Goal: Information Seeking & Learning: Learn about a topic

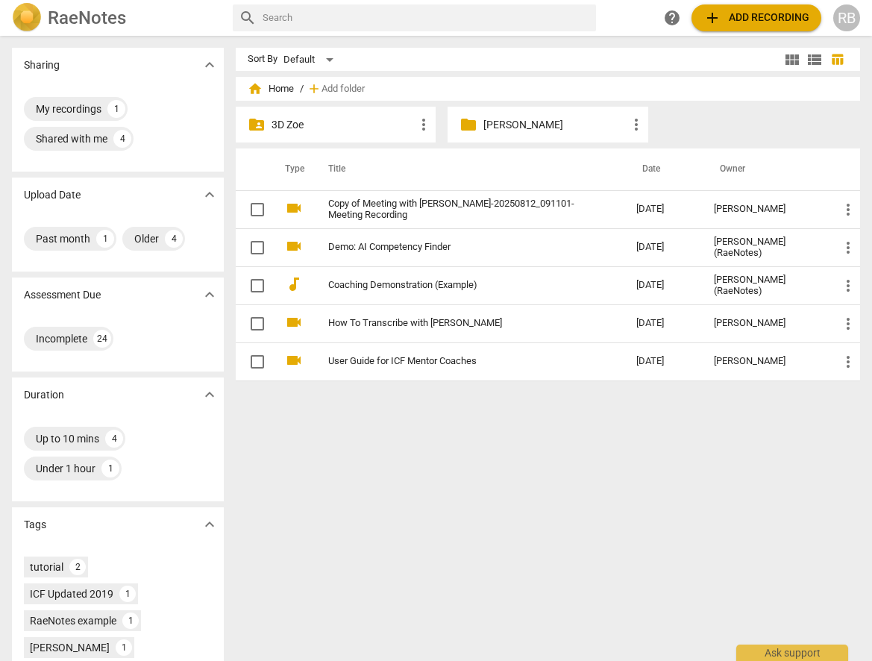
click at [512, 119] on p "[PERSON_NAME]" at bounding box center [554, 125] width 143 height 16
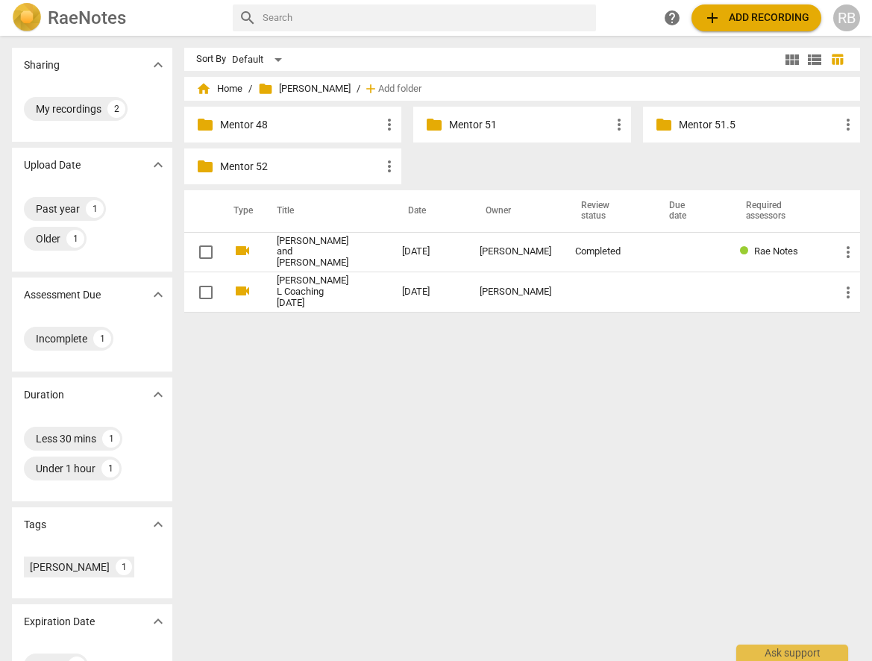
click at [271, 168] on p "Mentor 52" at bounding box center [300, 167] width 160 height 16
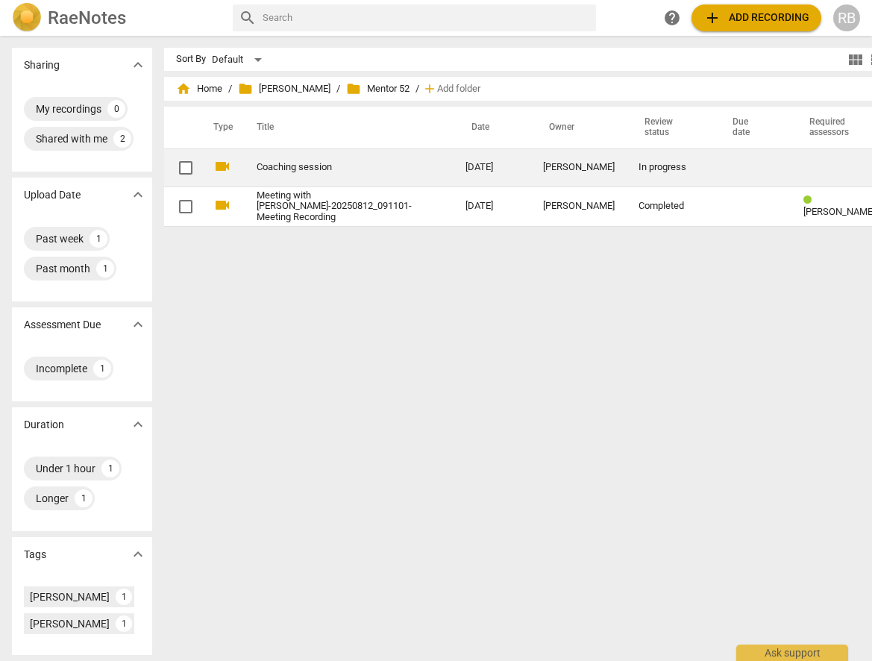
click at [543, 163] on div "[PERSON_NAME]" at bounding box center [579, 167] width 72 height 11
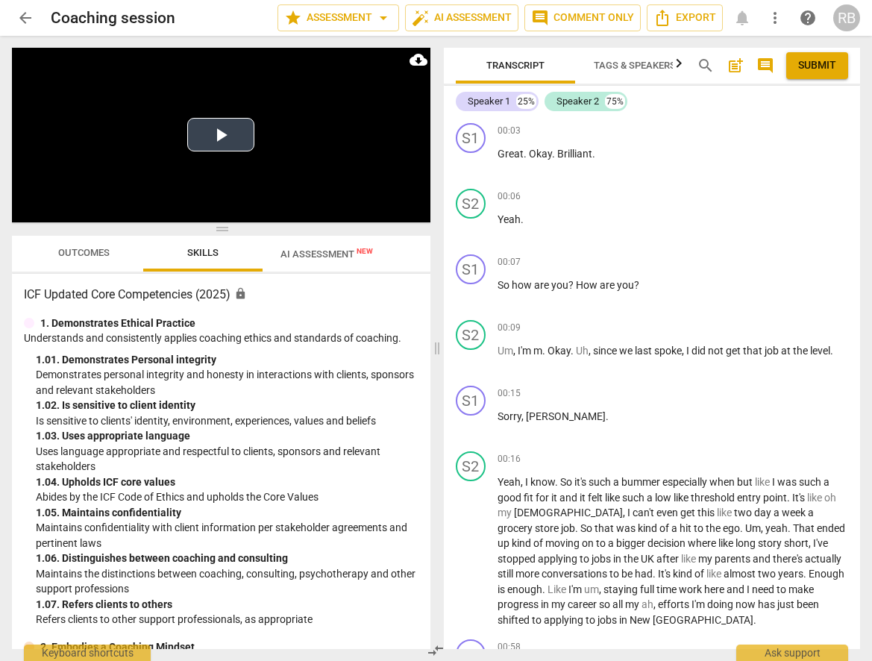
click at [224, 134] on button "Play Video" at bounding box center [220, 135] width 67 height 34
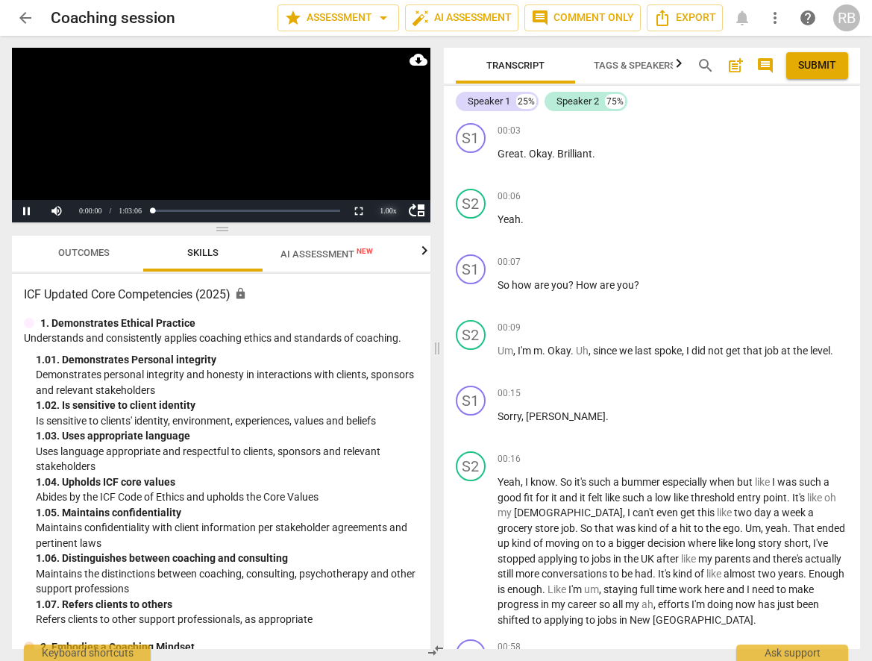
click at [386, 210] on div "1.00 x" at bounding box center [389, 211] width 30 height 22
click at [383, 194] on li "2x" at bounding box center [389, 191] width 30 height 16
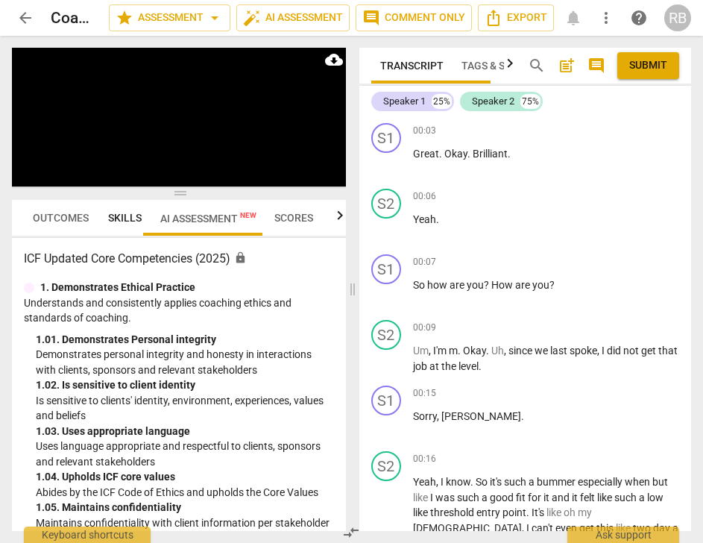
scroll to position [1681, 0]
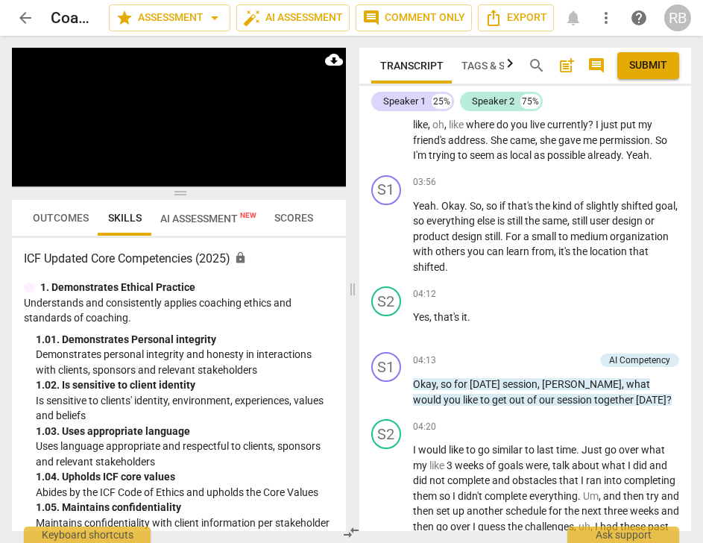
click at [65, 211] on span "Outcomes" at bounding box center [61, 217] width 74 height 21
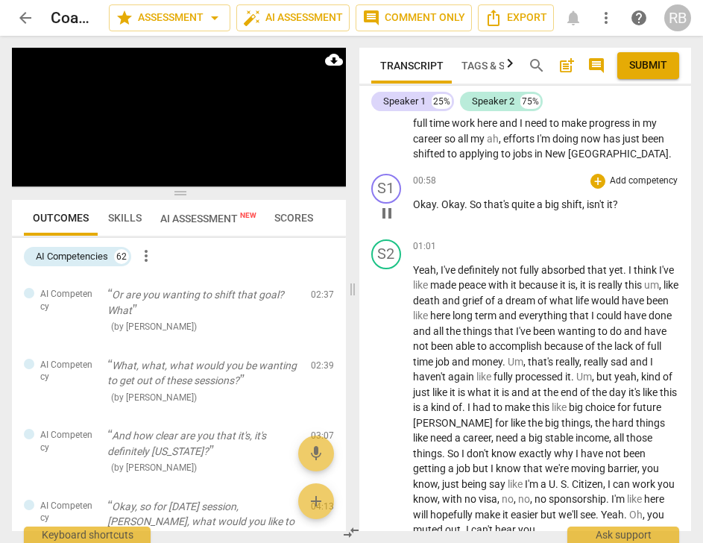
scroll to position [515, 0]
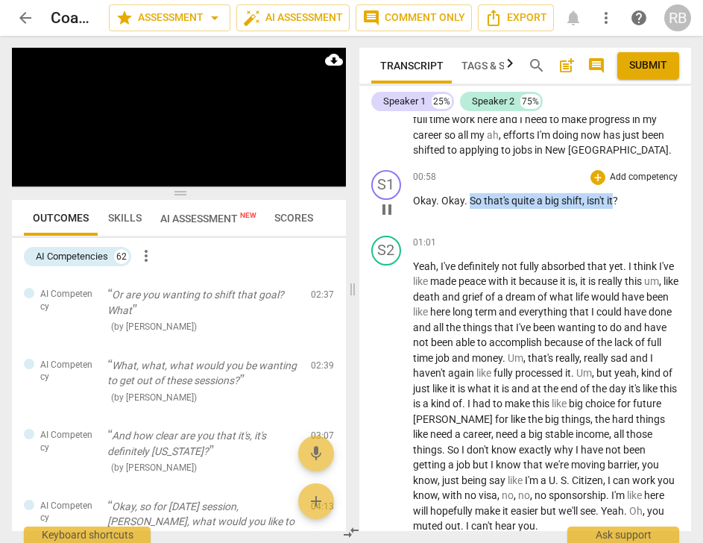
drag, startPoint x: 469, startPoint y: 201, endPoint x: 599, endPoint y: 183, distance: 130.9
click at [615, 195] on p "Okay . Okay . So that's quite a big shift , isn't it ?" at bounding box center [546, 201] width 267 height 16
click at [597, 181] on div "+" at bounding box center [598, 177] width 15 height 15
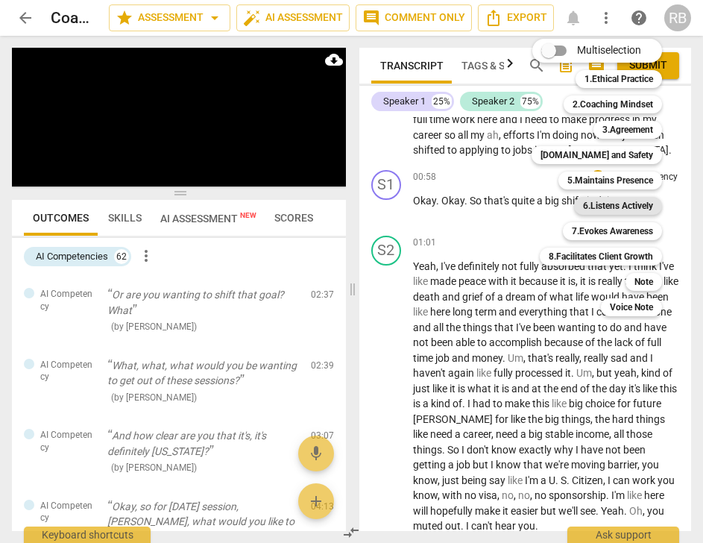
click at [604, 201] on b "6.Listens Actively" at bounding box center [618, 206] width 70 height 18
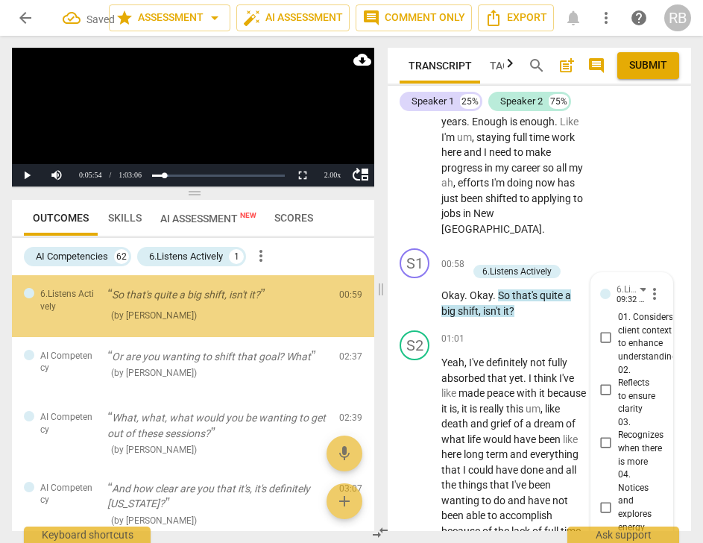
scroll to position [583, 0]
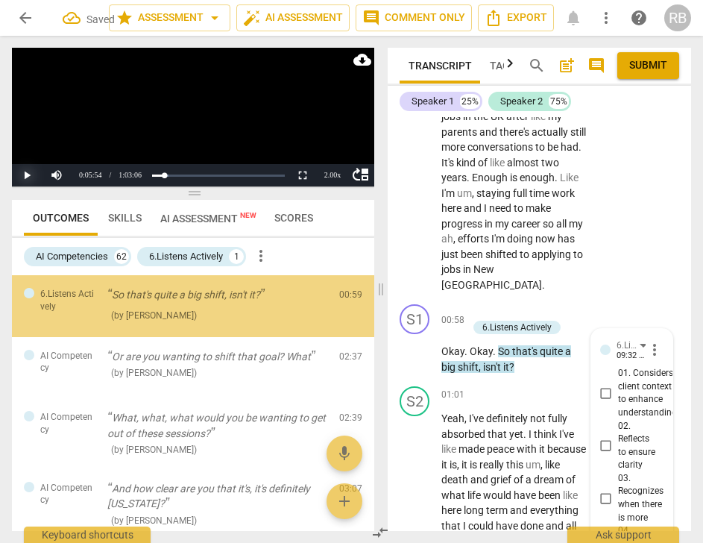
drag, startPoint x: 31, startPoint y: 172, endPoint x: 486, endPoint y: 269, distance: 465.1
click at [31, 172] on button "Play" at bounding box center [27, 175] width 30 height 22
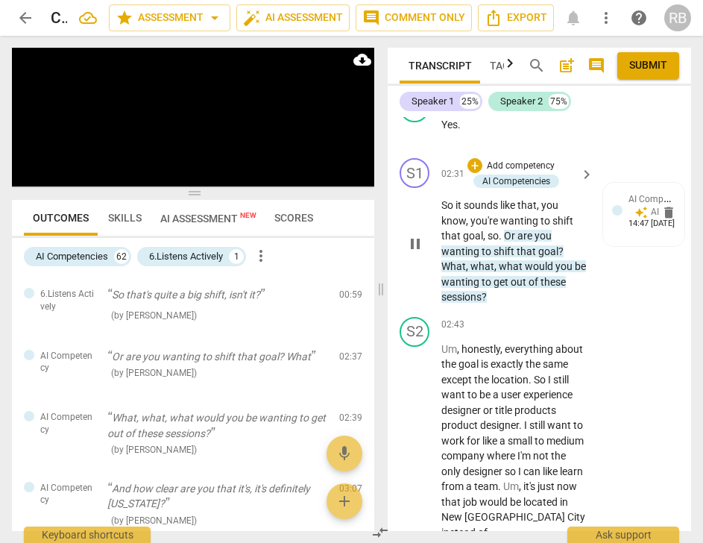
scroll to position [1640, 0]
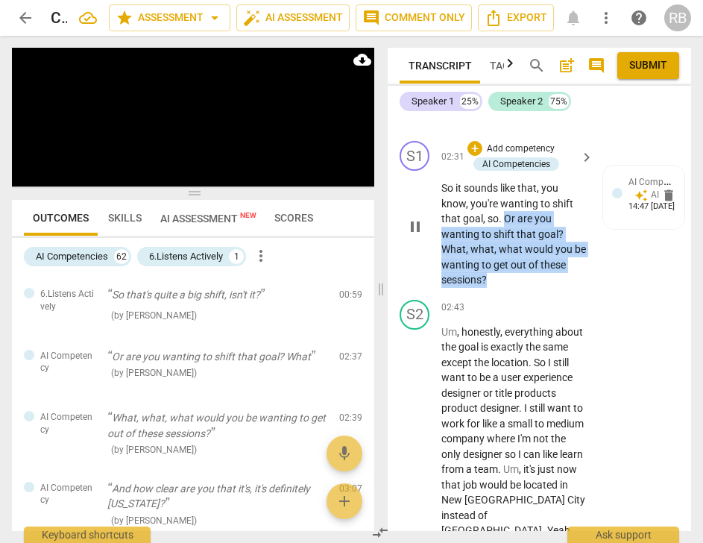
drag, startPoint x: 503, startPoint y: 233, endPoint x: 570, endPoint y: 258, distance: 71.1
click at [500, 288] on p "So it sounds like that , you know , you're wanting to shift that goal , so . Or…" at bounding box center [514, 234] width 145 height 107
click at [472, 156] on div "+" at bounding box center [475, 148] width 15 height 15
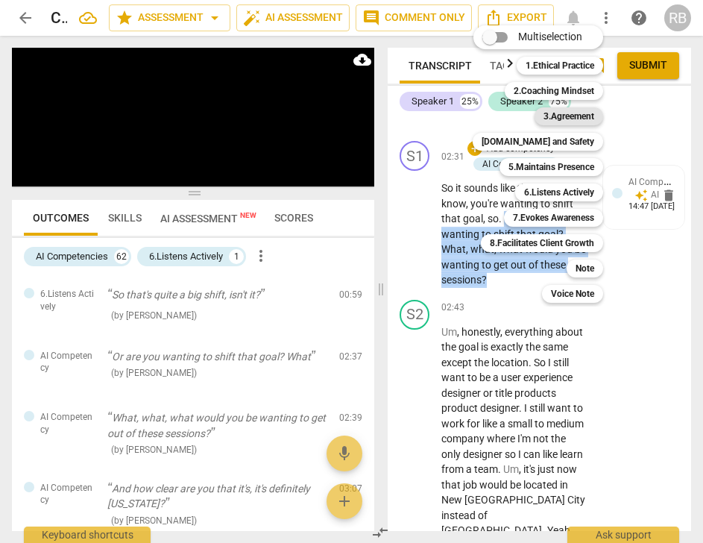
click at [563, 114] on b "3.Agreement" at bounding box center [569, 116] width 51 height 18
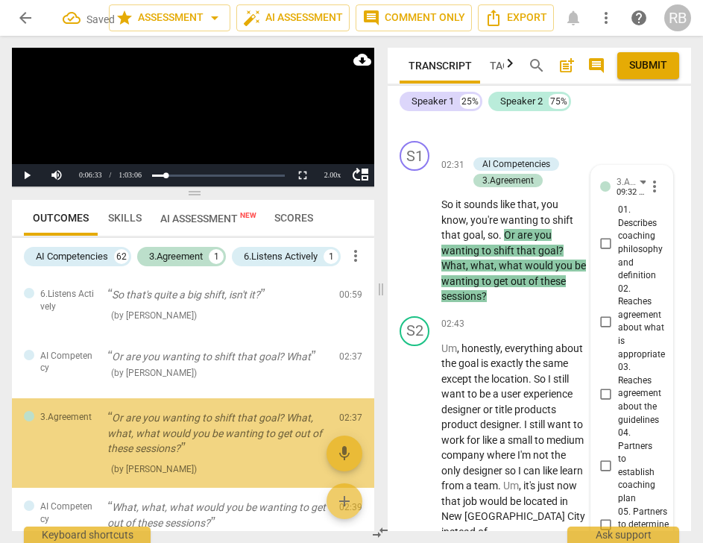
scroll to position [52, 0]
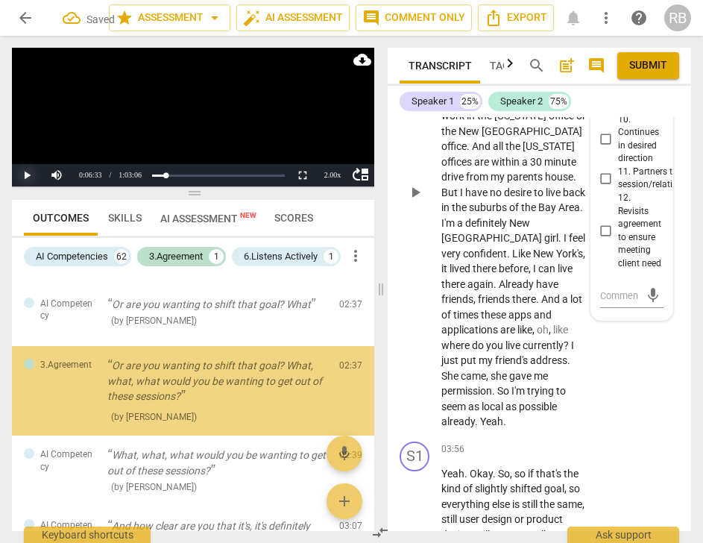
drag, startPoint x: 28, startPoint y: 178, endPoint x: 472, endPoint y: 329, distance: 469.7
click at [28, 178] on button "Play" at bounding box center [27, 175] width 30 height 22
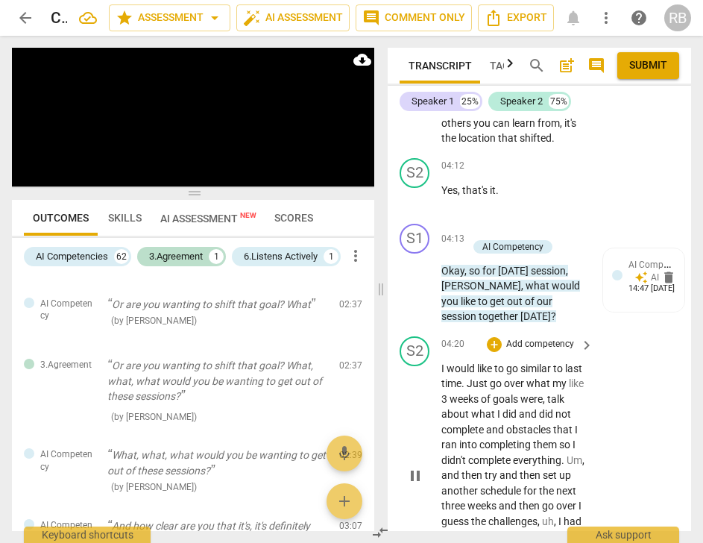
scroll to position [2840, 0]
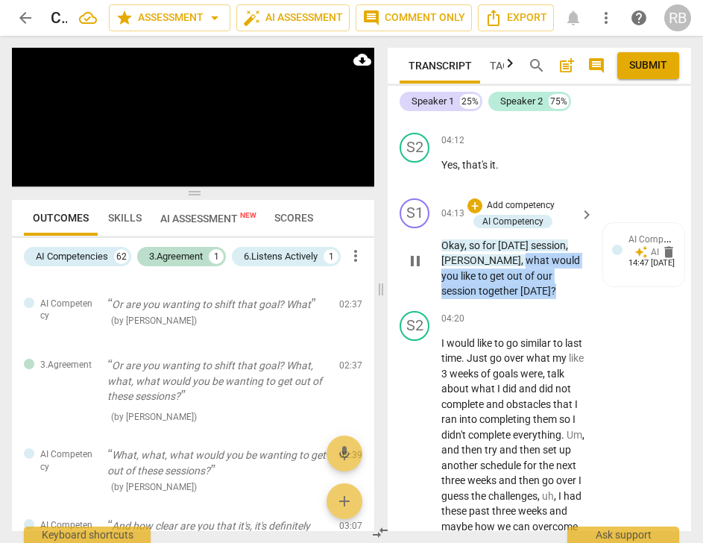
drag, startPoint x: 516, startPoint y: 291, endPoint x: 486, endPoint y: 266, distance: 39.3
click at [486, 266] on p "Okay , so for [DATE] session , [PERSON_NAME] , what would you like to get out o…" at bounding box center [514, 268] width 145 height 61
click at [476, 204] on div "+" at bounding box center [475, 205] width 15 height 15
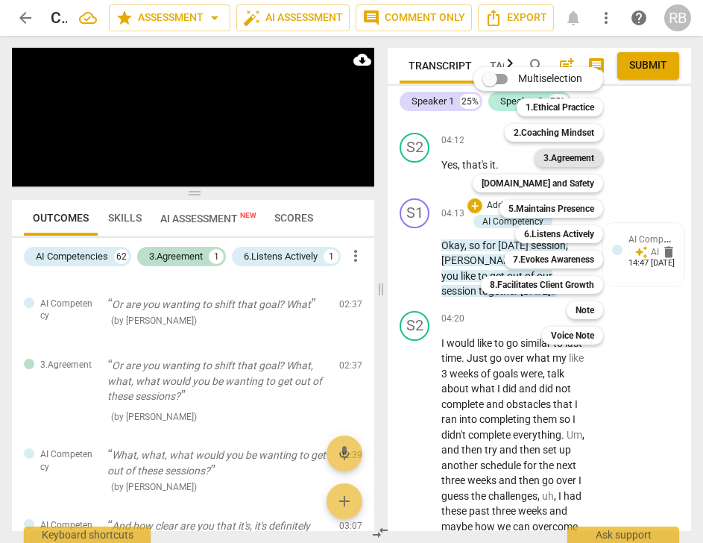
click at [563, 160] on b "3.Agreement" at bounding box center [569, 158] width 51 height 18
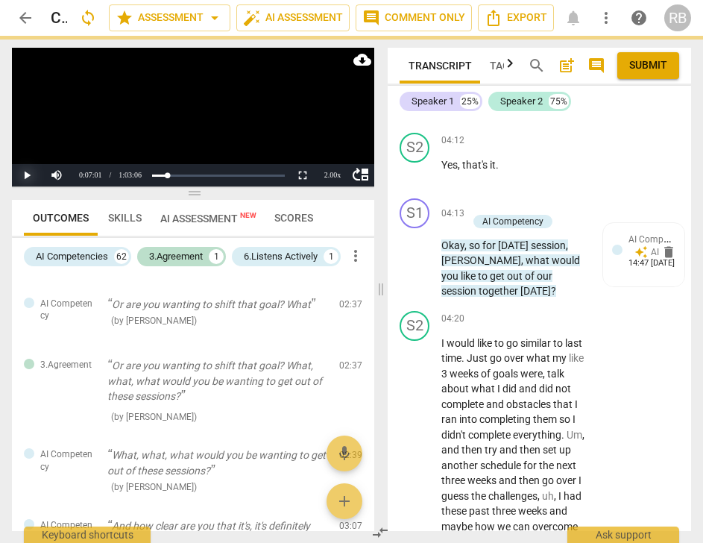
click at [30, 183] on button "Play" at bounding box center [27, 175] width 30 height 22
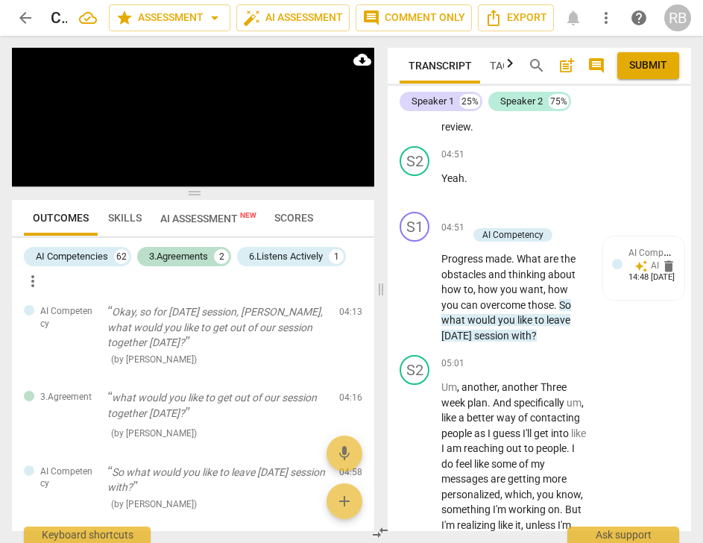
scroll to position [3268, 0]
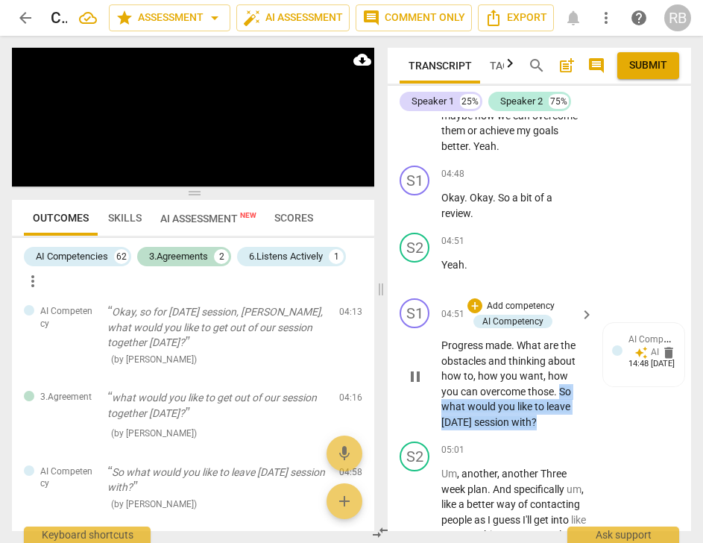
drag, startPoint x: 540, startPoint y: 443, endPoint x: 560, endPoint y: 411, distance: 37.9
click at [560, 411] on p "Progress made . What are the obstacles and thinking about how to , how you want…" at bounding box center [514, 384] width 145 height 92
click at [473, 313] on div "+" at bounding box center [475, 305] width 15 height 15
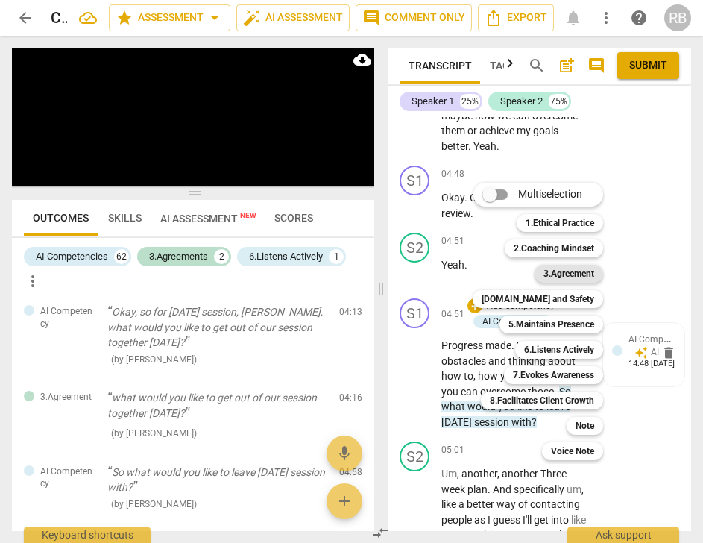
click at [567, 276] on b "3.Agreement" at bounding box center [569, 274] width 51 height 18
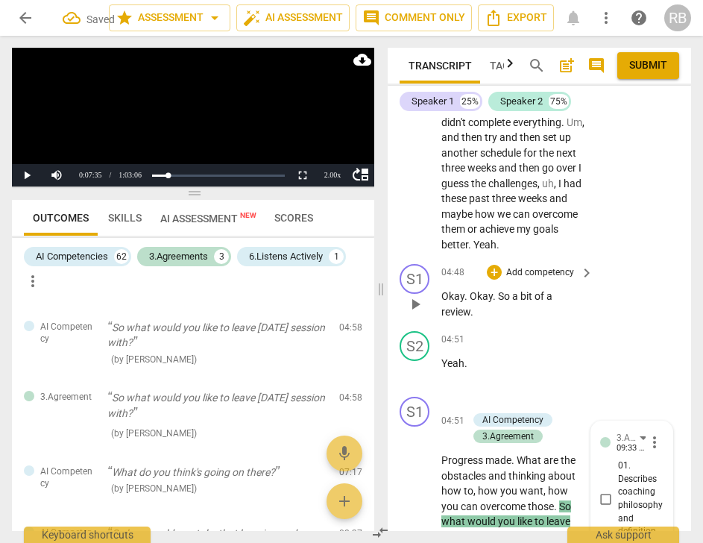
scroll to position [3172, 0]
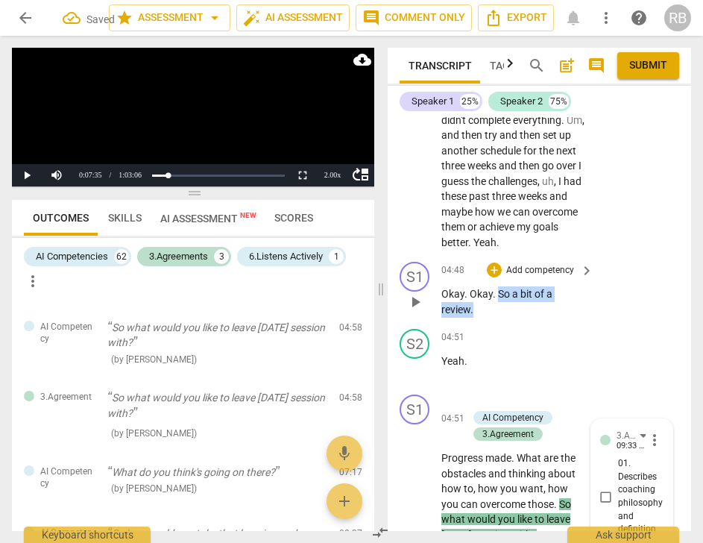
drag, startPoint x: 476, startPoint y: 326, endPoint x: 497, endPoint y: 309, distance: 27.0
click at [497, 310] on p "Okay . Okay . So a bit of a review ." at bounding box center [514, 301] width 145 height 31
click at [491, 277] on div "+" at bounding box center [494, 270] width 15 height 15
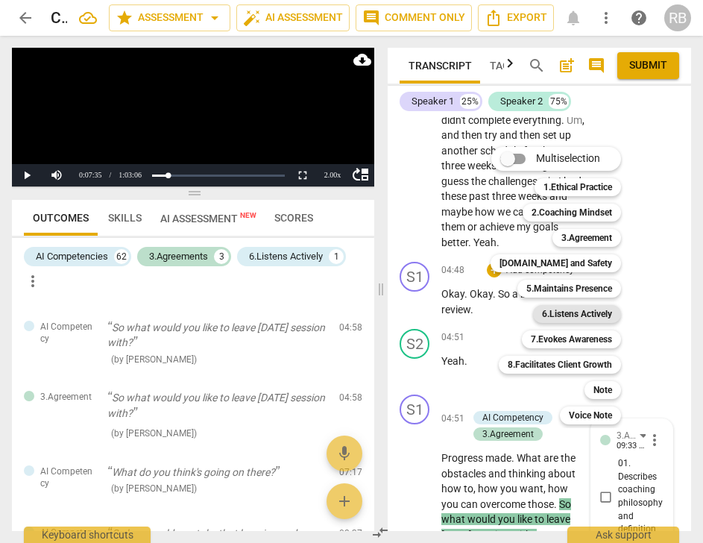
click at [567, 317] on b "6.Listens Actively" at bounding box center [577, 314] width 70 height 18
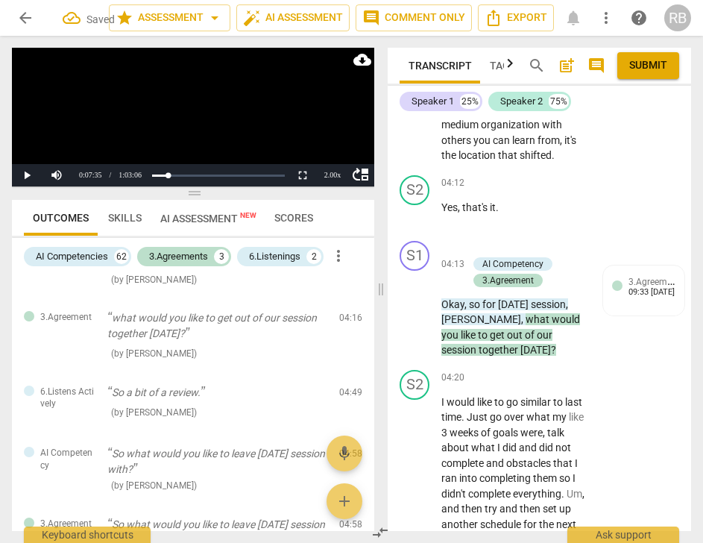
scroll to position [2787, 0]
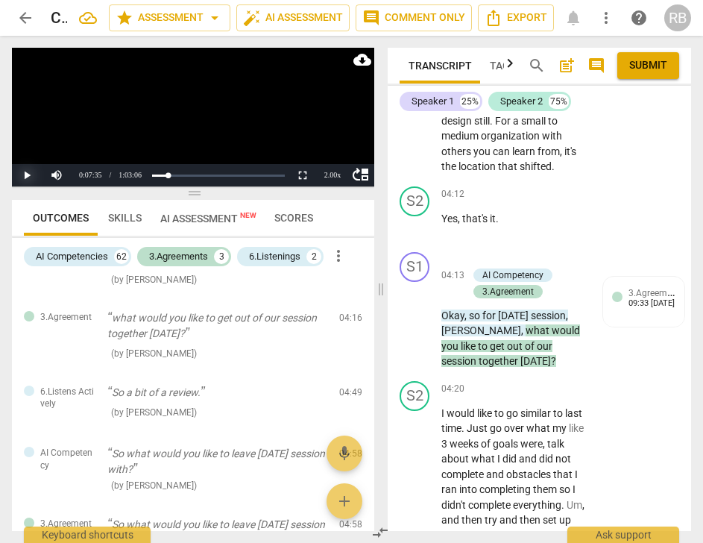
click at [30, 173] on button "Play" at bounding box center [27, 175] width 30 height 22
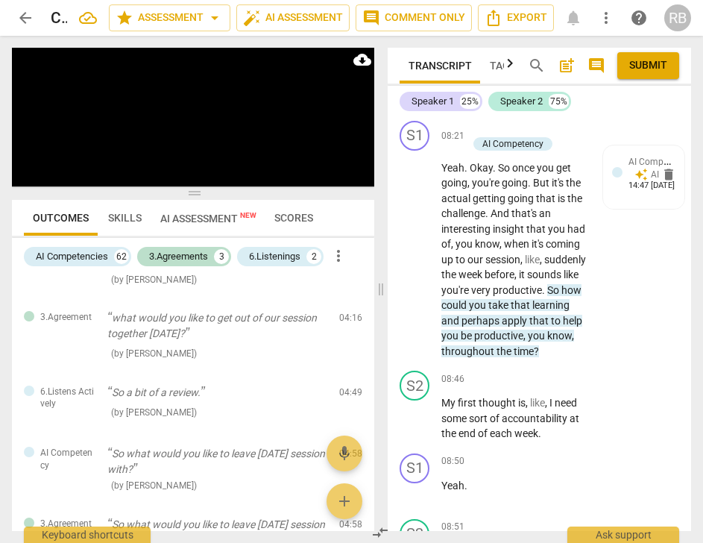
scroll to position [5618, 0]
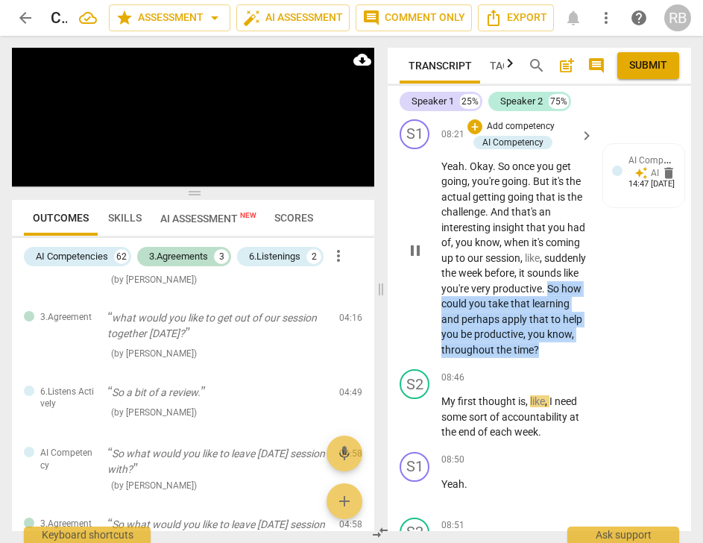
drag, startPoint x: 545, startPoint y: 438, endPoint x: 495, endPoint y: 387, distance: 71.7
click at [495, 358] on p "Yeah . Okay . So once you get going , you're going . But it's the actual gettin…" at bounding box center [514, 258] width 145 height 199
click at [472, 134] on div "+" at bounding box center [475, 126] width 15 height 15
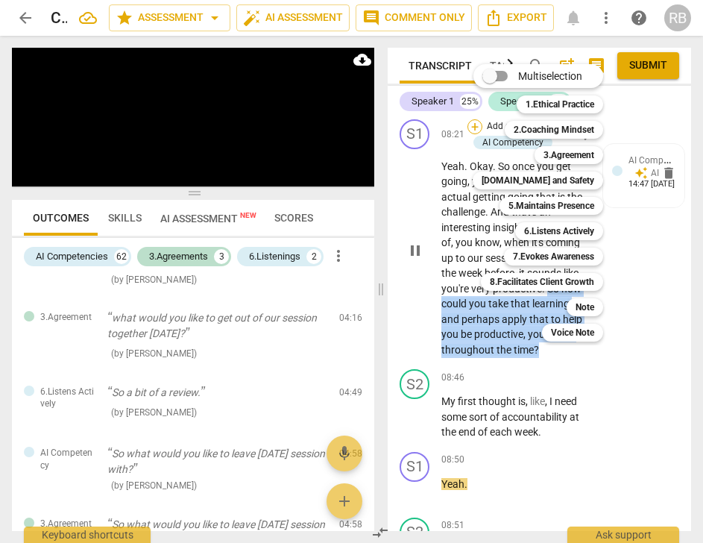
scroll to position [6070, 0]
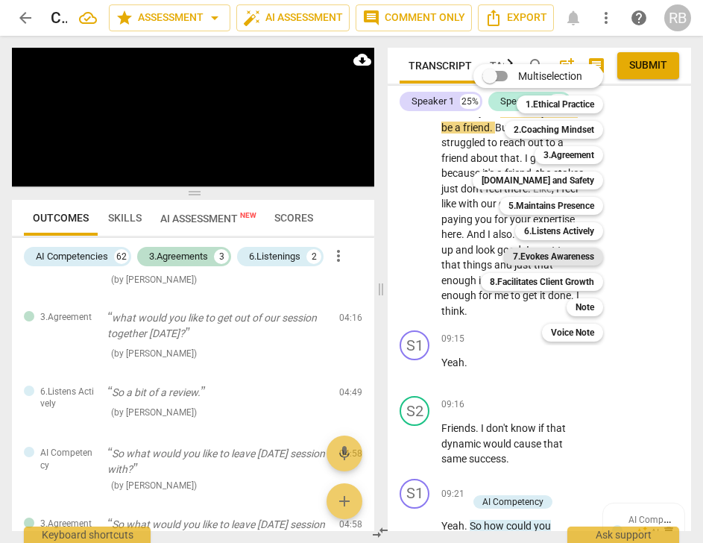
click at [583, 256] on b "7.Evokes Awareness" at bounding box center [553, 257] width 81 height 18
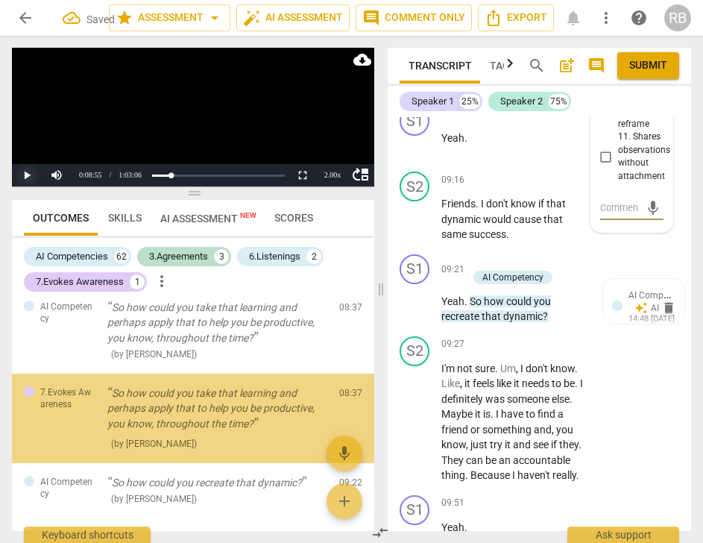
scroll to position [797, 0]
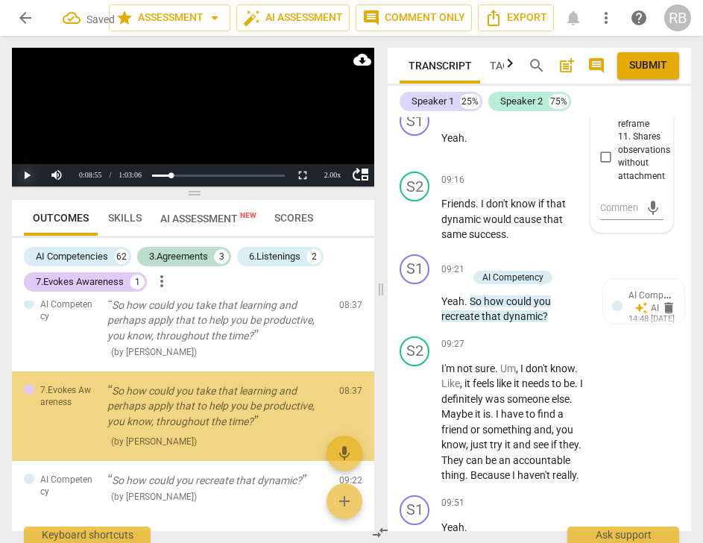
click at [30, 174] on button "Play" at bounding box center [27, 175] width 30 height 22
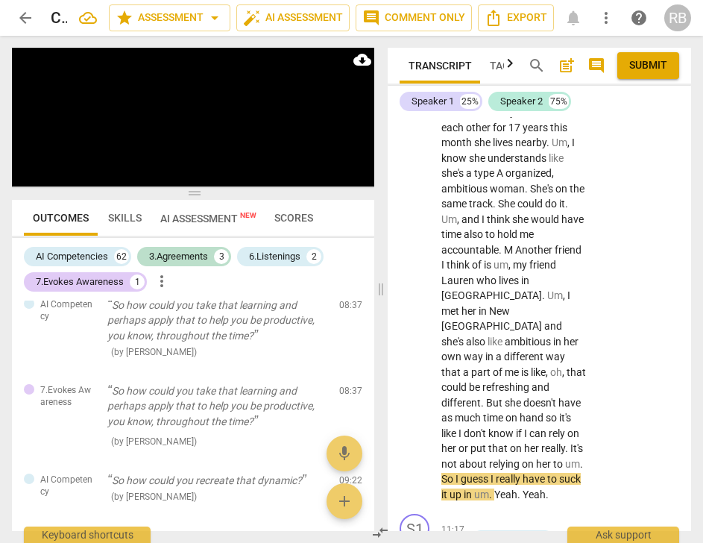
scroll to position [7586, 0]
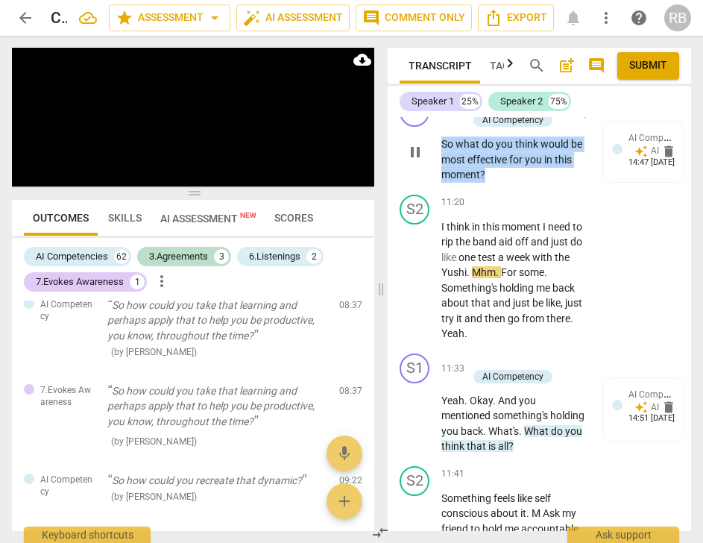
drag, startPoint x: 487, startPoint y: 234, endPoint x: 443, endPoint y: 207, distance: 51.9
click at [443, 183] on p "So what do you think would be most effective for you in this moment ?" at bounding box center [514, 160] width 145 height 46
click at [477, 112] on div "+" at bounding box center [475, 104] width 15 height 15
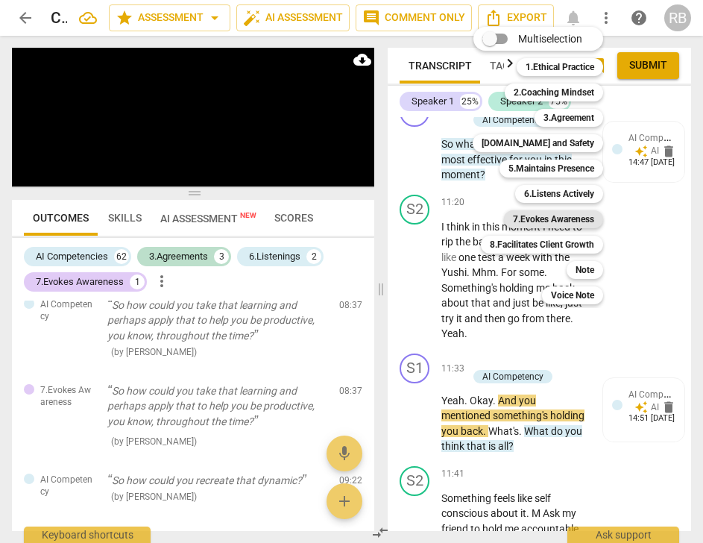
click at [547, 221] on b "7.Evokes Awareness" at bounding box center [553, 219] width 81 height 18
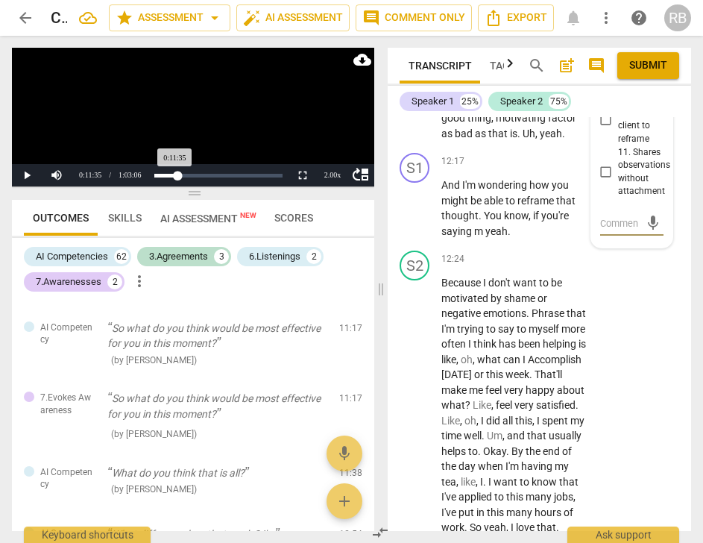
scroll to position [8242, 0]
click at [333, 173] on div "2.00 x" at bounding box center [333, 175] width 30 height 22
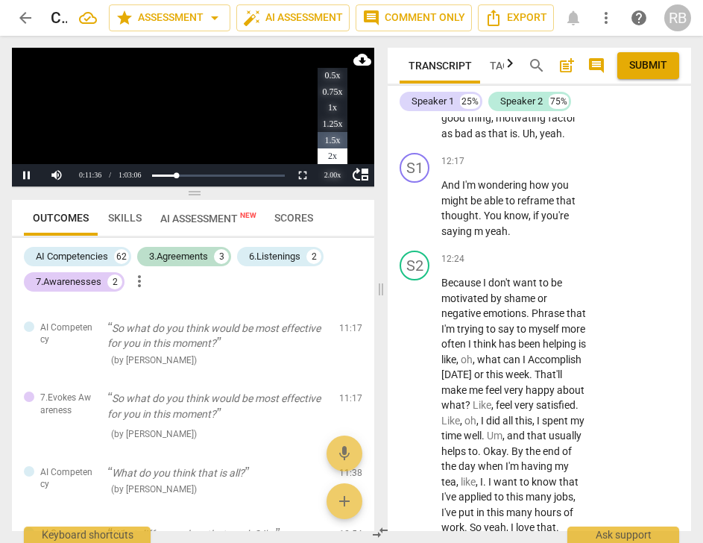
click at [336, 140] on li "1.5x" at bounding box center [333, 140] width 30 height 16
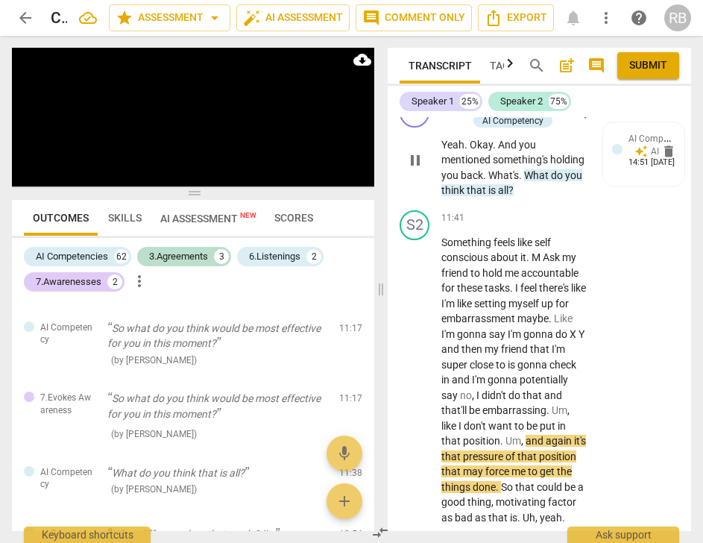
scroll to position [7814, 0]
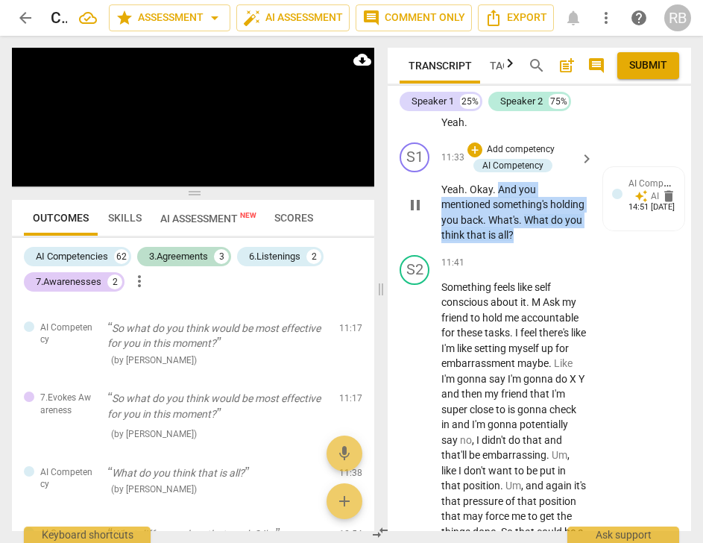
drag, startPoint x: 577, startPoint y: 293, endPoint x: 497, endPoint y: 257, distance: 87.8
click at [497, 243] on p "Yeah . Okay . And you mentioned something's holding you back . What's . What do…" at bounding box center [514, 212] width 145 height 61
click at [477, 157] on div "+" at bounding box center [475, 149] width 15 height 15
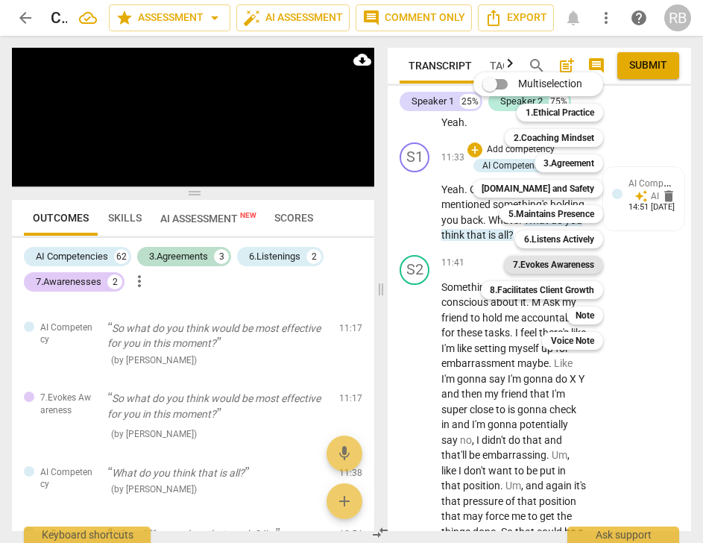
click at [528, 264] on b "7.Evokes Awareness" at bounding box center [553, 265] width 81 height 18
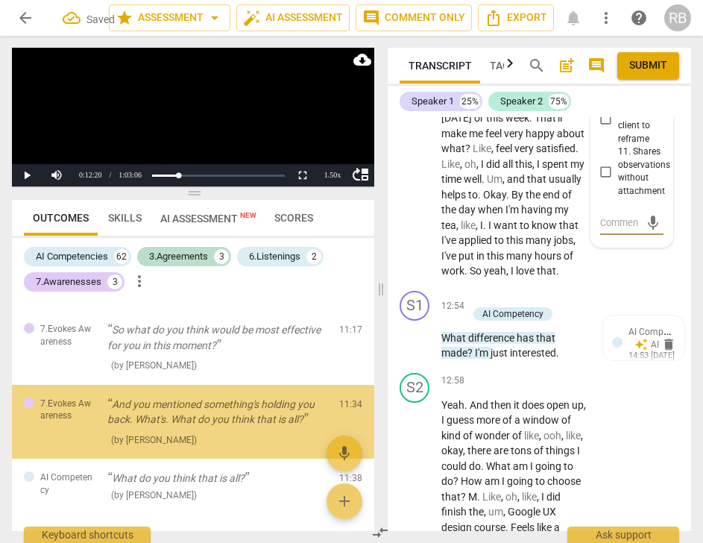
scroll to position [1155, 0]
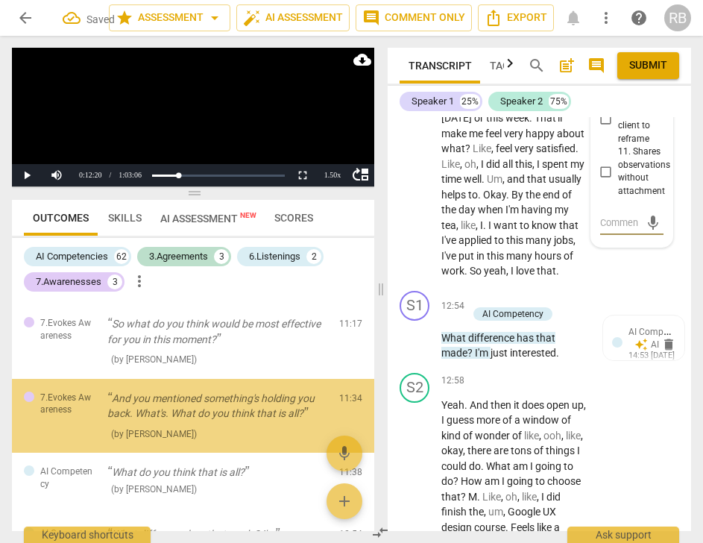
type textarea "l"
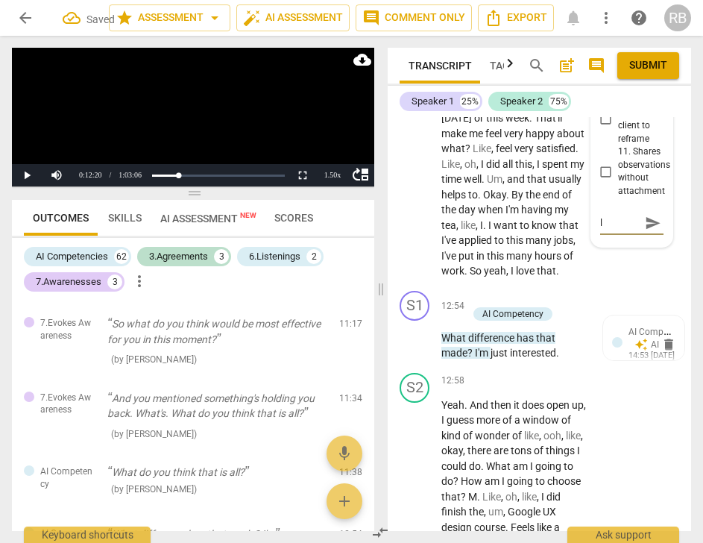
type textarea "lo"
type textarea "lov"
type textarea "love"
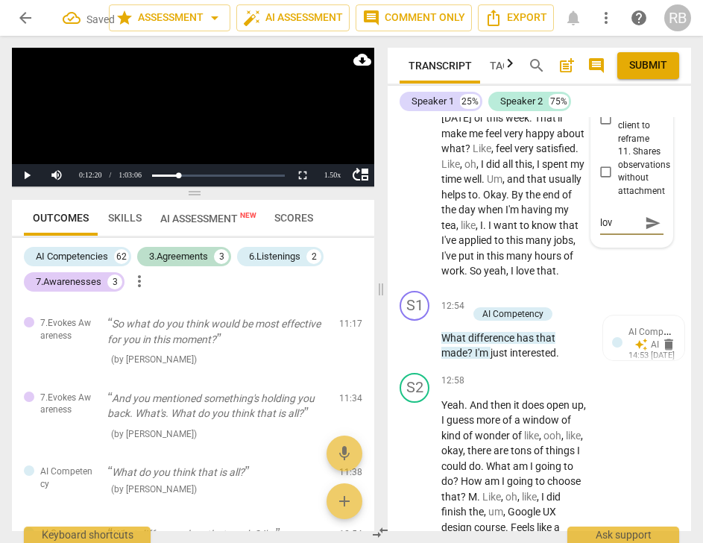
type textarea "love"
type textarea "lovel"
type textarea "lovely"
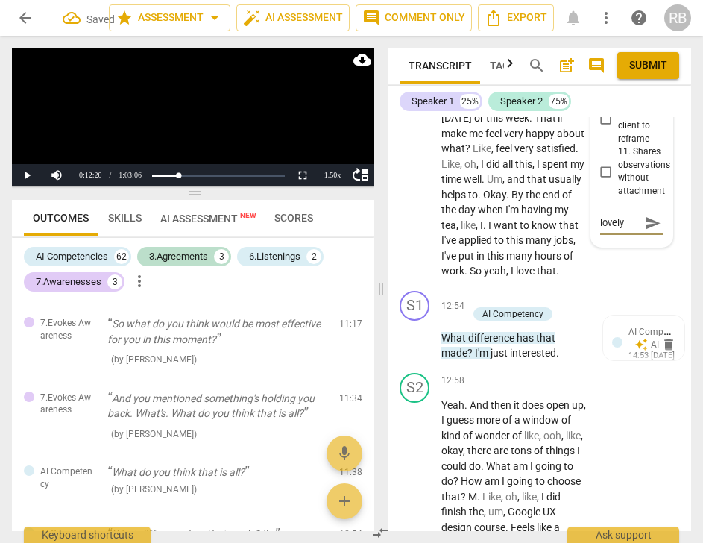
type textarea "lovely"
type textarea "lovely n"
type textarea "lovely no"
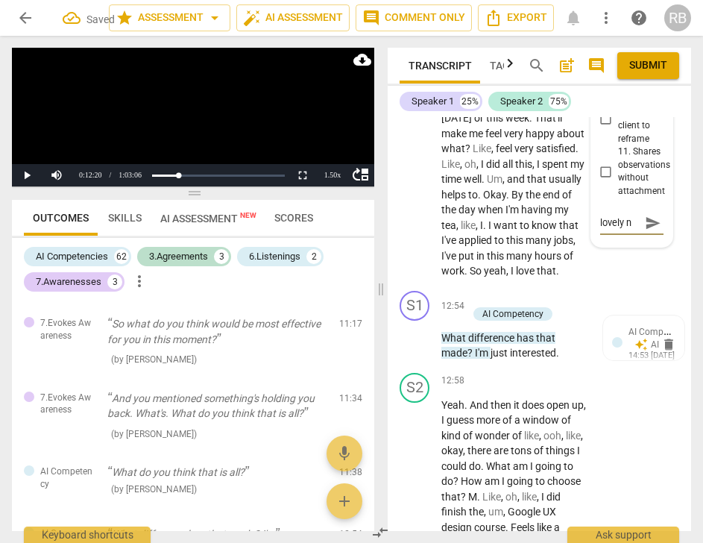
type textarea "lovely no"
type textarea "lovely not"
type textarea "lovely noti"
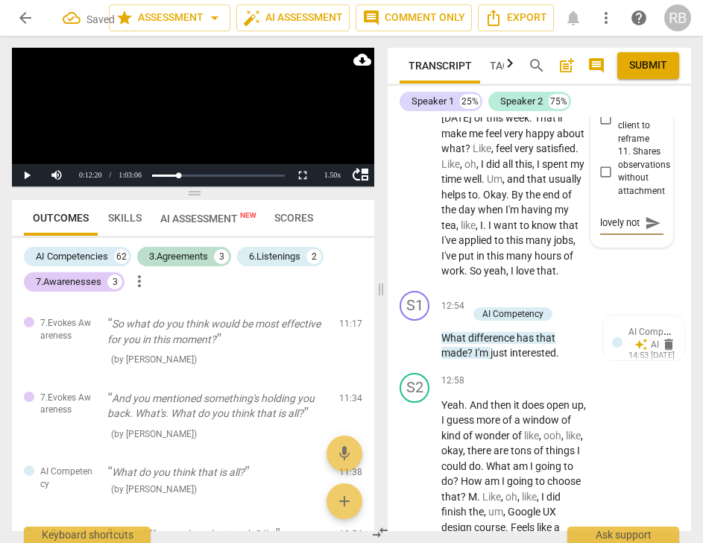
type textarea "lovely noti"
type textarea "lovely notic"
type textarea "lovely notici"
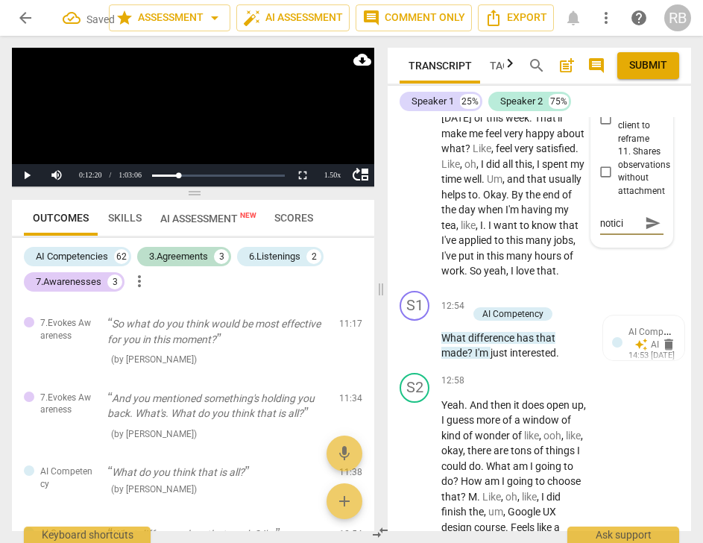
type textarea "lovely noticin"
type textarea "lovely noticing"
type textarea "lovely noticing."
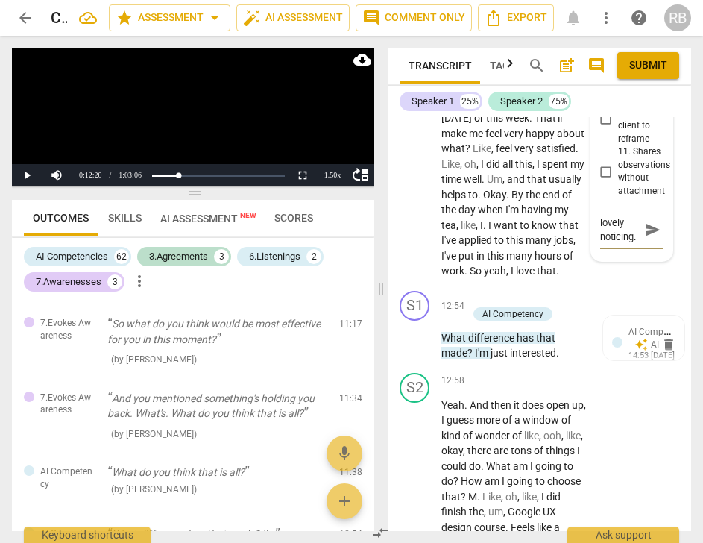
type textarea "lovely noticing."
type textarea "lovely noticing. I"
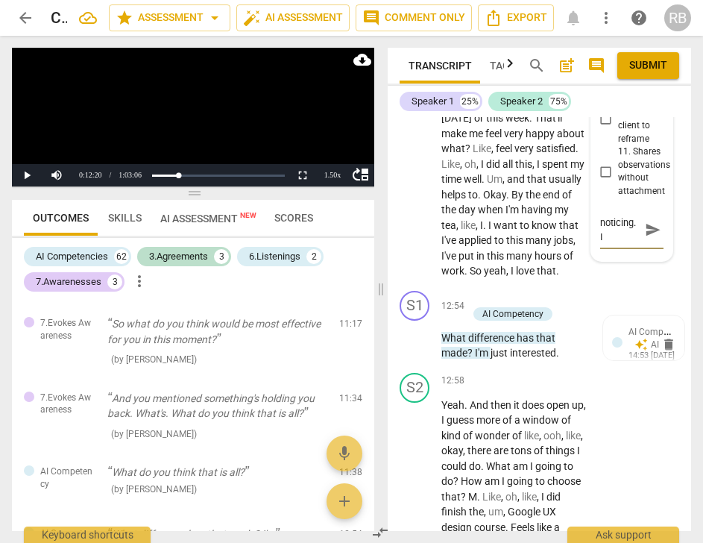
type textarea "lovely noticing. I"
type textarea "lovely noticing. I w"
type textarea "lovely noticing. I wo"
type textarea "lovely noticing. I won"
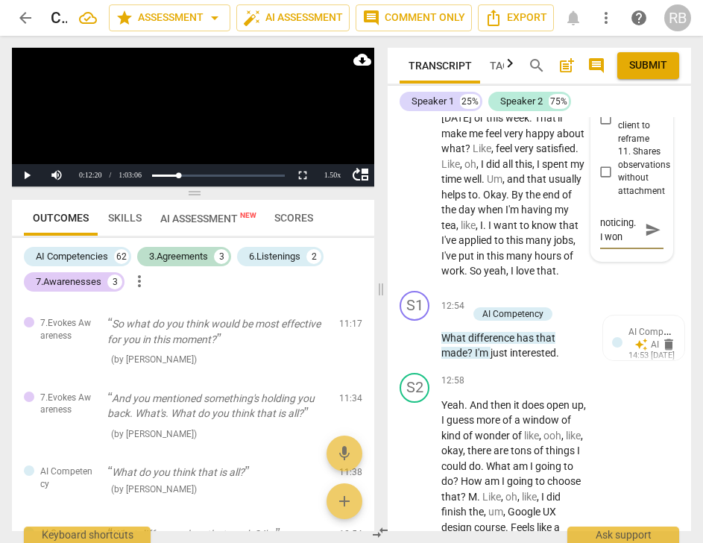
type textarea "lovely noticing. I wond"
type textarea "lovely noticing. I wonde"
type textarea "lovely noticing. I wonder"
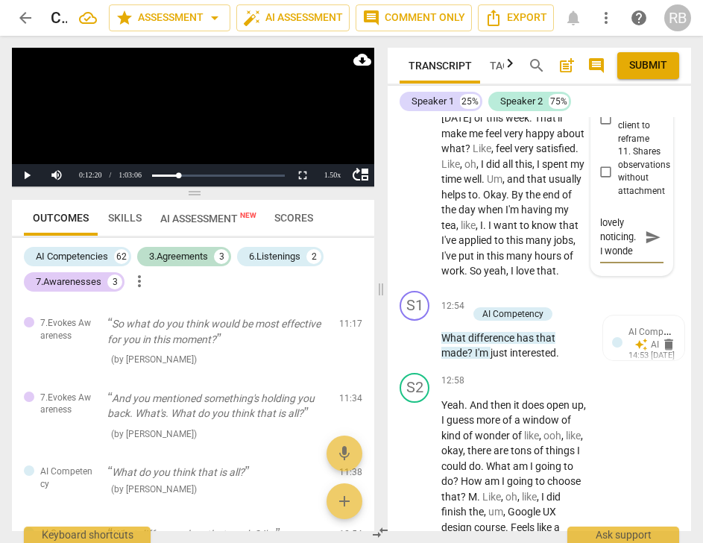
type textarea "lovely noticing. I wonder"
type textarea "lovely noticing. I wonder i"
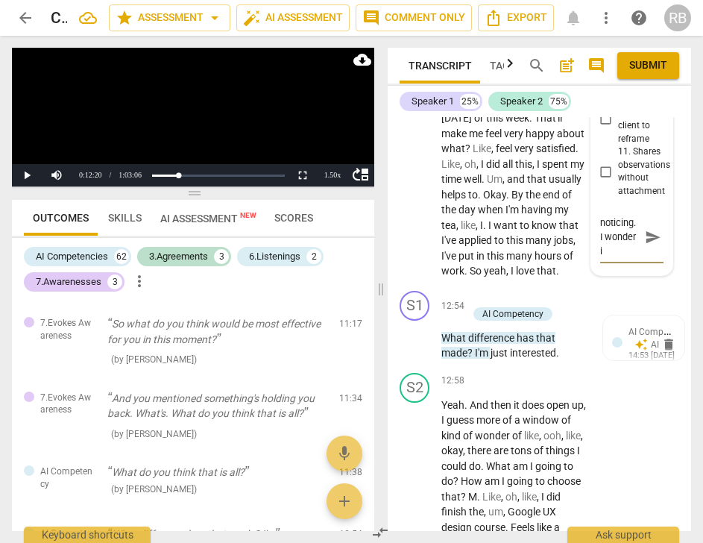
scroll to position [28, 0]
type textarea "lovely noticing. I wonder if"
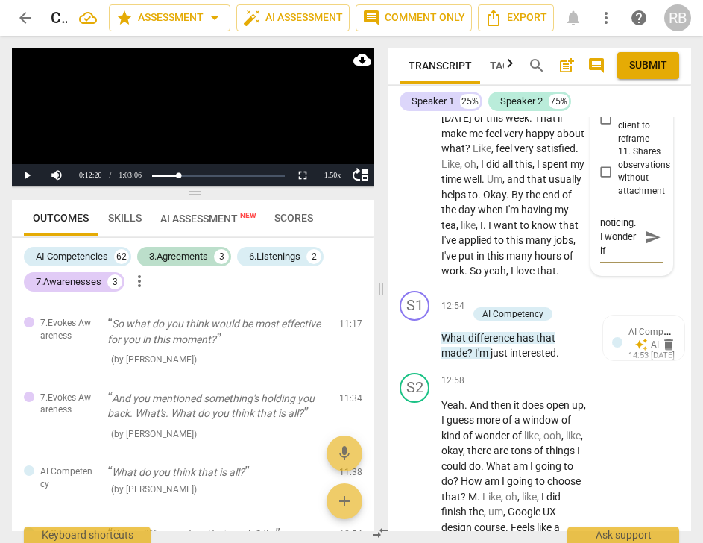
type textarea "lovely noticing. I wonder if t"
type textarea "lovely noticing. I wonder if th"
type textarea "lovely noticing. I wonder if the"
type textarea "lovely noticing. I wonder if ther"
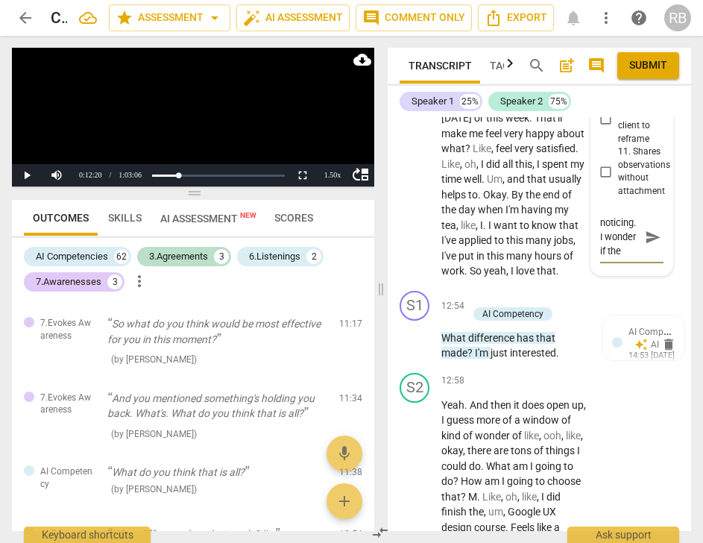
type textarea "lovely noticing. I wonder if ther"
type textarea "lovely noticing. I wonder if there"
type textarea "lovely noticing. I wonder if there'"
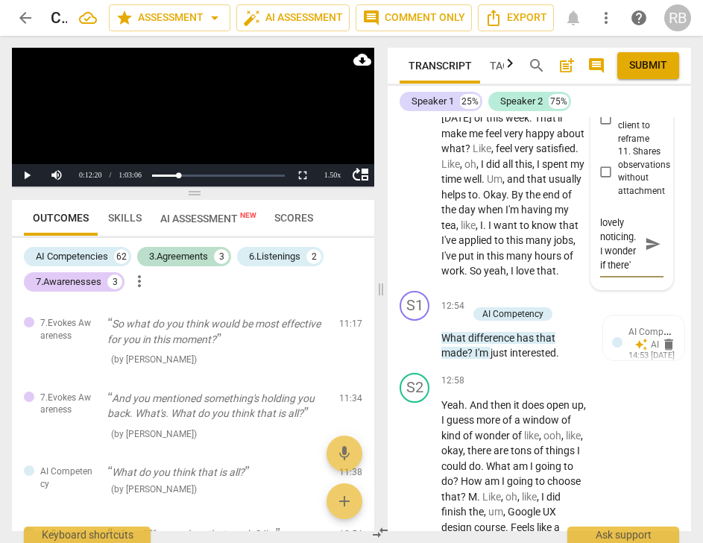
type textarea "lovely noticing. I wonder if there's"
type textarea "lovely noticing. I wonder if there's a"
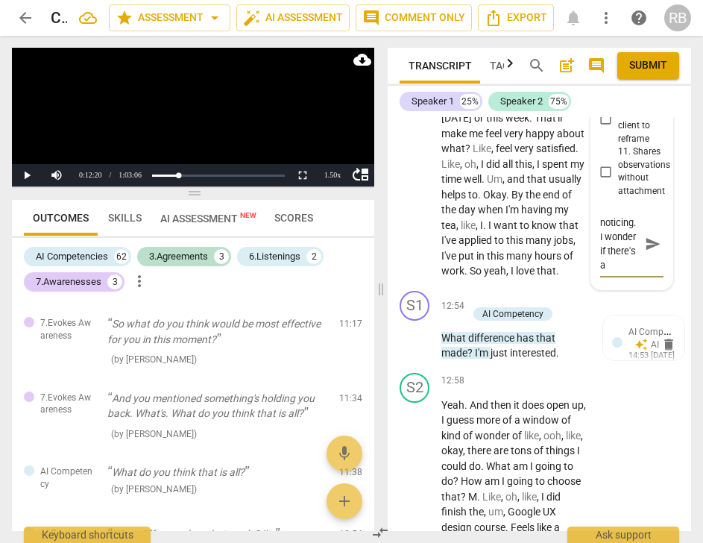
scroll to position [42, 0]
type textarea "lovely noticing. I wonder if there's a"
type textarea "lovely noticing. I wonder if there's a d"
type textarea "lovely noticing. I wonder if there's a di"
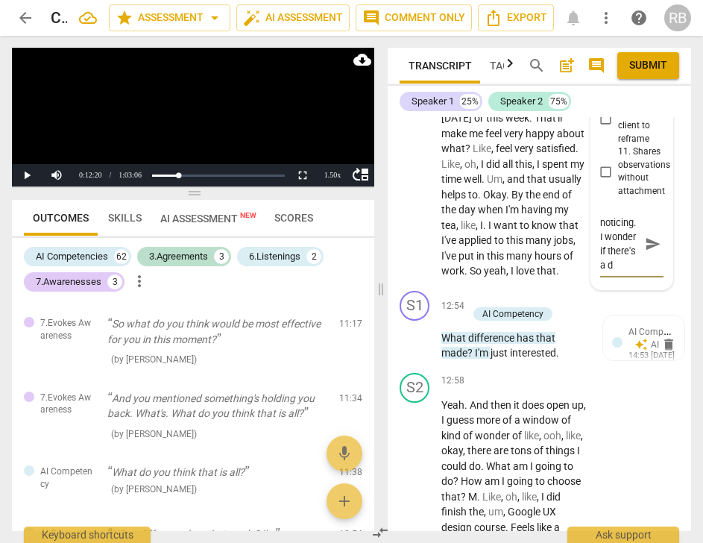
type textarea "lovely noticing. I wonder if there's a di"
type textarea "lovely noticing. I wonder if there's a dif"
type textarea "lovely noticing. I wonder if there's a diff"
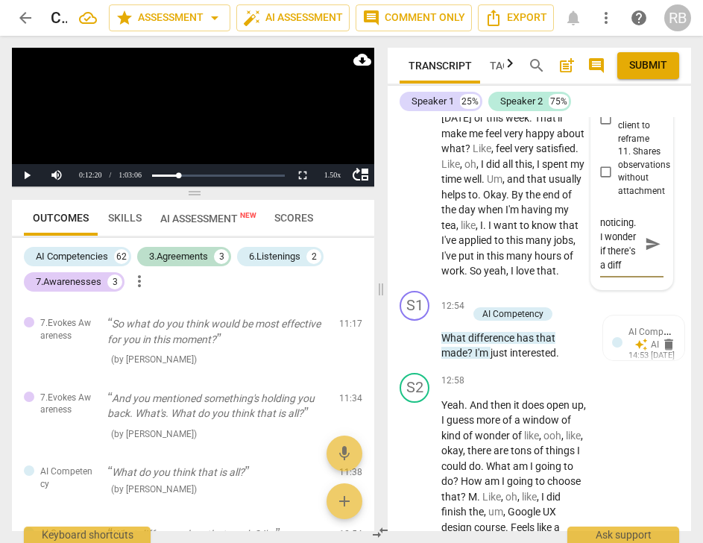
type textarea "lovely noticing. I wonder if there's a diffe"
type textarea "lovely noticing. I wonder if there's a differ"
type textarea "lovely noticing. I wonder if there's a differe"
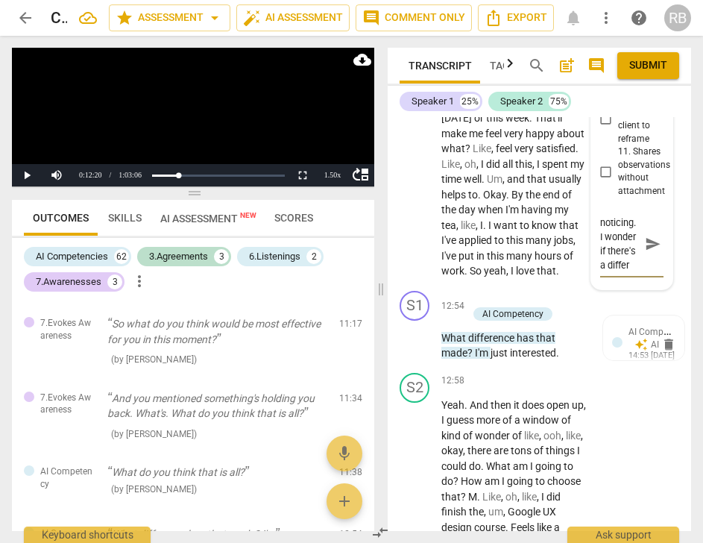
type textarea "lovely noticing. I wonder if there's a differe"
type textarea "lovely noticing. I wonder if there's a differen"
type textarea "lovely noticing. I wonder if there's a different"
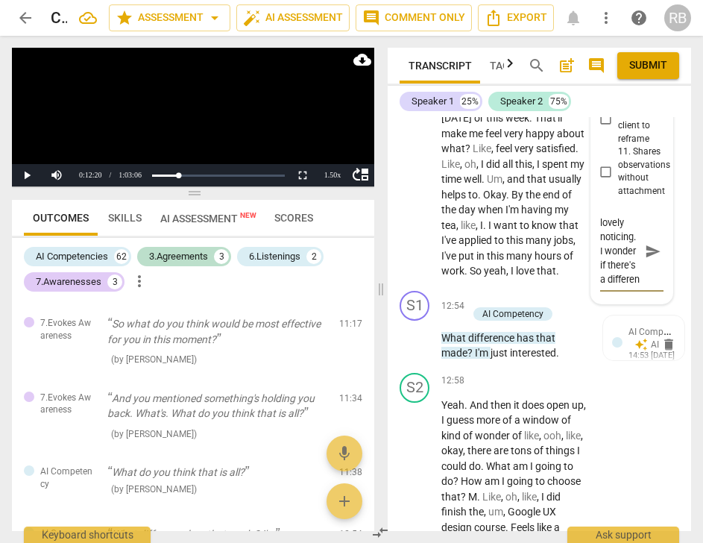
type textarea "lovely noticing. I wonder if there's a different"
type textarea "lovely noticing. I wonder if there's a different q"
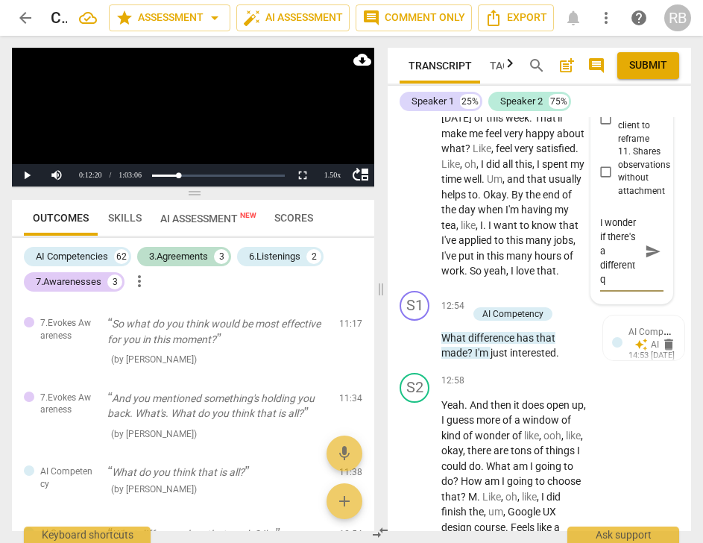
type textarea "lovely noticing. I wonder if there's a different qu"
type textarea "lovely noticing. I wonder if there's a different que"
type textarea "lovely noticing. I wonder if there's a different ques"
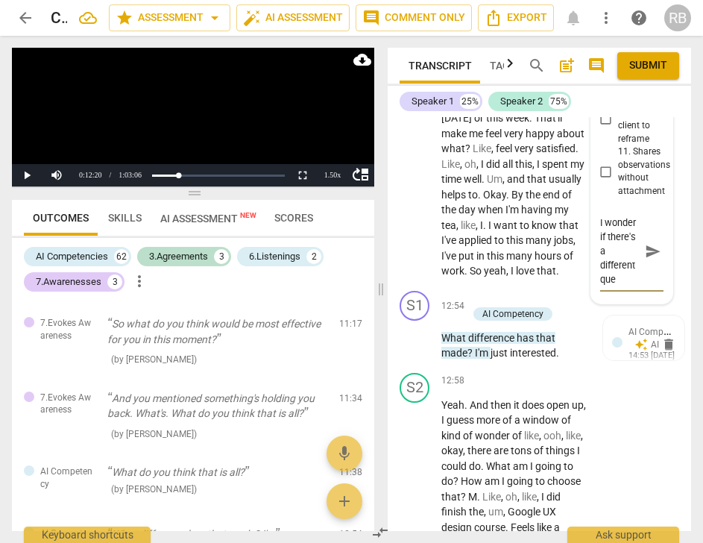
type textarea "lovely noticing. I wonder if there's a different ques"
type textarea "lovely noticing. I wonder if there's a different quesi"
type textarea "lovely noticing. I wonder if there's a different quesio"
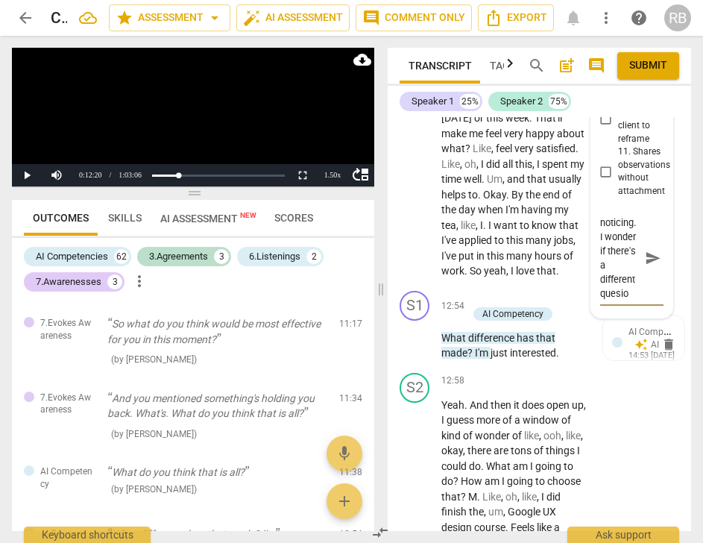
type textarea "lovely noticing. I wonder if there's a different quesion"
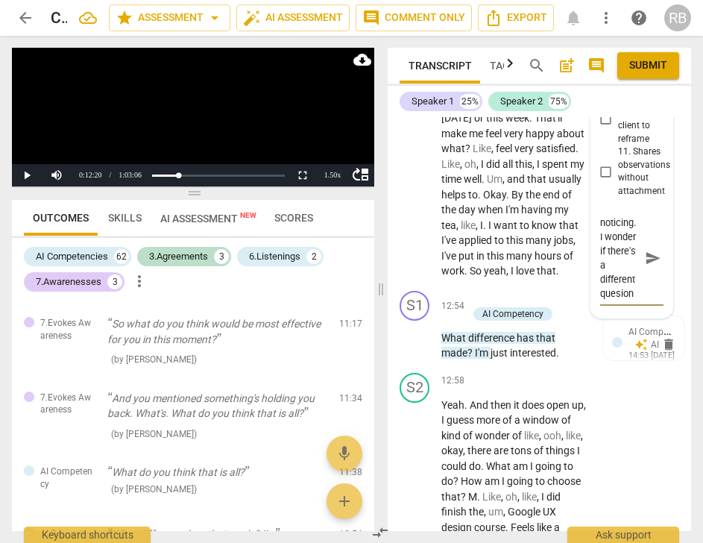
type textarea "lovely noticing. I wonder if there's a different quesion"
type textarea "lovely noticing. I wonder if there's a different quesio"
type textarea "lovely noticing. I wonder if there's a different quesiot"
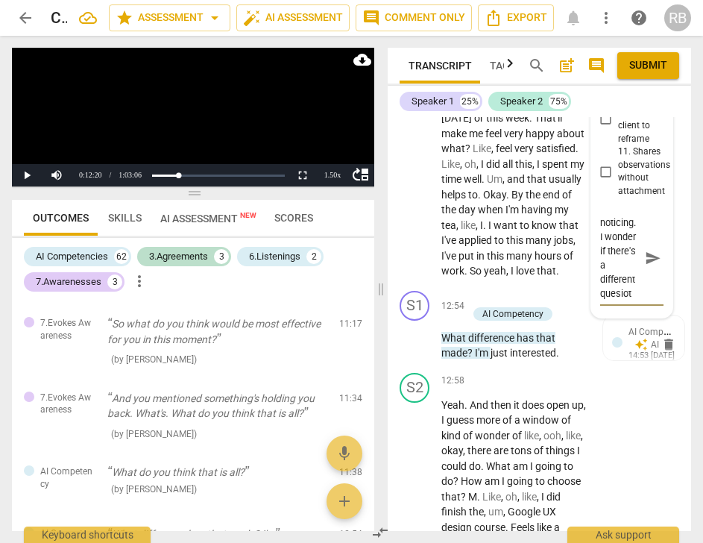
type textarea "lovely noticing. I wonder if there's a different quesioti"
type textarea "lovely noticing. I wonder if there's a different quesiotio"
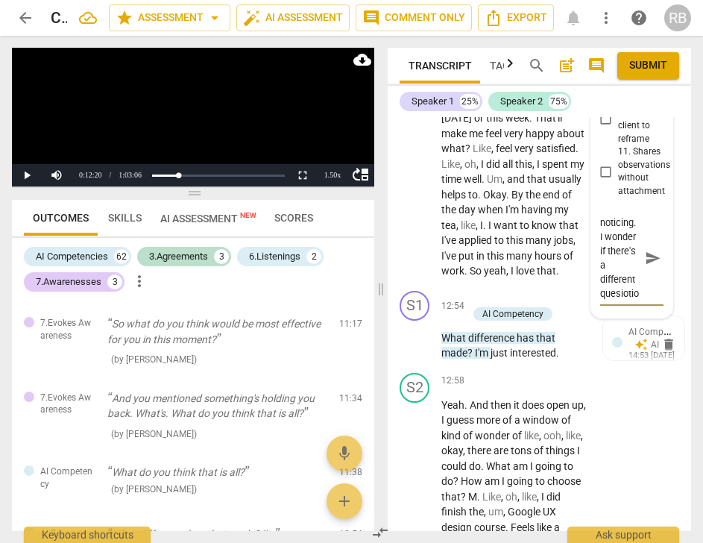
type textarea "lovely noticing. I wonder if there's a different quesiotion"
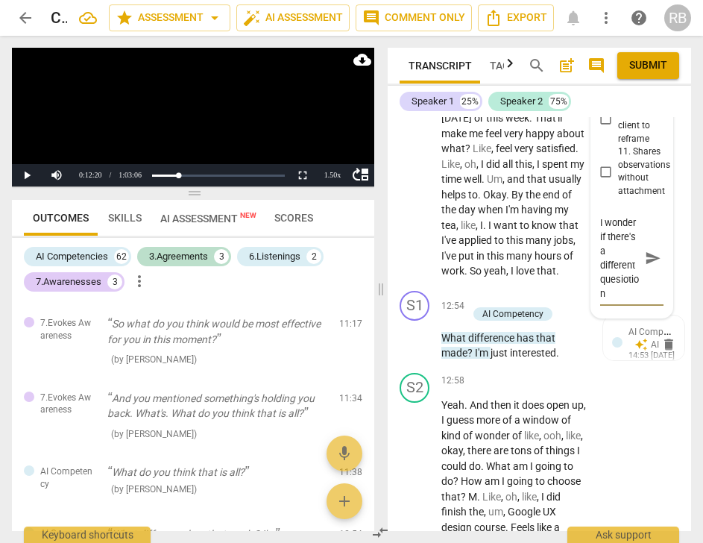
type textarea "lovely noticing. I wonder if there's a different quesiotion"
type textarea "lovely noticing. I wonder if there's a different quesiotio"
type textarea "lovely noticing. I wonder if there's a different quesioti"
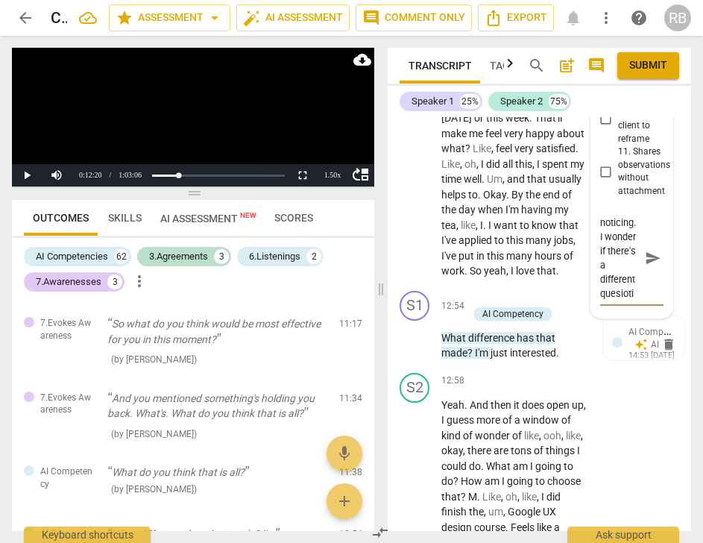
type textarea "lovely noticing. I wonder if there's a different quesiot"
type textarea "lovely noticing. I wonder if there's a different quesio"
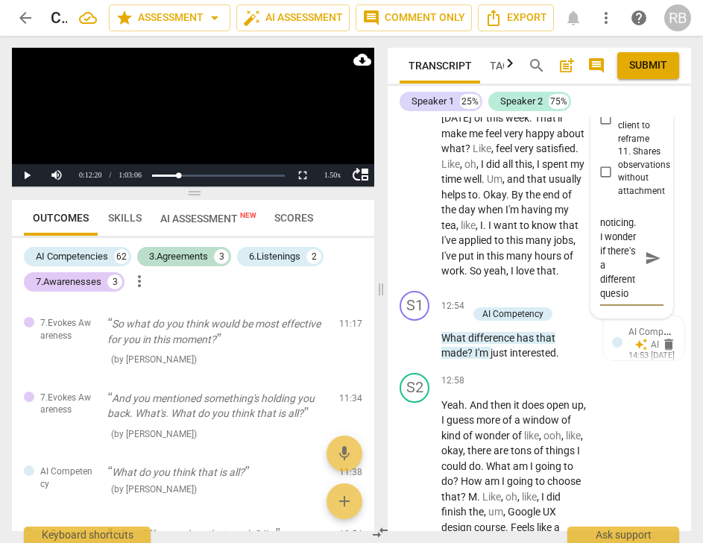
type textarea "lovely noticing. I wonder if there's a different quesi"
type textarea "lovely noticing. I wonder if there's a different quesis"
type textarea "lovely noticing. I wonder if there's a different quesist"
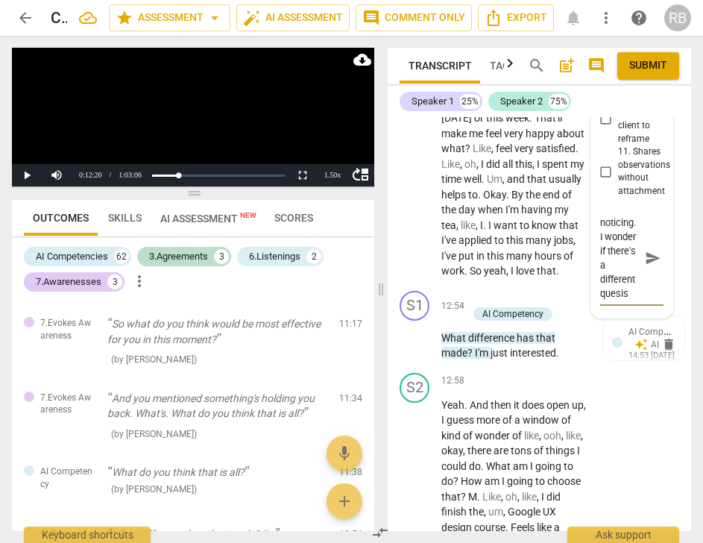
type textarea "lovely noticing. I wonder if there's a different quesist"
type textarea "lovely noticing. I wonder if there's a different quesisti"
type textarea "lovely noticing. I wonder if there's a different quesistio"
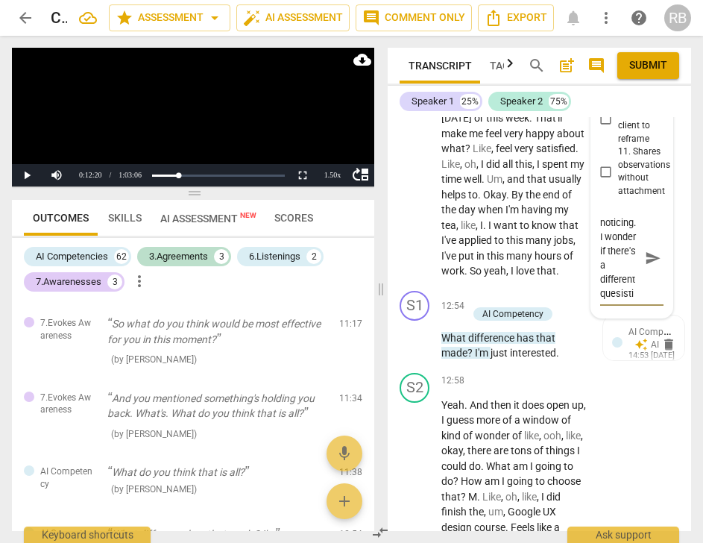
type textarea "lovely noticing. I wonder if there's a different quesistio"
type textarea "lovely noticing. I wonder if there's a different quesistion"
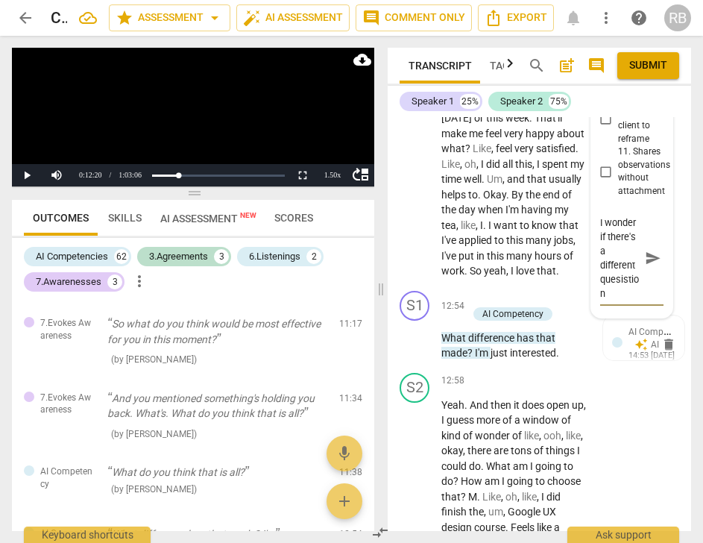
type textarea "lovely noticing. I wonder if there's a different quesistion t"
type textarea "lovely noticing. I wonder if there's a different quesistion th"
type textarea "lovely noticing. I wonder if there's a different quesistion tha"
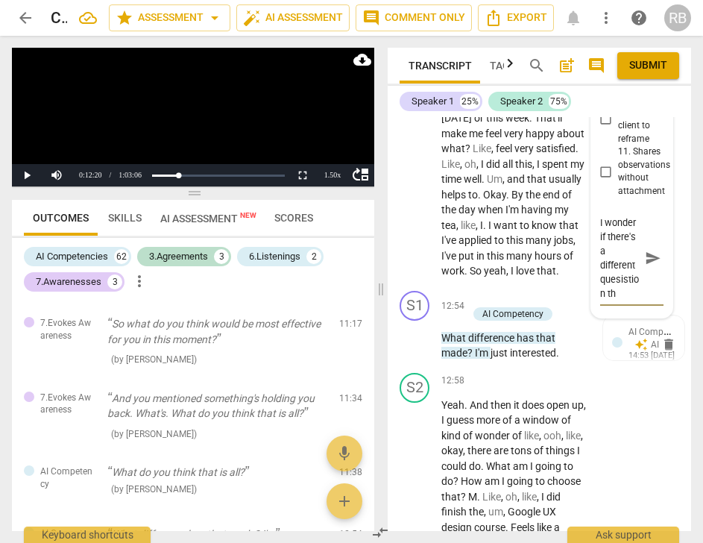
type textarea "lovely noticing. I wonder if there's a different quesistion tha"
type textarea "lovely noticing. I wonder if there's a different quesistion that"
type textarea "lovely noticing. I wonder if there's a different quesistion that w"
type textarea "lovely noticing. I wonder if there's a different quesistion that wo"
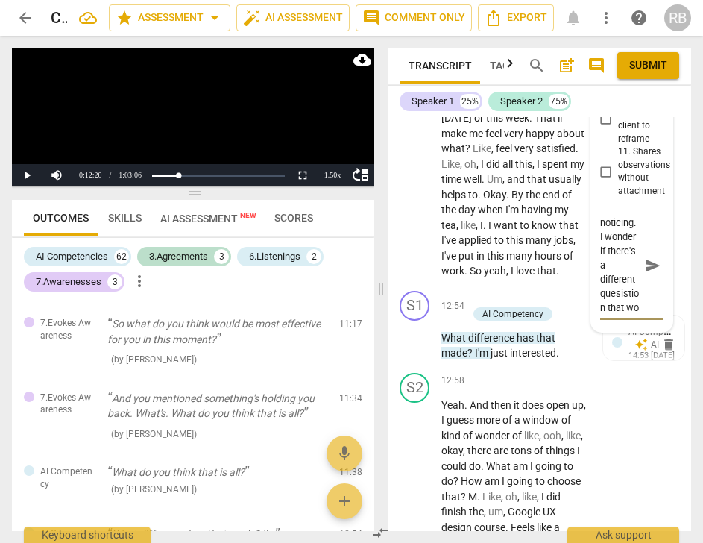
type textarea "lovely noticing. I wonder if there's a different quesistion that wou"
type textarea "lovely noticing. I wonder if there's a different quesistion that woul"
type textarea "lovely noticing. I wonder if there's a different quesistion that would"
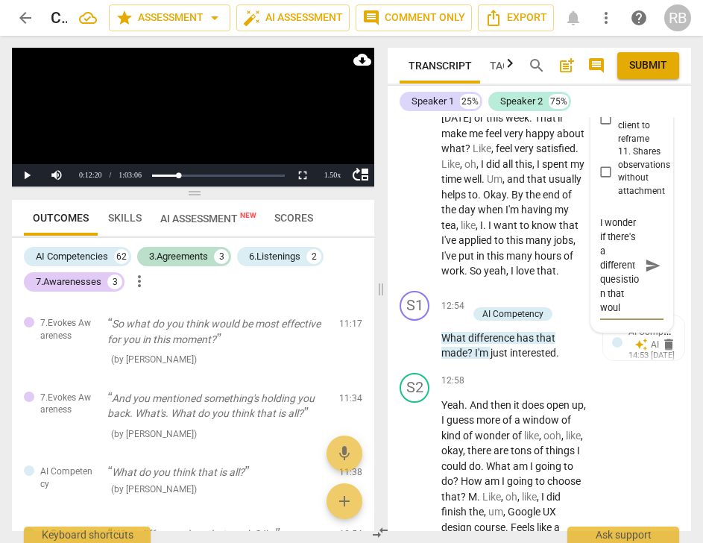
type textarea "lovely noticing. I wonder if there's a different quesistion that would"
type textarea "lovely noticing. I wonder if there's a different quesistion that would b"
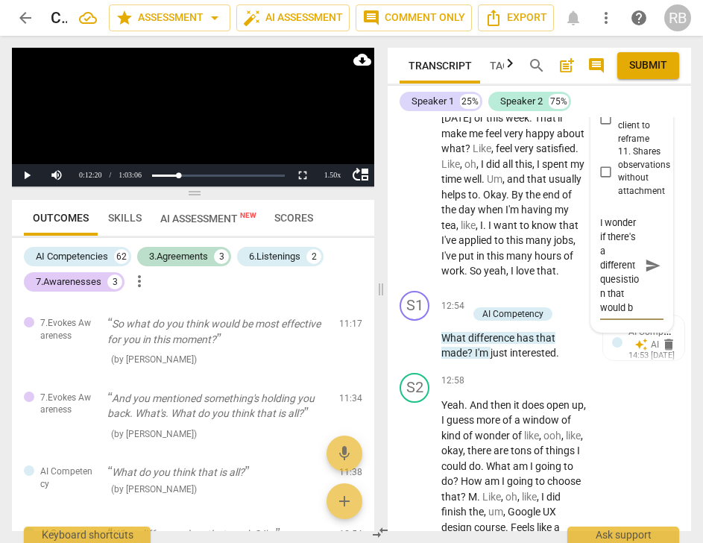
type textarea "lovely noticing. I wonder if there's a different quesistion that would be"
type textarea "lovely noticing. I wonder if there's a different quesistion that would be u"
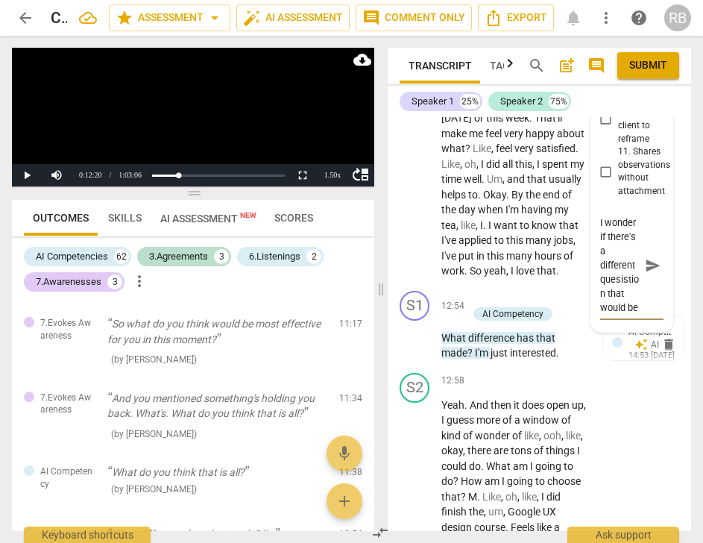
type textarea "lovely noticing. I wonder if there's a different quesistion that would be u"
type textarea "lovely noticing. I wonder if there's a different quesistion that would be us"
type textarea "lovely noticing. I wonder if there's a different quesistion that would be use"
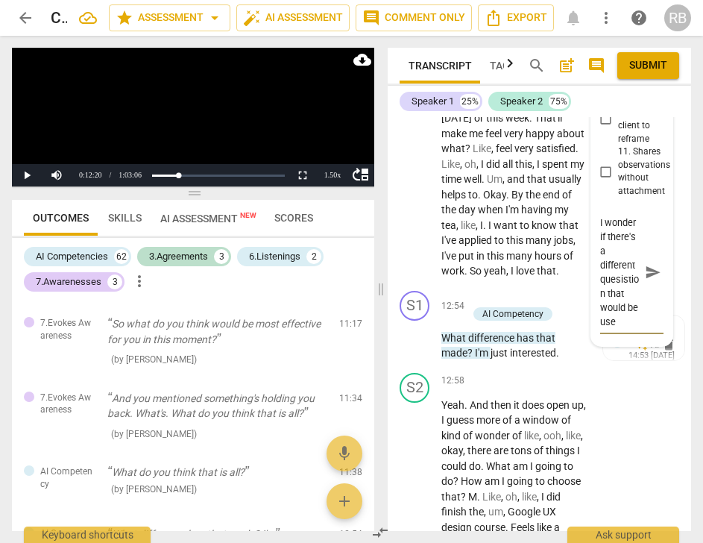
type textarea "lovely noticing. I wonder if there's a different quesistion that would be usef"
type textarea "lovely noticing. I wonder if there's a different quesistion that would be usefu"
type textarea "lovely noticing. I wonder if there's a different quesistion that would be useful"
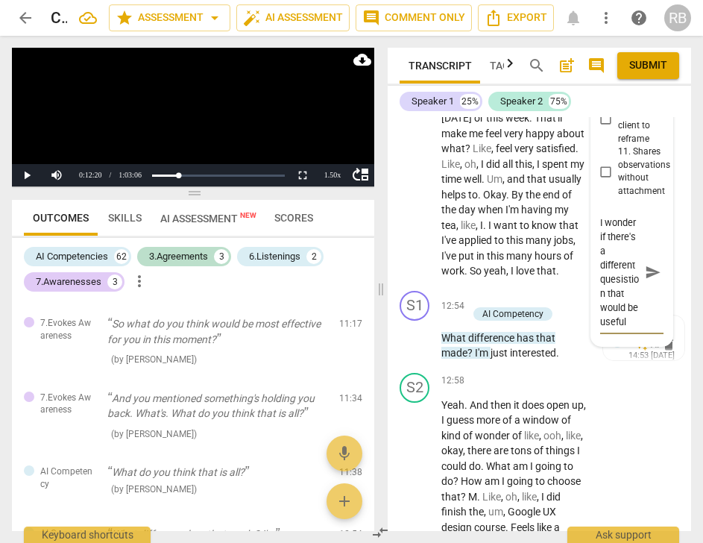
type textarea "lovely noticing. I wonder if there's a different quesistion that would be useful"
type textarea "lovely noticing. I wonder if there's a different quesistion that would be usefu…"
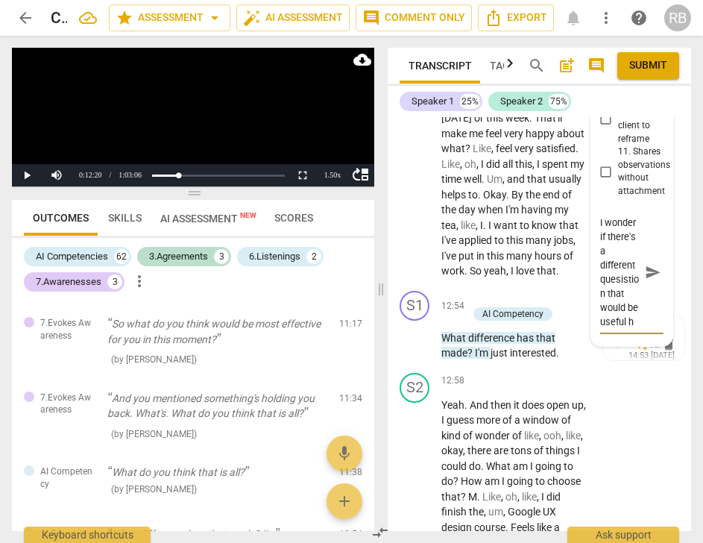
scroll to position [113, 0]
type textarea "lovely noticing. I wonder if there's a different quesistion that would be usefu…"
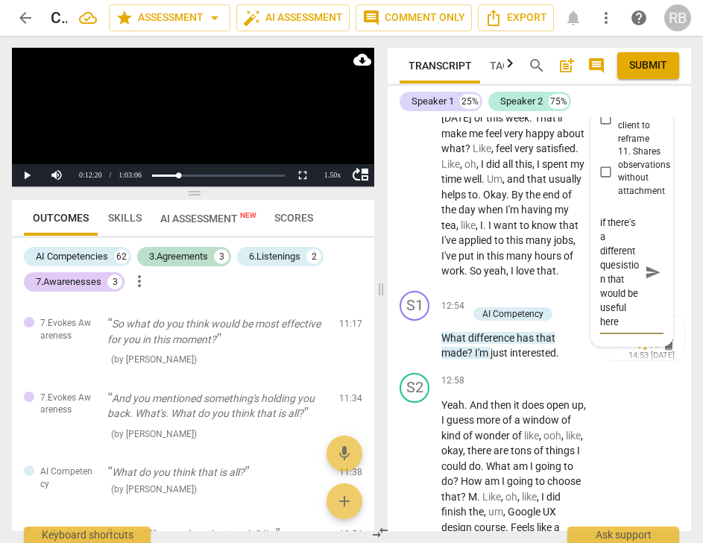
type textarea "lovely noticing. I wonder if there's a different quesistion that would be usefu…"
click at [622, 329] on textarea "lovely noticing. I wonder if there's a different quesistion that would be usefu…" at bounding box center [620, 272] width 40 height 113
type textarea "lovely noticing. I wonder if there's a different quesstion that would be useful…"
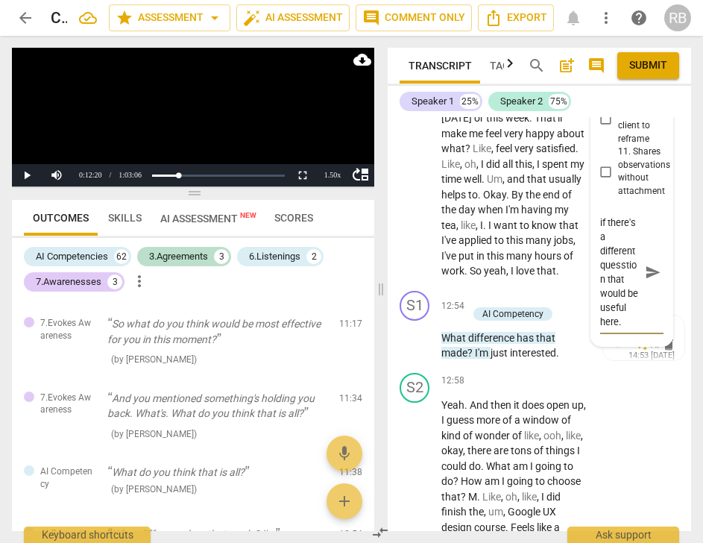
scroll to position [99, 0]
type textarea "lovely noticing. I wonder if there's a different question that would be useful …"
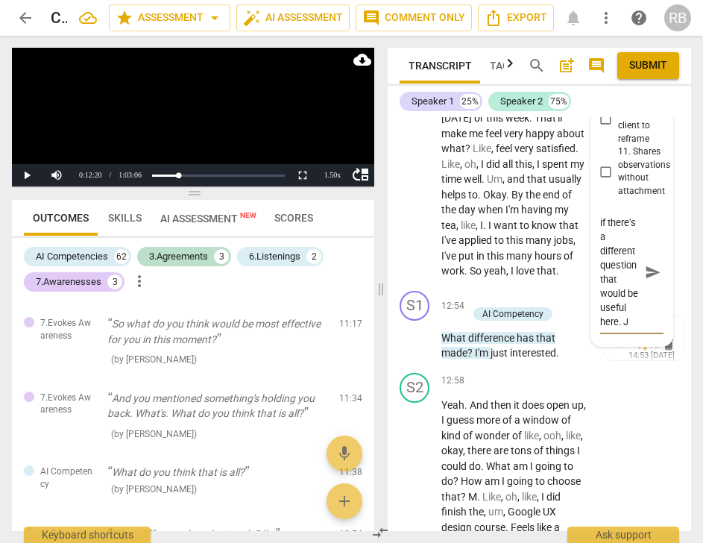
type textarea "lovely noticing. I wonder if there's a different question that would be useful …"
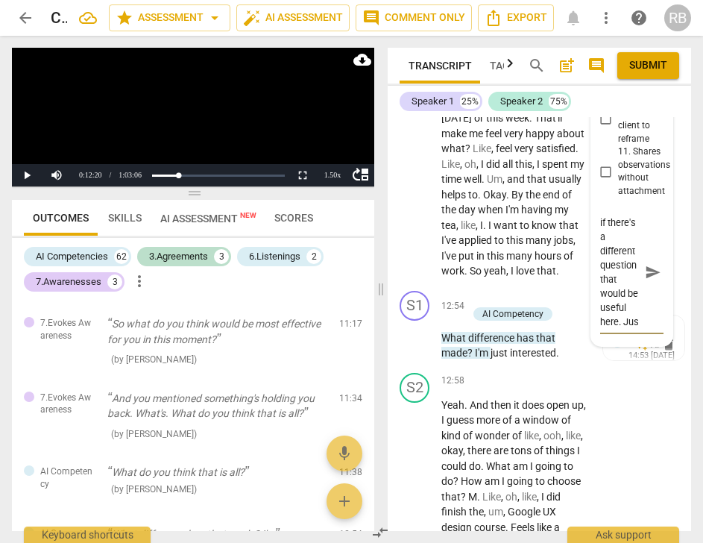
type textarea "lovely noticing. I wonder if there's a different question that would be useful …"
click at [652, 281] on span "send" at bounding box center [653, 273] width 16 height 16
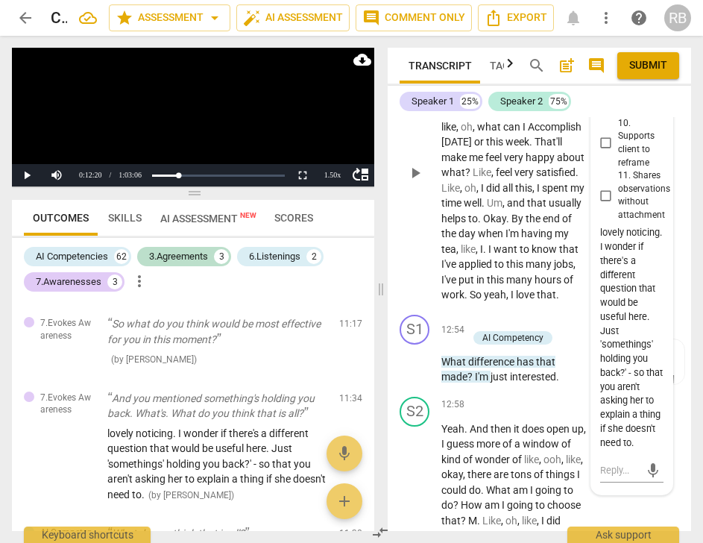
scroll to position [8531, 0]
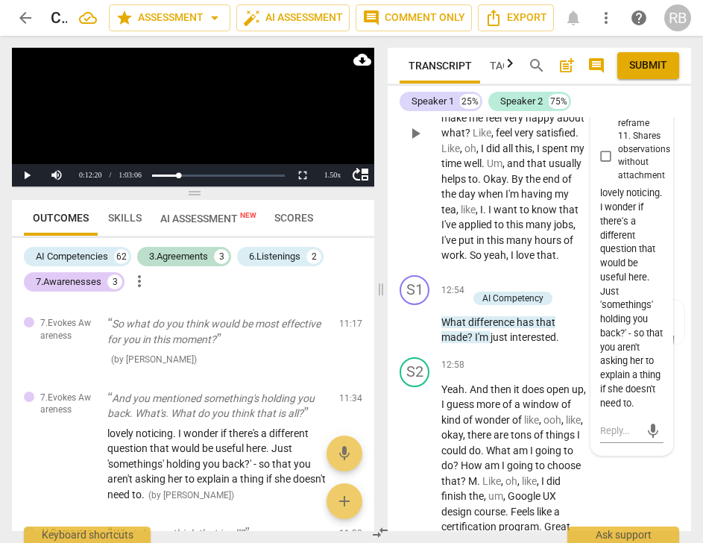
click at [518, 216] on span "want" at bounding box center [507, 210] width 26 height 12
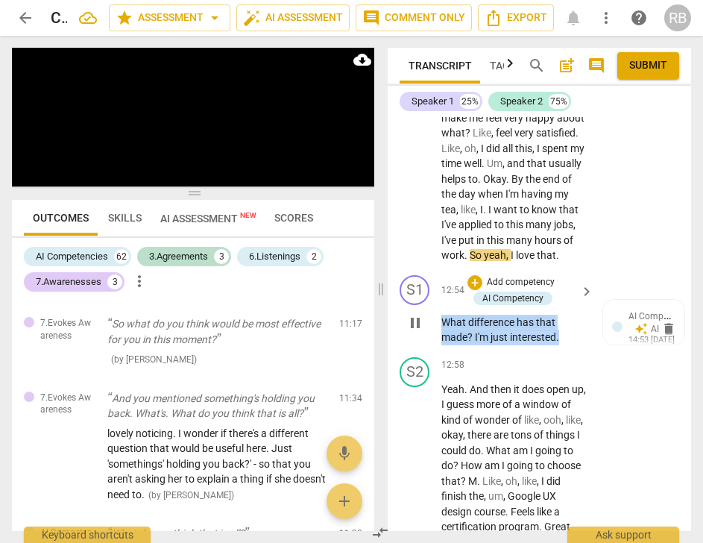
drag, startPoint x: 569, startPoint y: 430, endPoint x: 446, endPoint y: 415, distance: 123.9
click at [446, 345] on p "What difference has that made ? I'm just interested ." at bounding box center [514, 330] width 145 height 31
click at [474, 290] on div "+" at bounding box center [475, 282] width 15 height 15
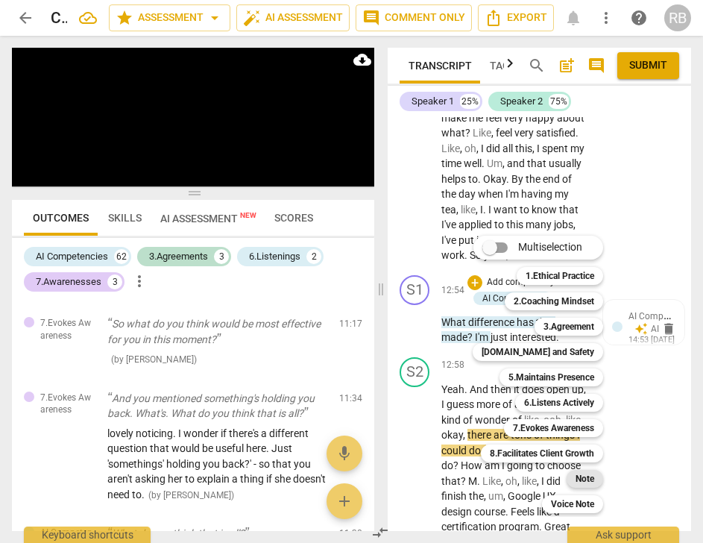
click at [577, 477] on b "Note" at bounding box center [585, 479] width 19 height 18
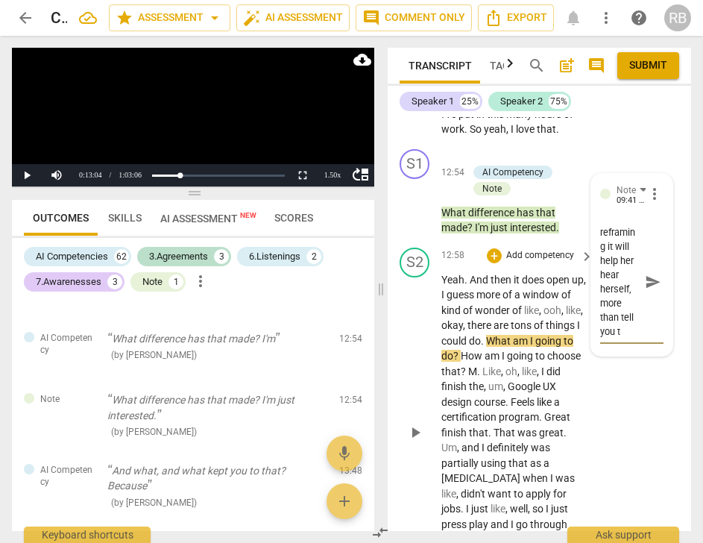
scroll to position [154, 0]
drag, startPoint x: 653, startPoint y: 374, endPoint x: 650, endPoint y: 205, distance: 169.4
click at [653, 290] on span "send" at bounding box center [653, 282] width 16 height 16
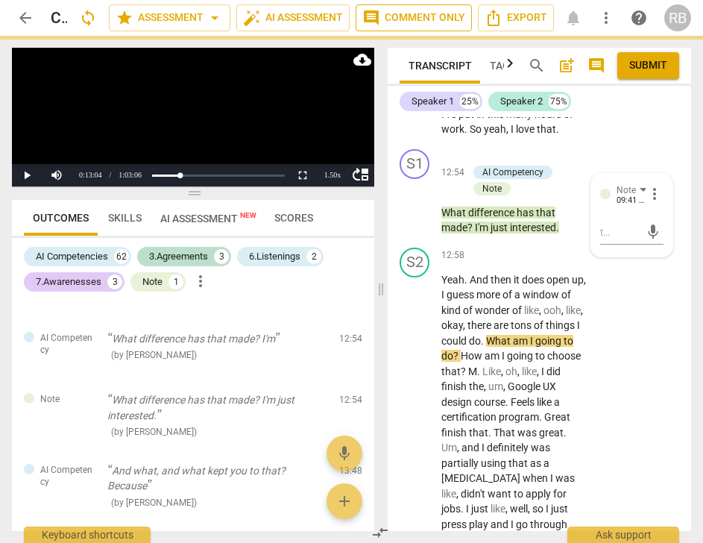
scroll to position [0, 0]
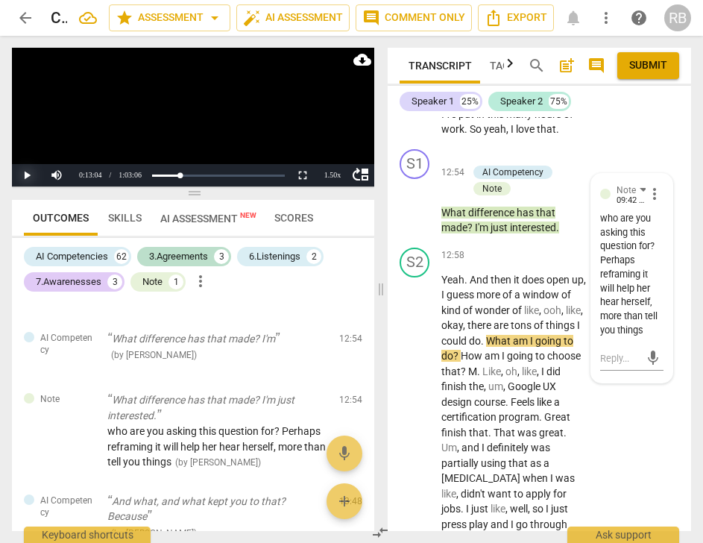
click at [28, 176] on button "Play" at bounding box center [27, 175] width 30 height 22
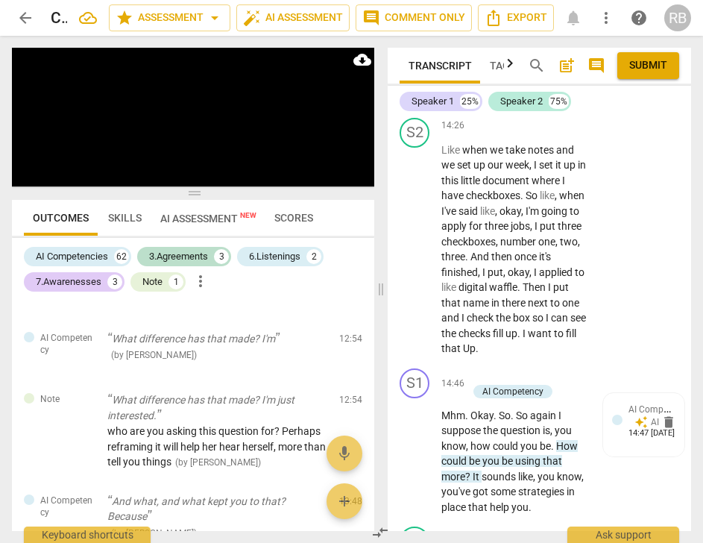
scroll to position [9797, 0]
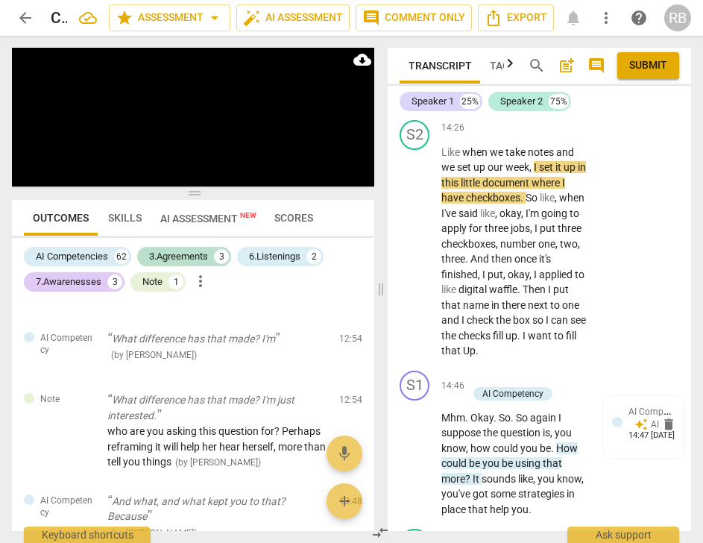
drag, startPoint x: 555, startPoint y: 203, endPoint x: 536, endPoint y: 151, distance: 54.7
click at [536, 108] on p "Okay , so interesting . Is there a way again that you could apply that to , you…" at bounding box center [514, 54] width 145 height 107
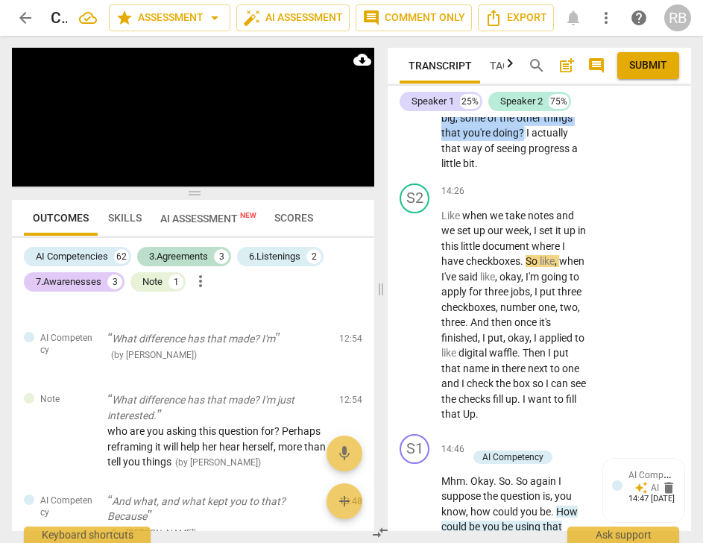
scroll to position [9734, 0]
click at [533, 39] on p "Add competency" at bounding box center [521, 31] width 71 height 13
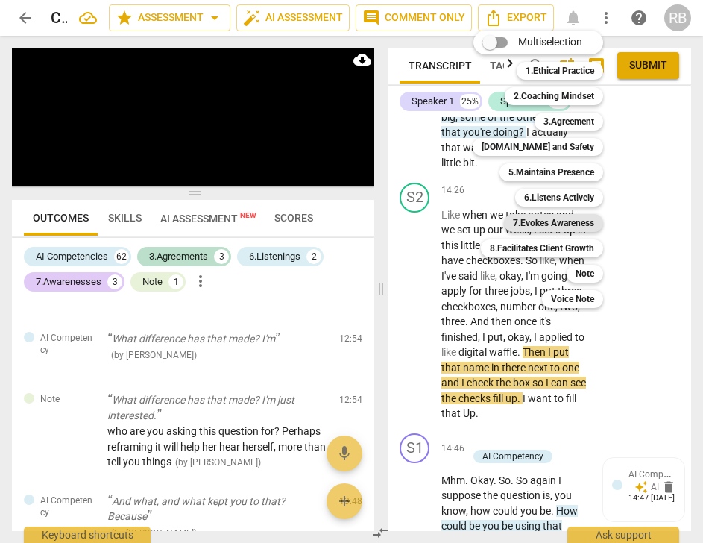
click at [542, 223] on b "7.Evokes Awareness" at bounding box center [553, 223] width 81 height 18
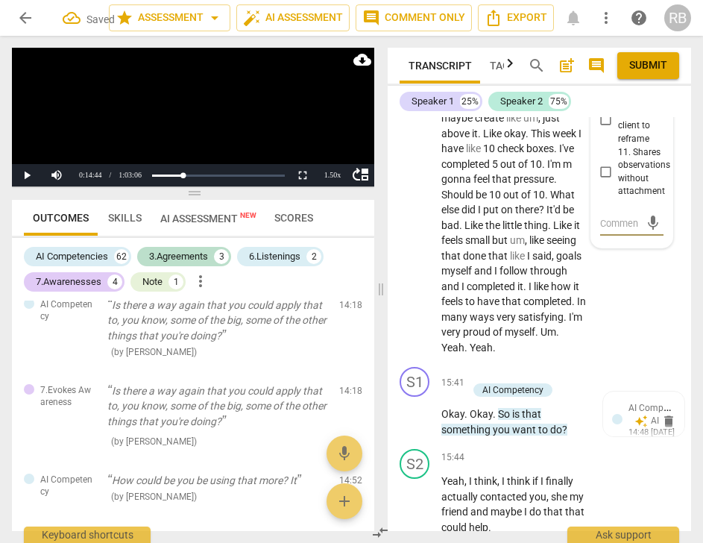
scroll to position [10323, 0]
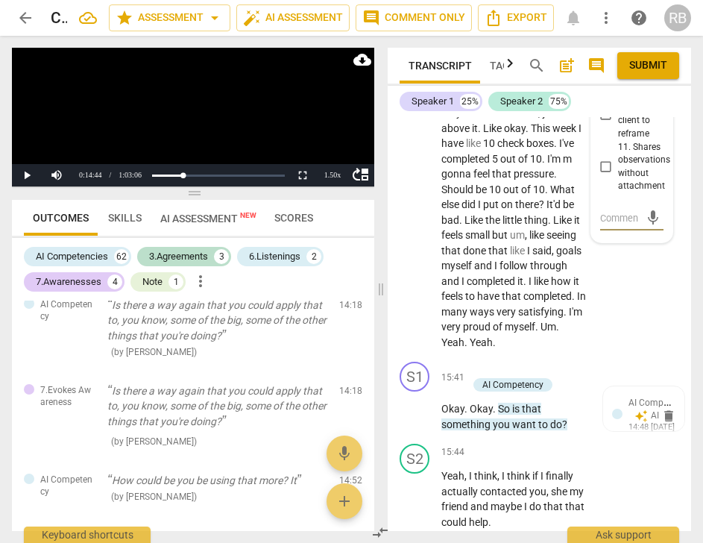
click at [606, 64] on input "09. Invites client to generate ideas" at bounding box center [607, 55] width 24 height 18
click at [616, 225] on textarea at bounding box center [620, 218] width 40 height 14
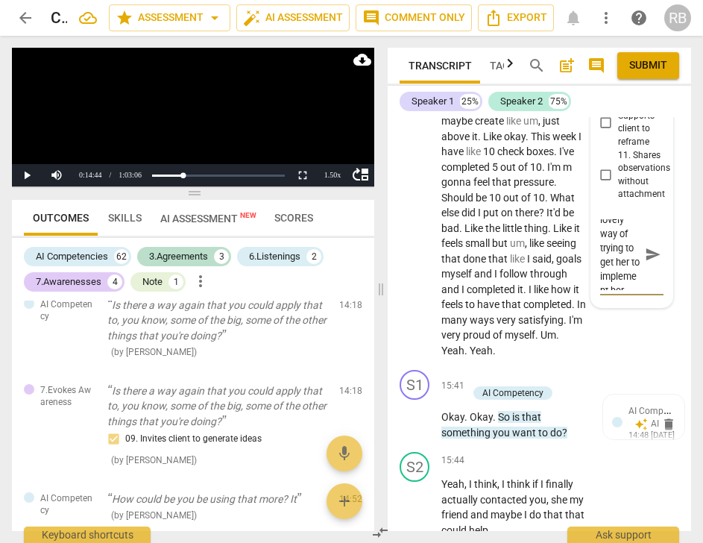
scroll to position [57, 0]
click at [646, 263] on span "send" at bounding box center [653, 255] width 16 height 16
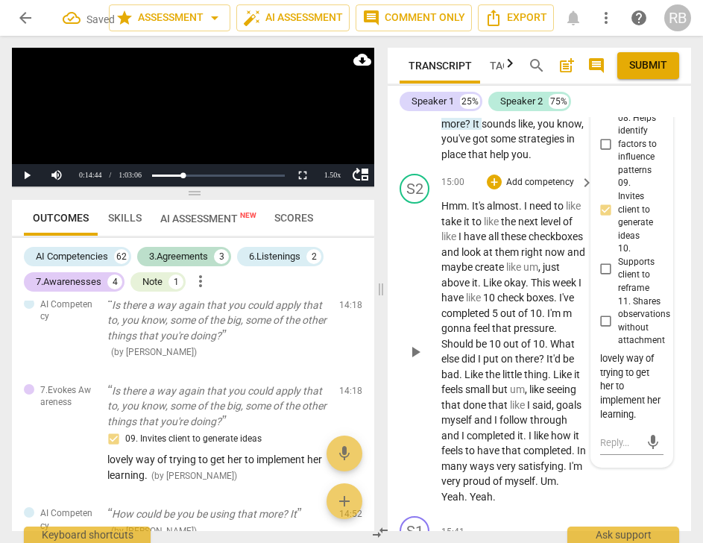
scroll to position [10165, 0]
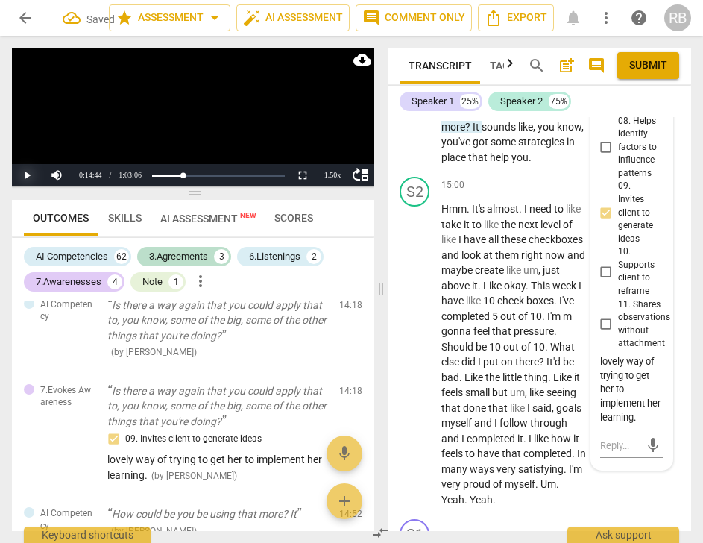
click at [26, 177] on button "Play" at bounding box center [27, 175] width 30 height 22
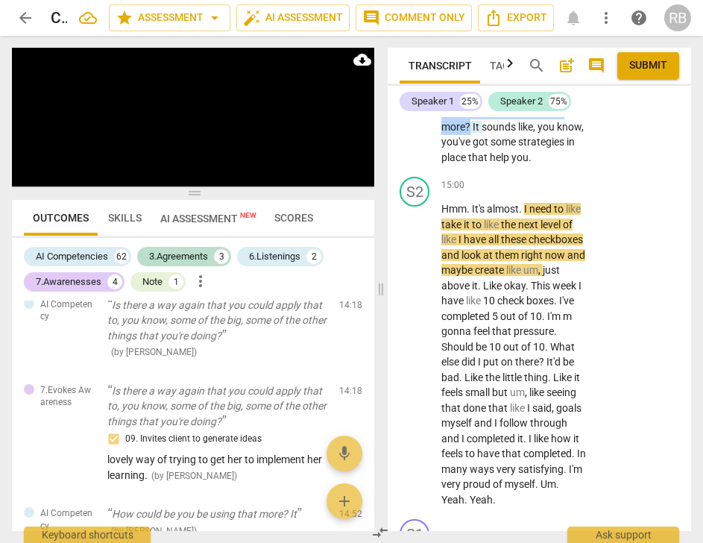
drag, startPoint x: 471, startPoint y: 264, endPoint x: 561, endPoint y: 236, distance: 93.7
click at [561, 166] on p "Mhm . Okay . So . So again I suppose the question is , you know , how could you…" at bounding box center [514, 111] width 145 height 107
click at [534, 166] on p "Mhm . Okay . So . So again I suppose the question is , you know , how could you…" at bounding box center [514, 111] width 145 height 107
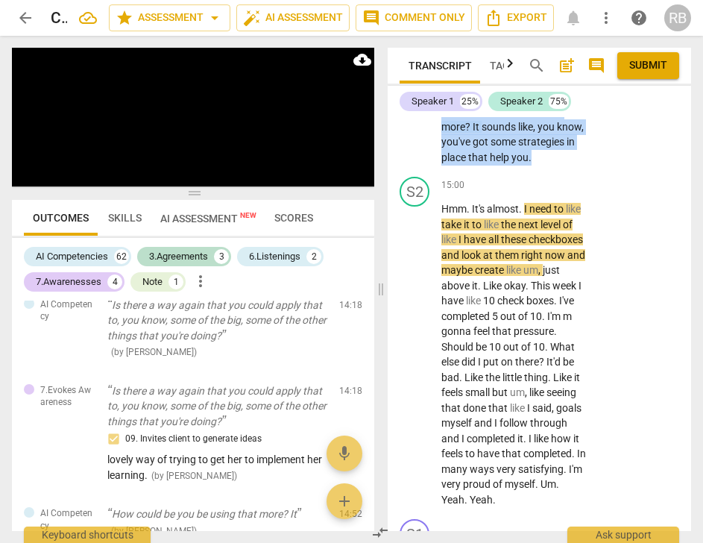
drag, startPoint x: 533, startPoint y: 311, endPoint x: 556, endPoint y: 239, distance: 76.0
click at [556, 166] on p "Mhm . Okay . So . So again I suppose the question is , you know , how could you…" at bounding box center [514, 111] width 145 height 107
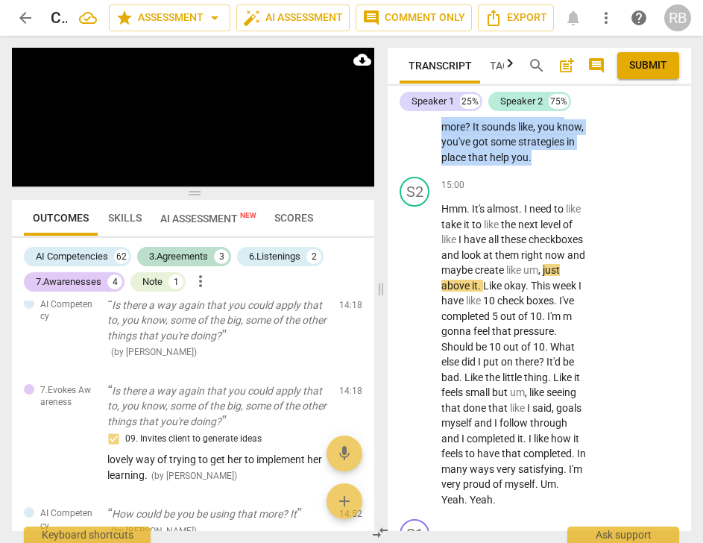
click at [530, 33] on p "Add competency" at bounding box center [521, 25] width 71 height 13
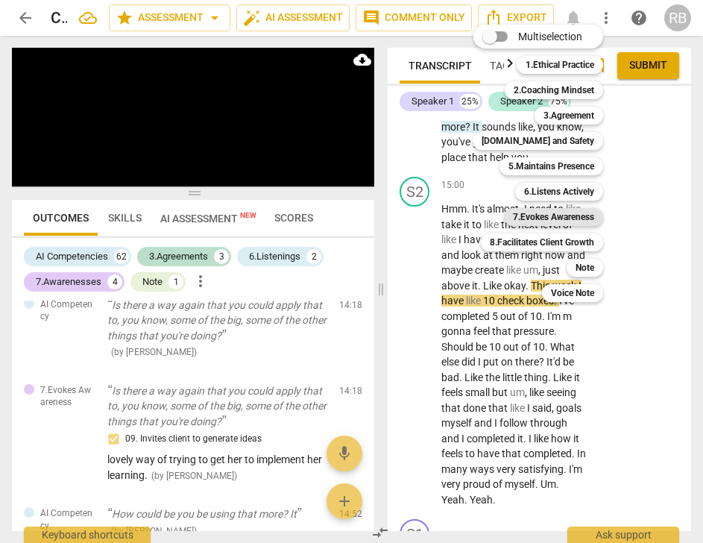
click at [561, 216] on b "7.Evokes Awareness" at bounding box center [553, 217] width 81 height 18
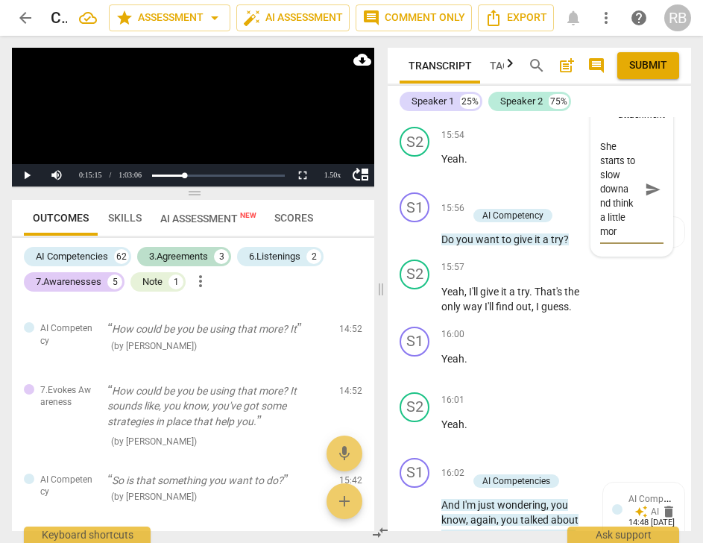
scroll to position [112, 0]
drag, startPoint x: 620, startPoint y: 352, endPoint x: 632, endPoint y: 368, distance: 20.3
click at [620, 239] on textarea "this gets her somewhere a little different! She starts to slow downa nd think a…" at bounding box center [620, 188] width 40 height 99
click at [600, 239] on textarea "this gets her somewhere a little different! She starts to slow down a nd think …" at bounding box center [620, 188] width 40 height 99
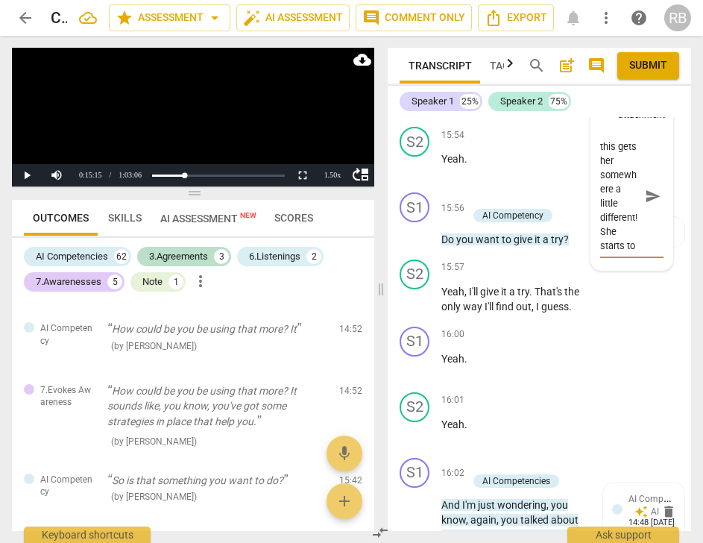
drag, startPoint x: 620, startPoint y: 424, endPoint x: 595, endPoint y: 324, distance: 102.9
click at [645, 205] on span "send" at bounding box center [653, 197] width 16 height 16
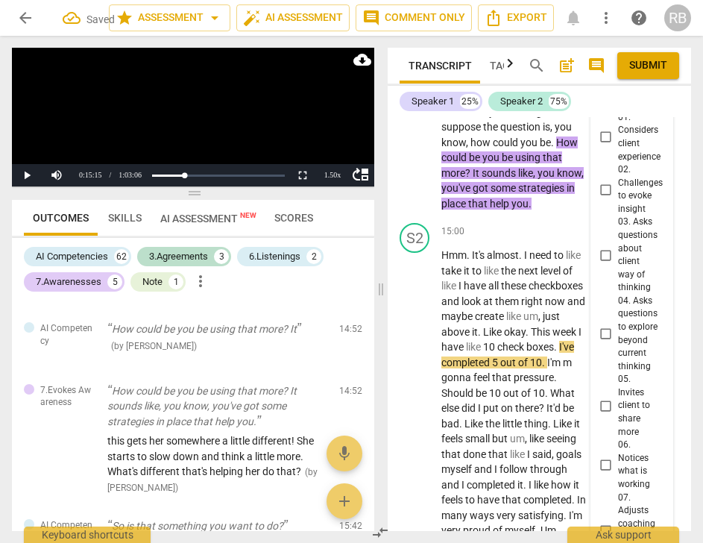
scroll to position [10139, 0]
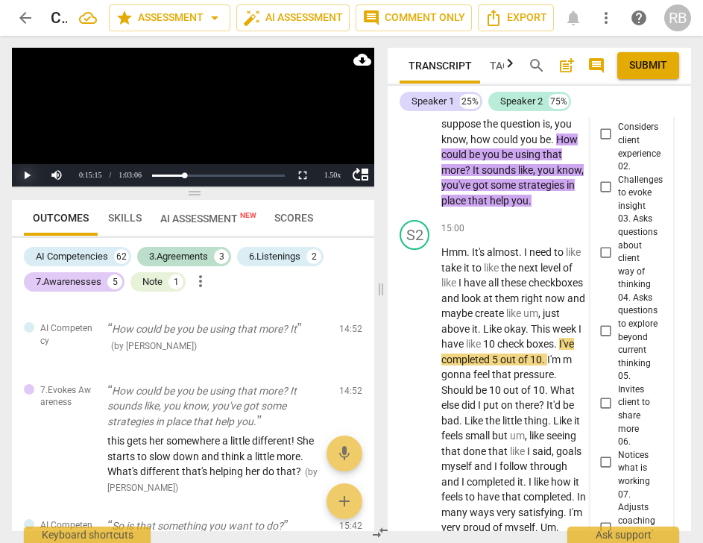
click at [34, 178] on button "Play" at bounding box center [27, 175] width 30 height 22
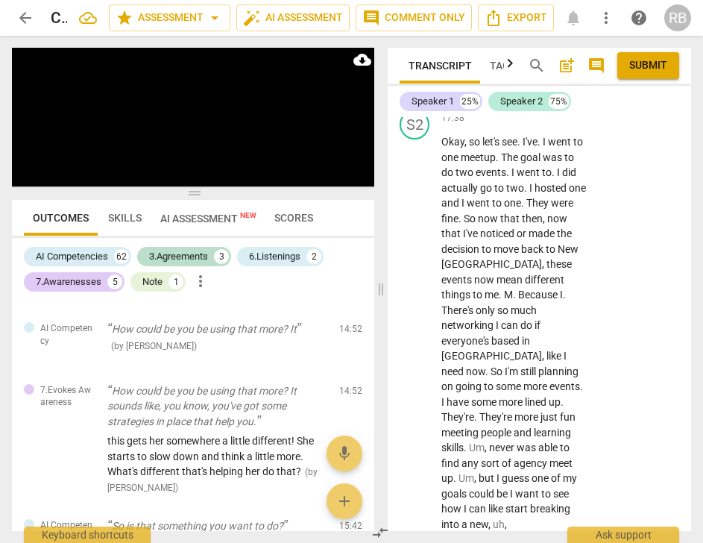
scroll to position [12436, 0]
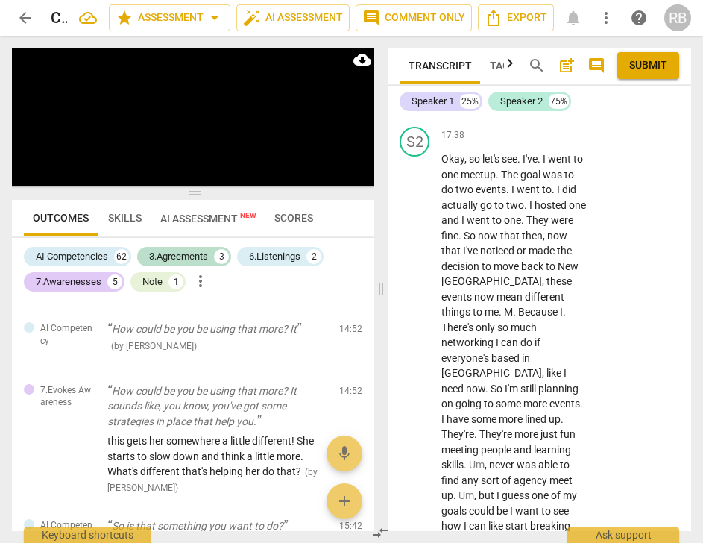
click at [419, 25] on span "pause" at bounding box center [416, 16] width 18 height 18
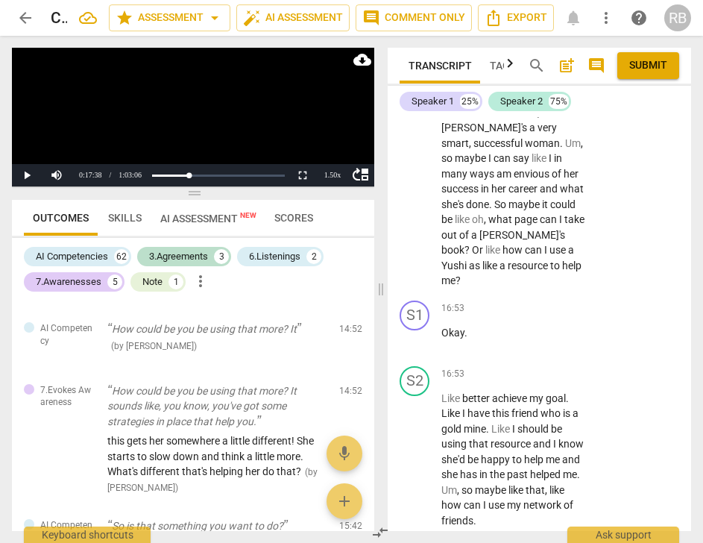
scroll to position [11449, 0]
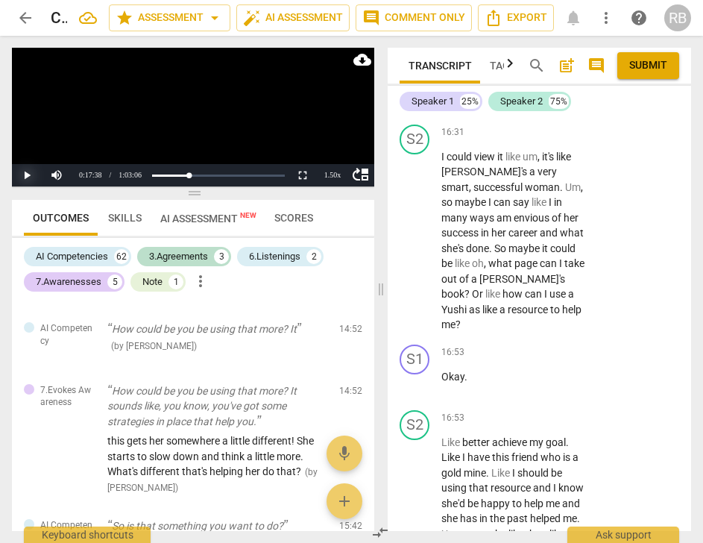
click at [21, 171] on button "Play" at bounding box center [27, 175] width 30 height 22
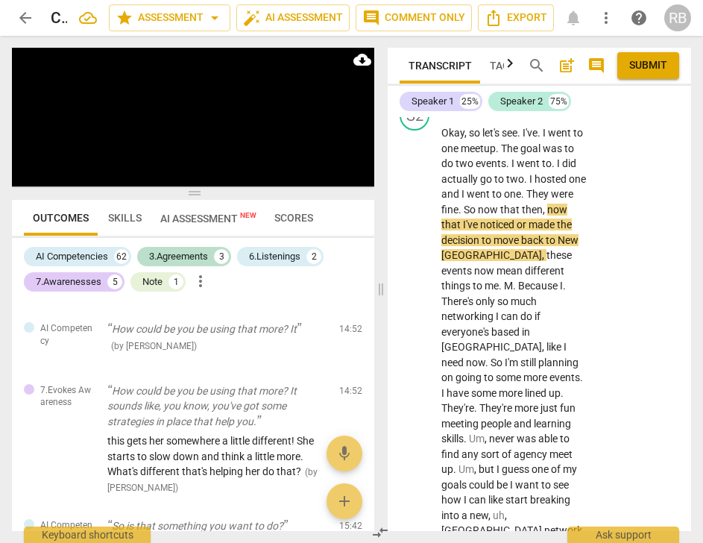
scroll to position [12464, 0]
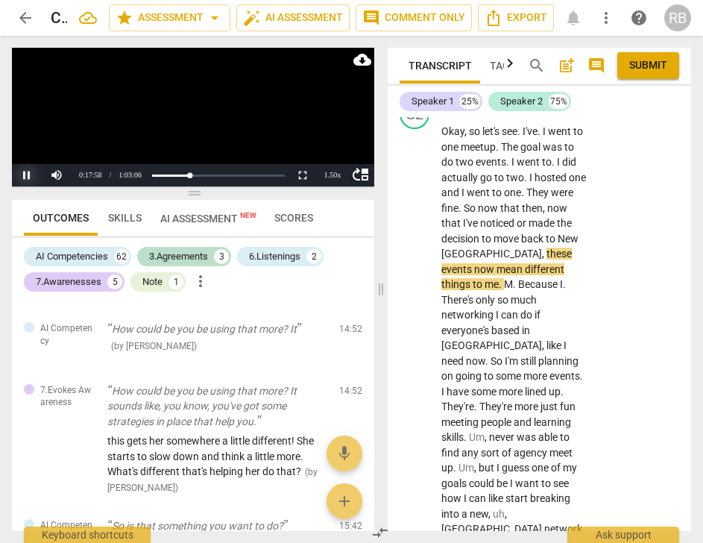
click at [22, 176] on button "Pause" at bounding box center [27, 175] width 30 height 22
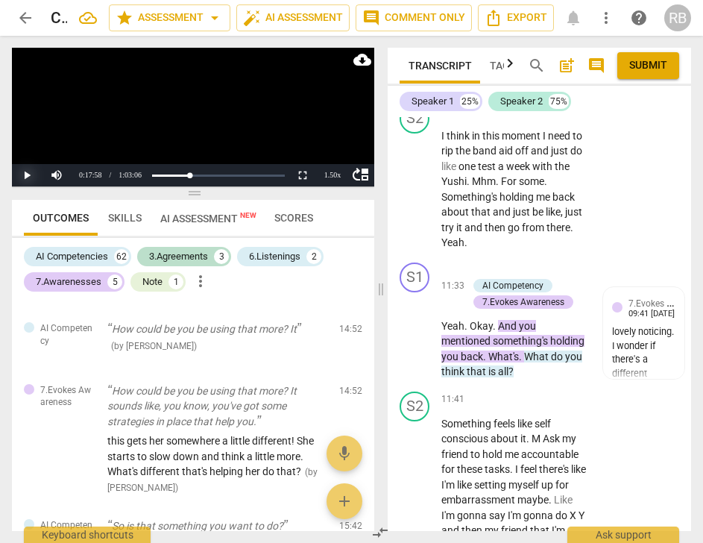
scroll to position [0, 0]
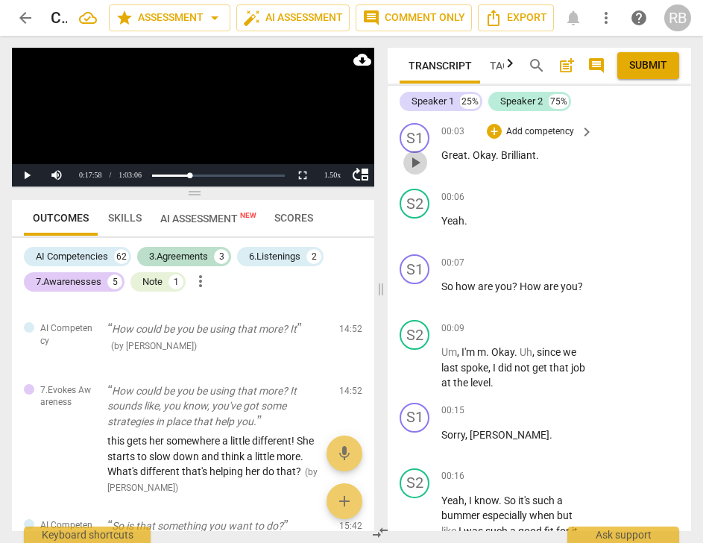
click at [416, 166] on span "play_arrow" at bounding box center [416, 163] width 18 height 18
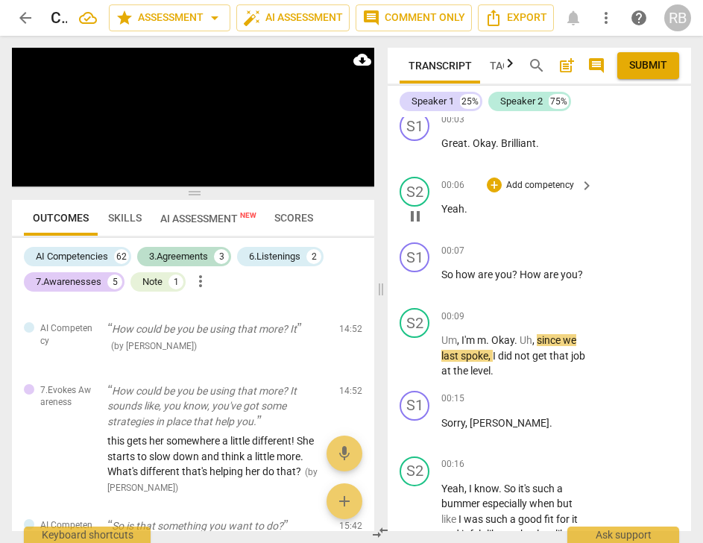
scroll to position [13, 0]
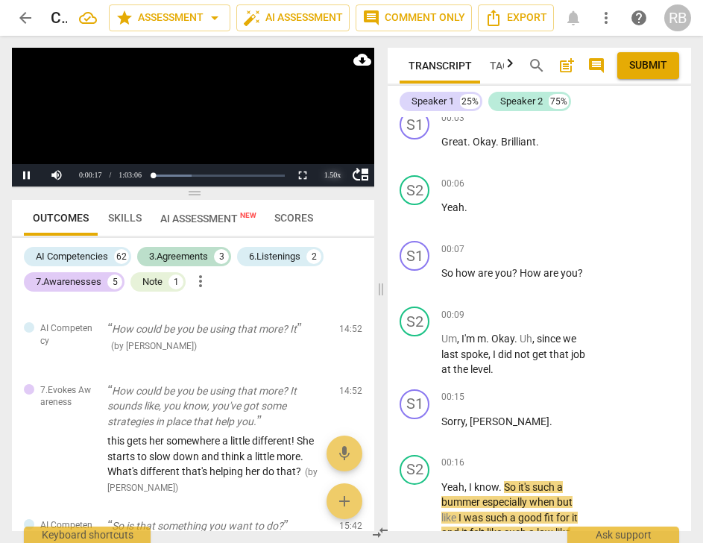
click at [336, 175] on div "1.50 x" at bounding box center [333, 175] width 30 height 22
click at [338, 102] on li "1x" at bounding box center [333, 108] width 30 height 16
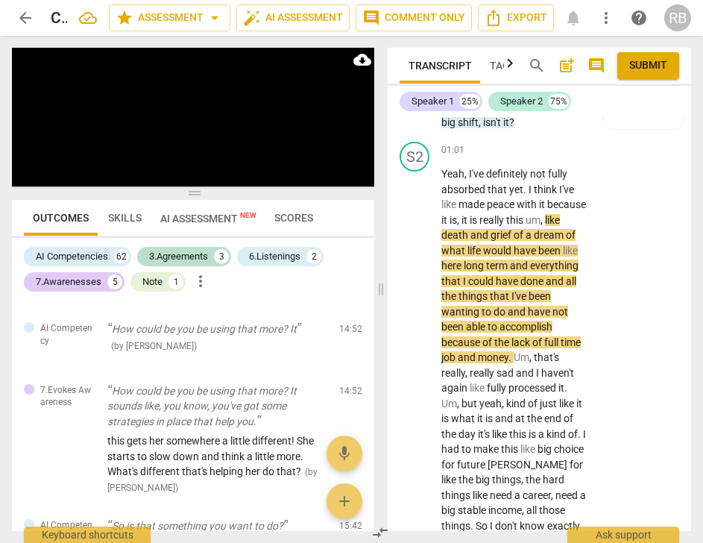
scroll to position [826, 0]
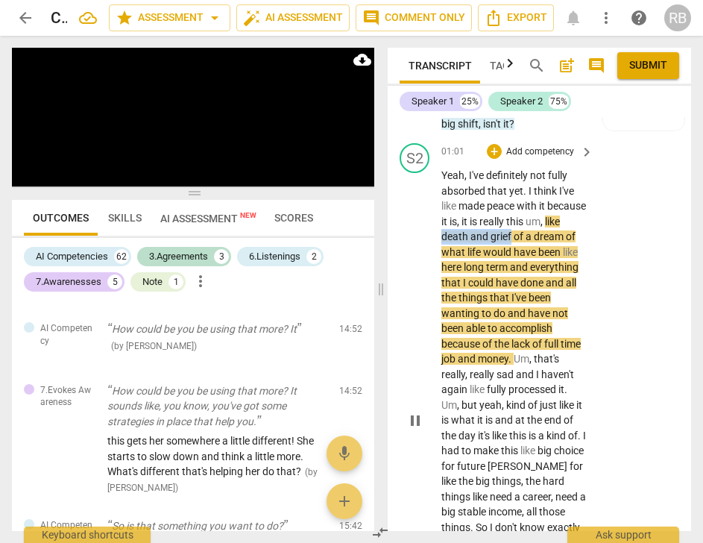
drag, startPoint x: 480, startPoint y: 223, endPoint x: 520, endPoint y: 178, distance: 59.7
click at [548, 222] on p "Yeah , I've definitely not fully absorbed that yet . I think I've like made pea…" at bounding box center [514, 420] width 145 height 505
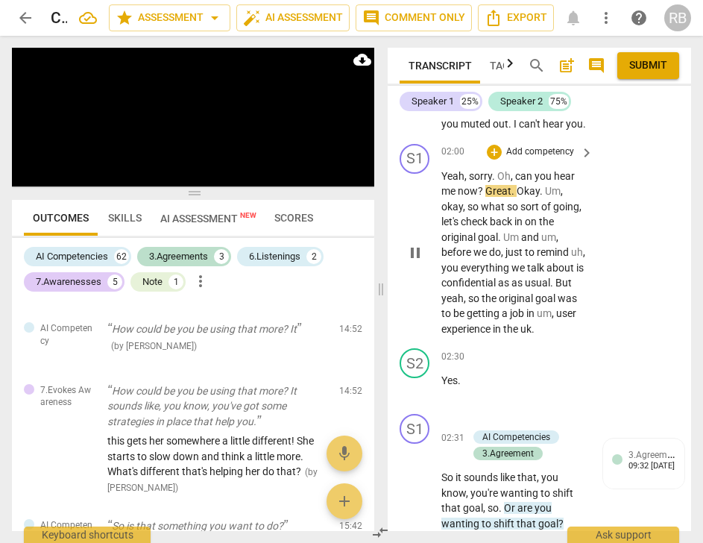
scroll to position [1369, 0]
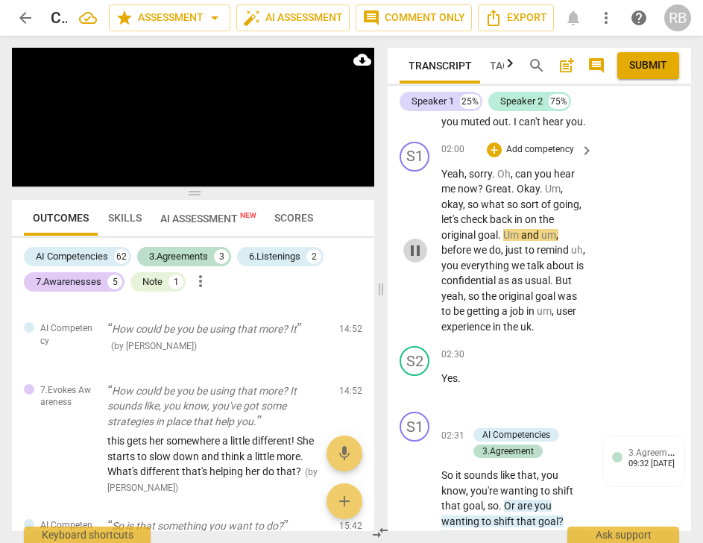
click at [420, 260] on span "pause" at bounding box center [416, 251] width 18 height 18
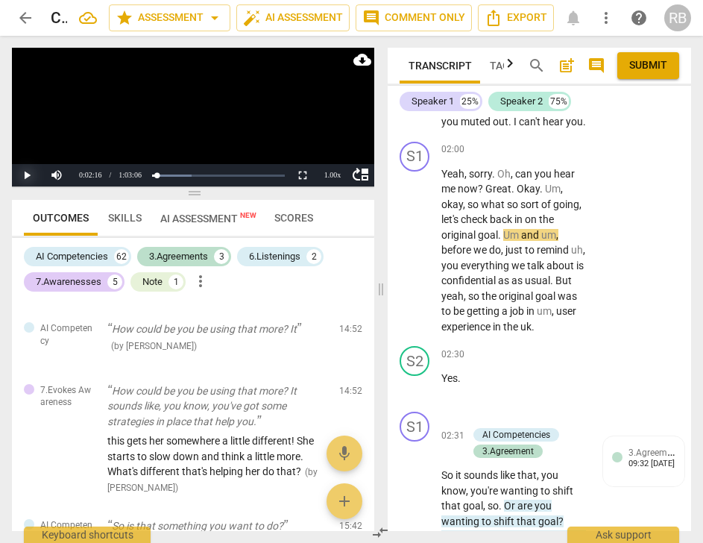
click at [25, 174] on button "Play" at bounding box center [27, 175] width 30 height 22
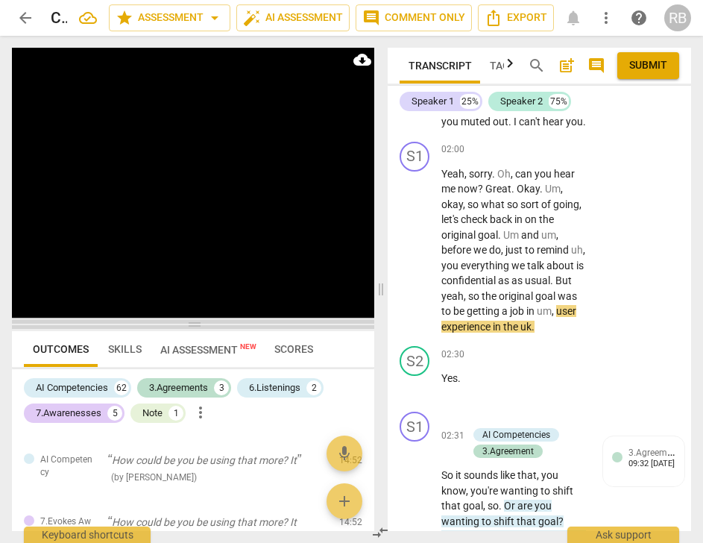
drag, startPoint x: 195, startPoint y: 194, endPoint x: 226, endPoint y: 327, distance: 137.1
click at [222, 326] on span at bounding box center [193, 324] width 363 height 9
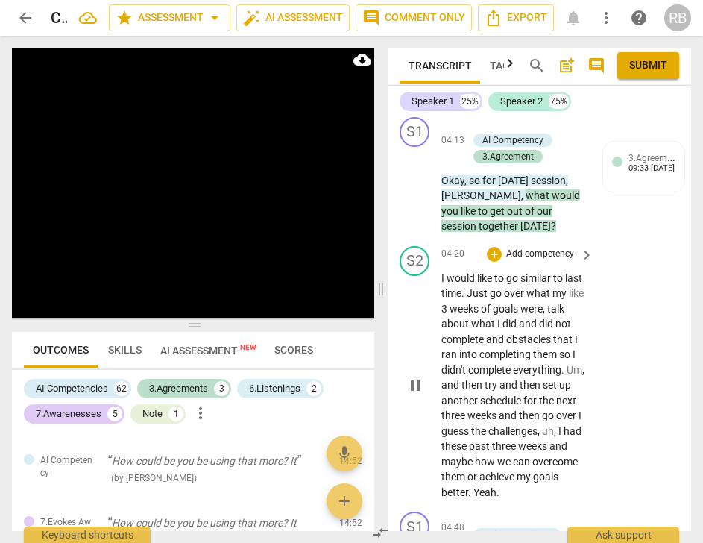
scroll to position [2926, 0]
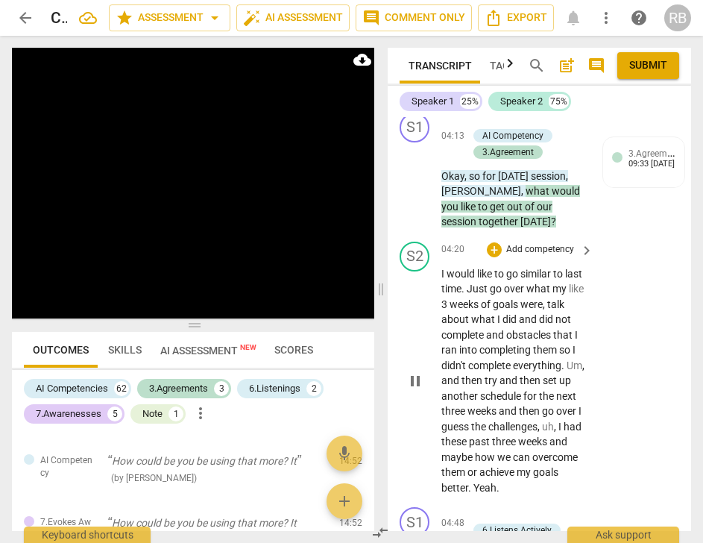
click at [467, 269] on span "would" at bounding box center [462, 274] width 31 height 12
click at [447, 274] on span "would" at bounding box center [462, 274] width 31 height 12
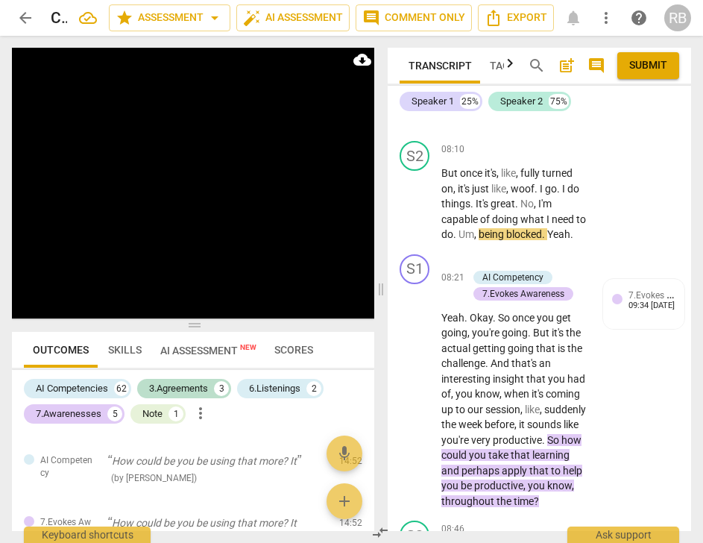
scroll to position [5484, 0]
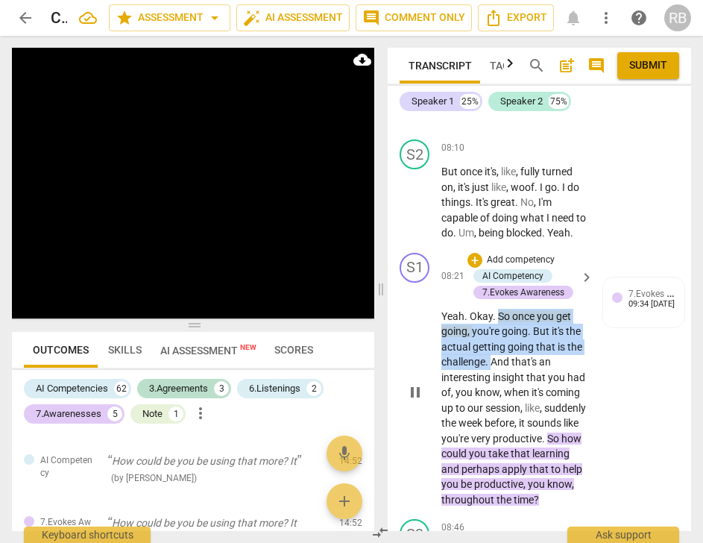
drag, startPoint x: 499, startPoint y: 394, endPoint x: 492, endPoint y: 436, distance: 42.4
click at [492, 436] on p "Yeah . Okay . So once you get going , you're going . But it's the actual gettin…" at bounding box center [514, 408] width 145 height 199
click at [472, 268] on div "+" at bounding box center [475, 260] width 15 height 15
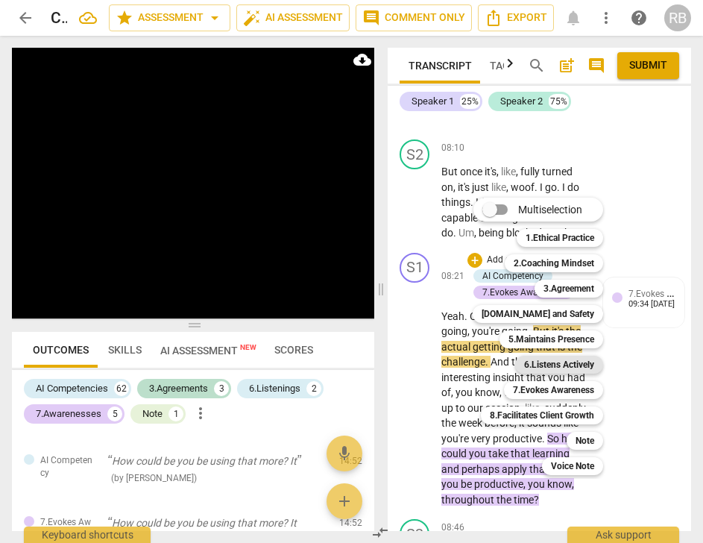
click at [562, 368] on b "6.Listens Actively" at bounding box center [559, 365] width 70 height 18
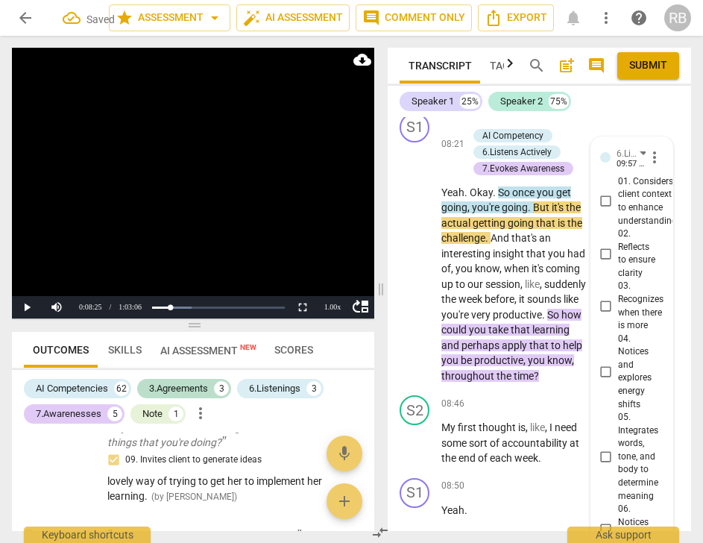
scroll to position [5958, 0]
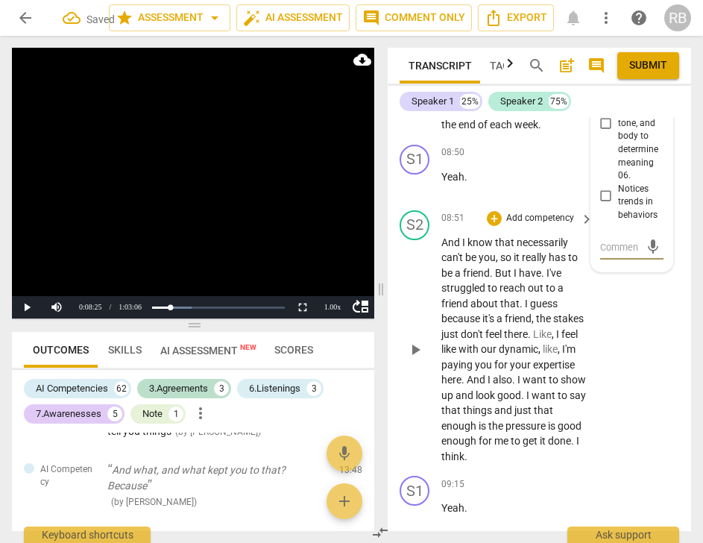
click at [652, 357] on div "S2 play_arrow pause 08:51 + Add competency keyboard_arrow_right And I know that…" at bounding box center [540, 337] width 304 height 266
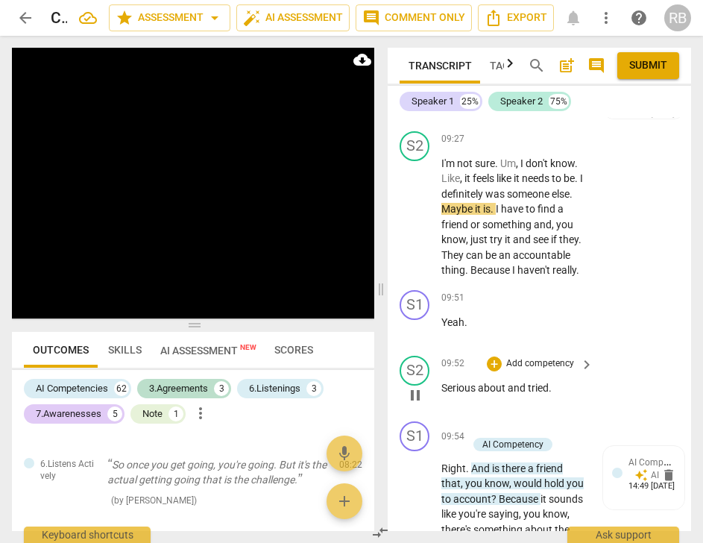
scroll to position [6519, 0]
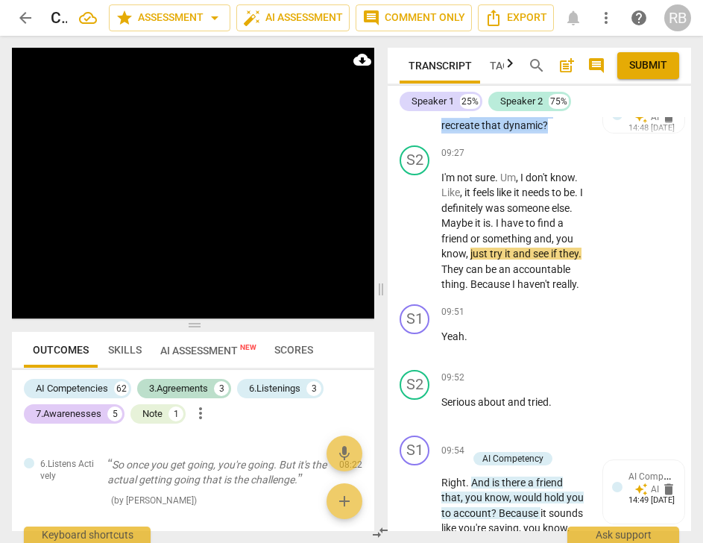
drag, startPoint x: 551, startPoint y: 215, endPoint x: 473, endPoint y: 203, distance: 79.2
click at [473, 134] on p "Yeah . So how could you recreate that dynamic ?" at bounding box center [514, 118] width 145 height 31
click at [474, 78] on div "+" at bounding box center [475, 70] width 15 height 15
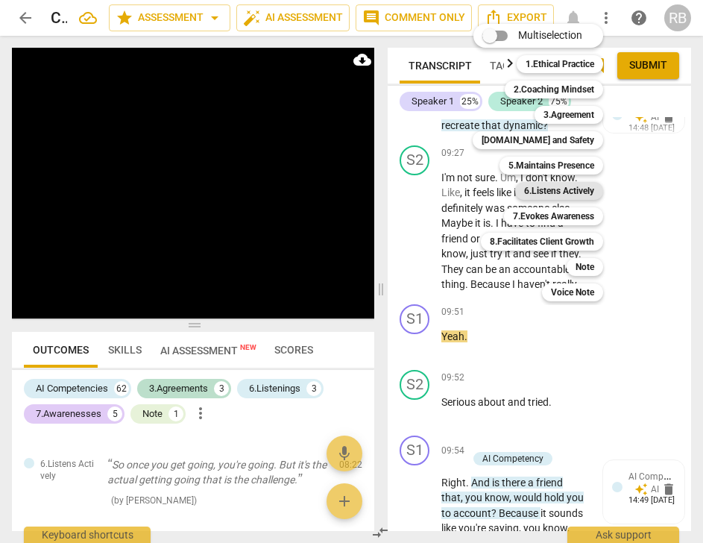
click at [548, 189] on b "6.Listens Actively" at bounding box center [559, 191] width 70 height 18
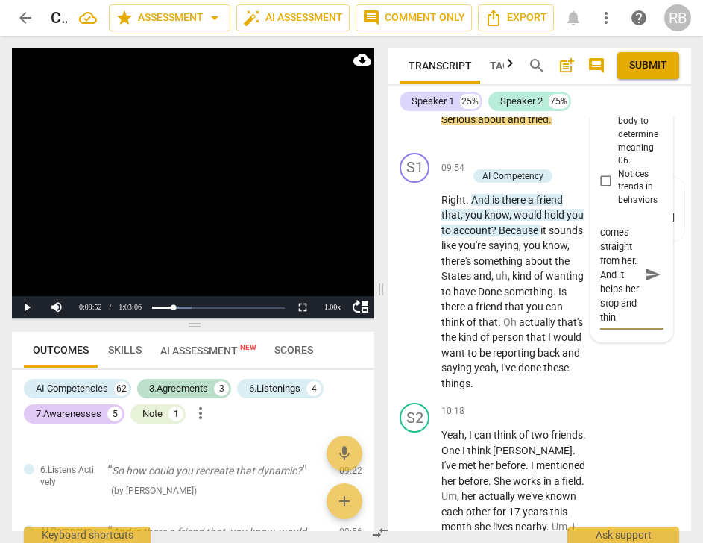
scroll to position [84, 0]
click at [650, 283] on span "send" at bounding box center [653, 275] width 22 height 18
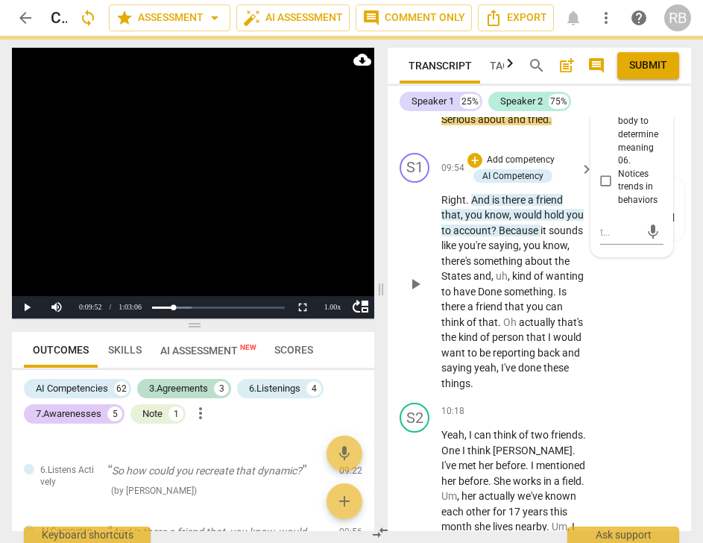
scroll to position [0, 0]
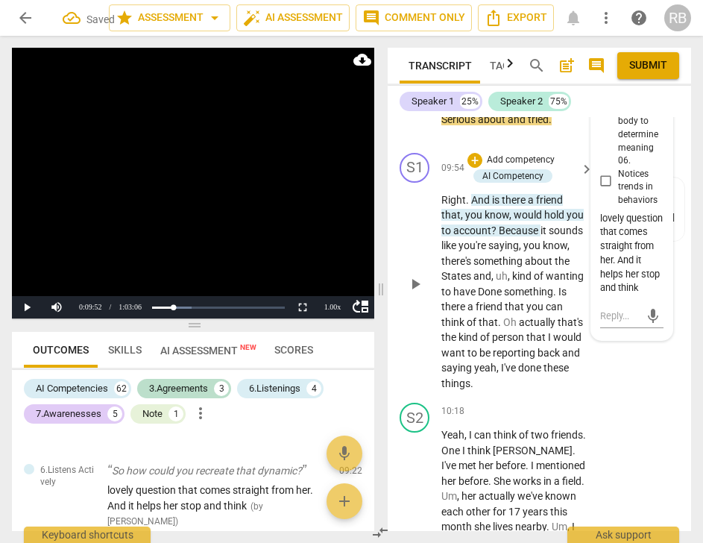
click at [415, 293] on span "play_arrow" at bounding box center [416, 284] width 18 height 18
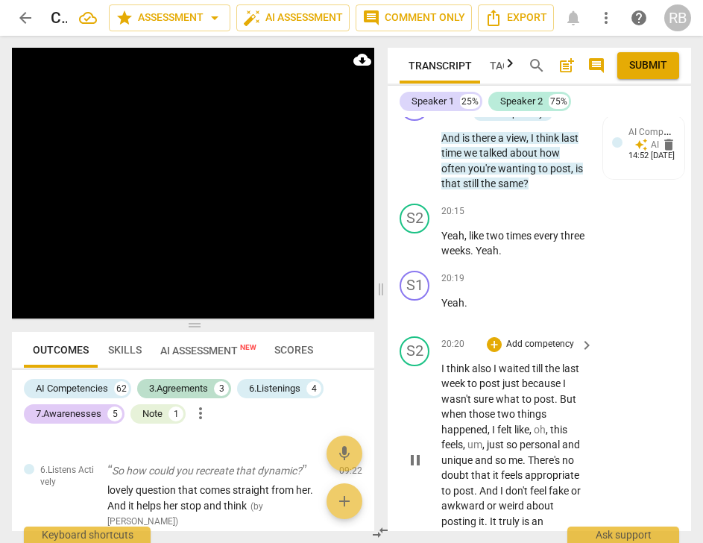
scroll to position [13941, 0]
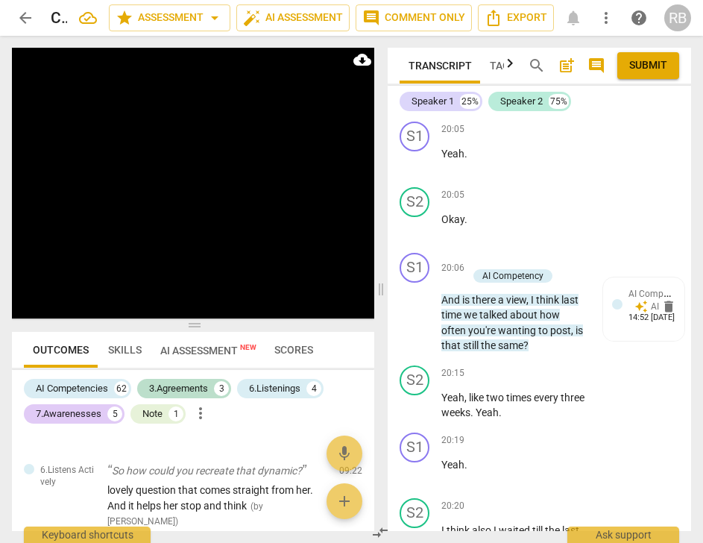
click at [509, 62] on span "fine" at bounding box center [518, 56] width 19 height 12
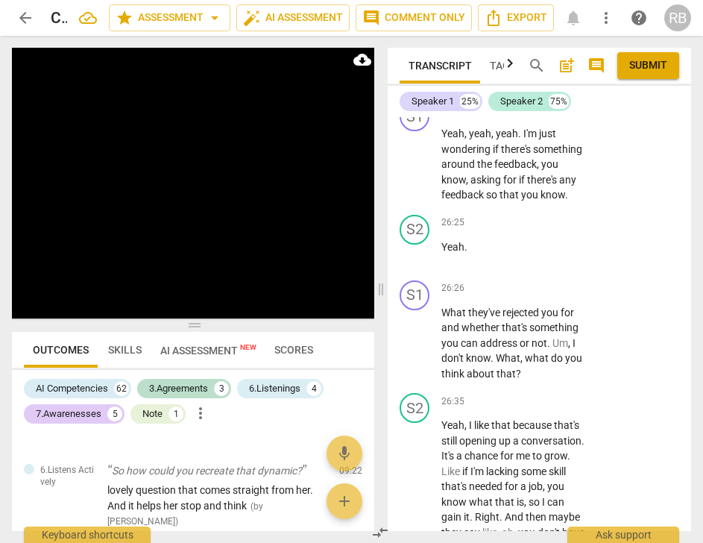
scroll to position [18714, 0]
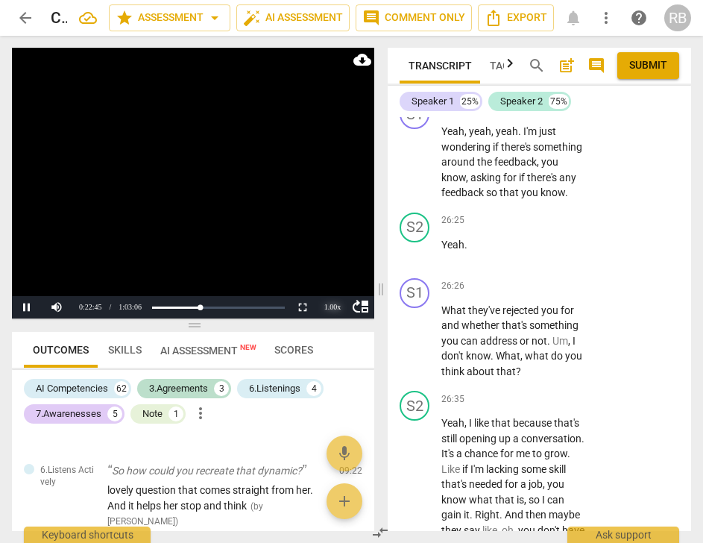
click at [337, 308] on div "1.00 x" at bounding box center [333, 307] width 30 height 22
click at [336, 289] on li "2x" at bounding box center [333, 288] width 30 height 16
click at [193, 346] on span "AI Assessment New" at bounding box center [208, 351] width 96 height 12
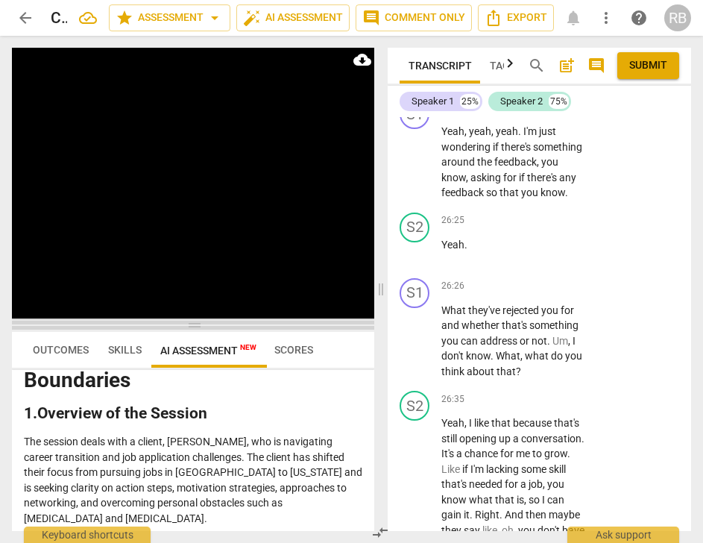
scroll to position [16326, 0]
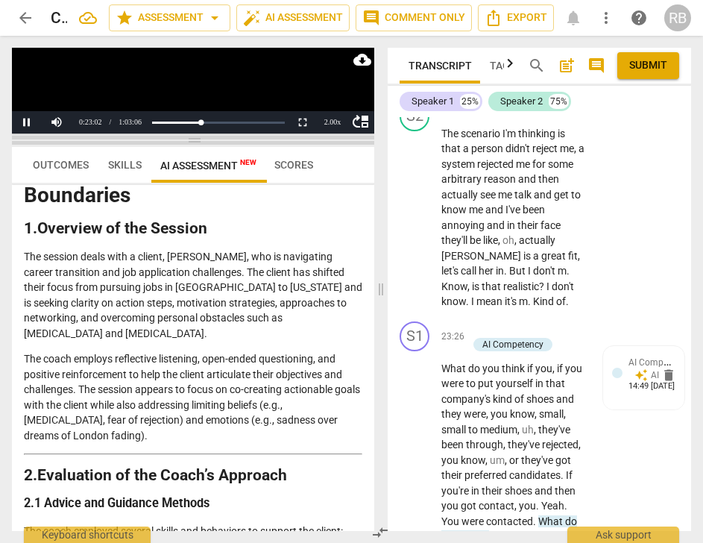
drag, startPoint x: 196, startPoint y: 322, endPoint x: 166, endPoint y: 128, distance: 197.0
click at [167, 136] on span at bounding box center [193, 140] width 363 height 9
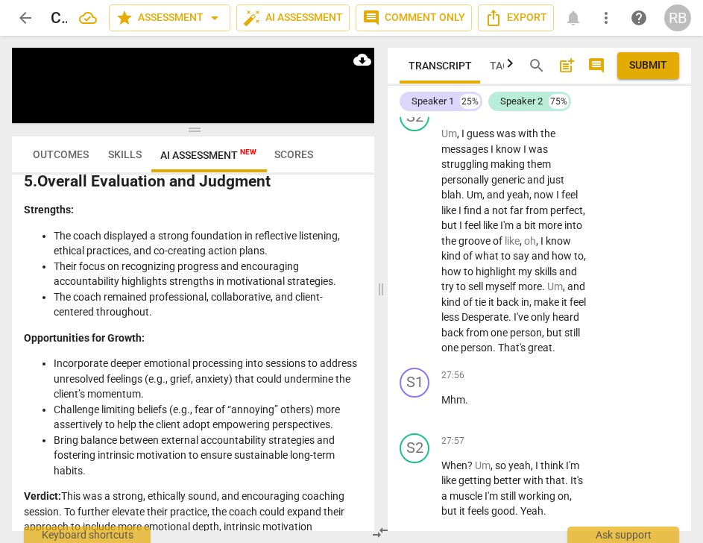
scroll to position [19473, 0]
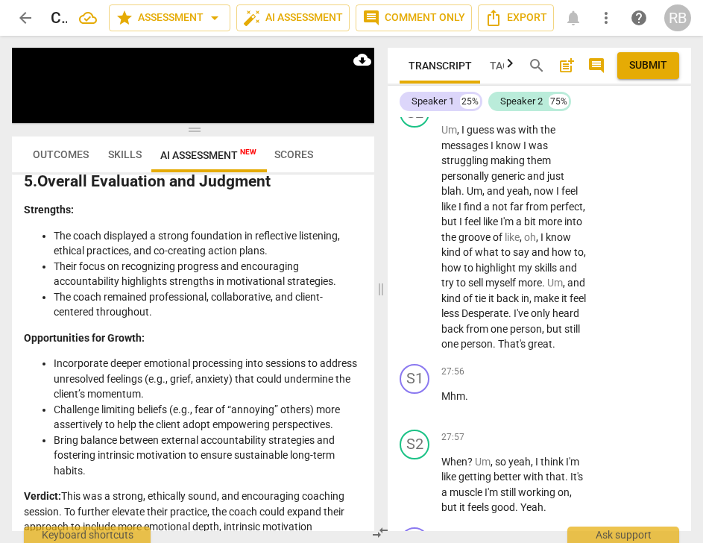
drag, startPoint x: 504, startPoint y: 339, endPoint x: 501, endPoint y: 298, distance: 41.1
click at [501, 86] on p "Great . Okay . Anywhere else that you've seen progress that you want to acknowl…" at bounding box center [514, 55] width 145 height 61
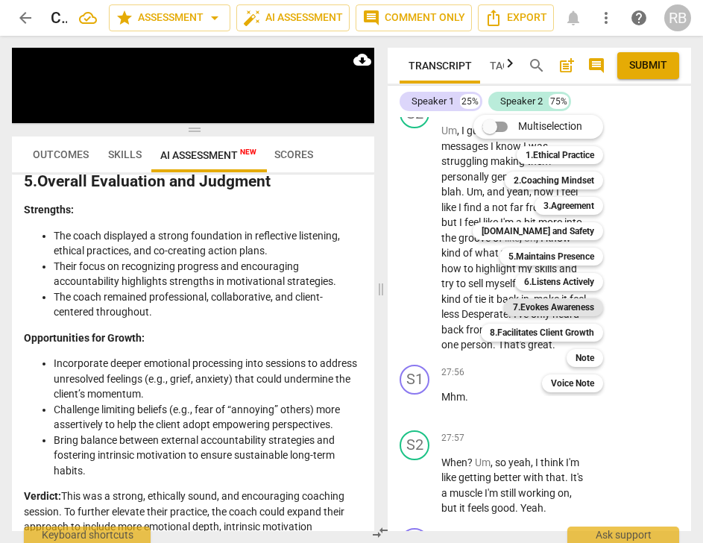
click at [559, 309] on b "7.Evokes Awareness" at bounding box center [553, 307] width 81 height 18
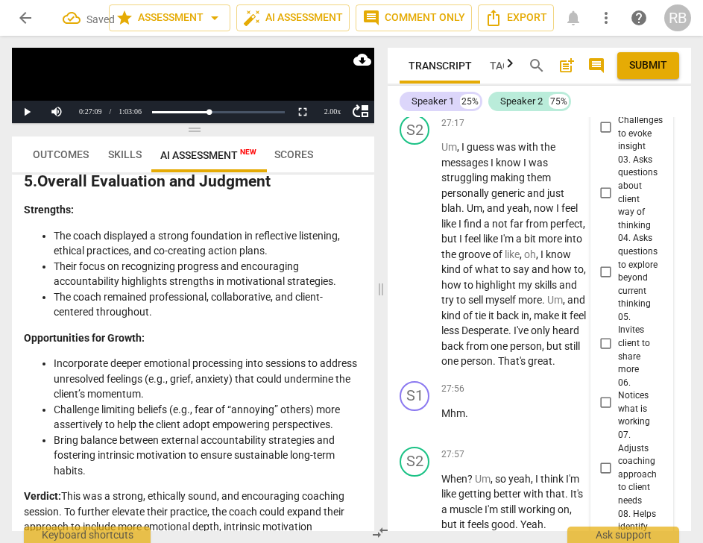
scroll to position [20217, 0]
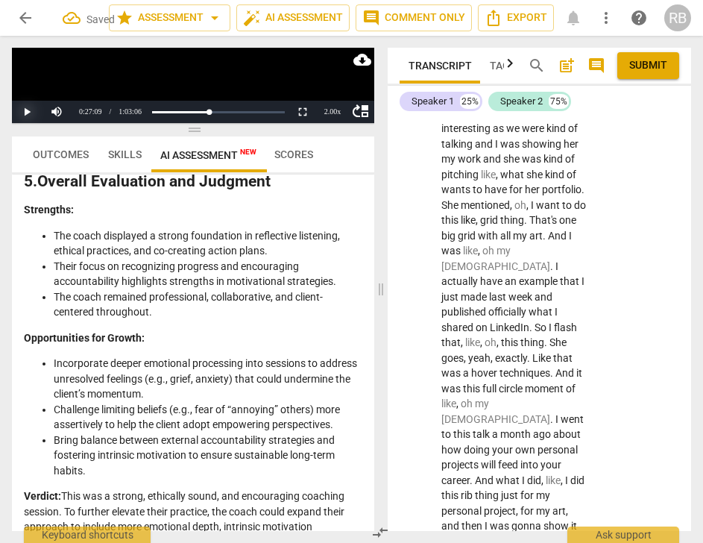
click at [30, 116] on button "Play" at bounding box center [27, 112] width 30 height 22
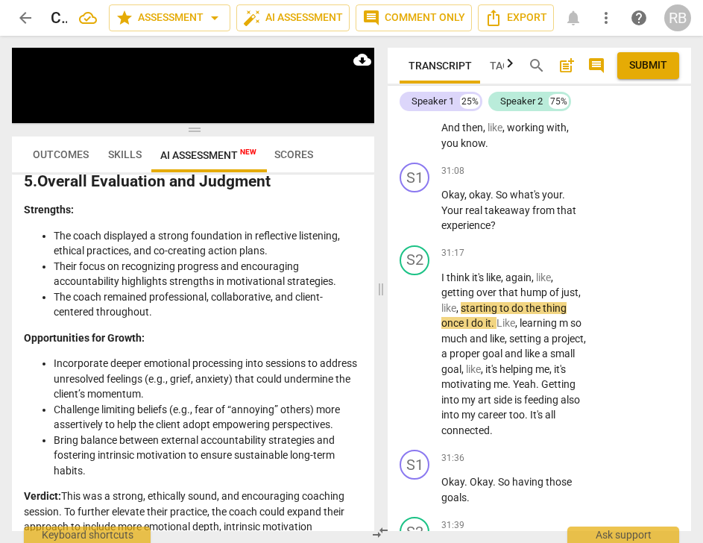
scroll to position [22311, 0]
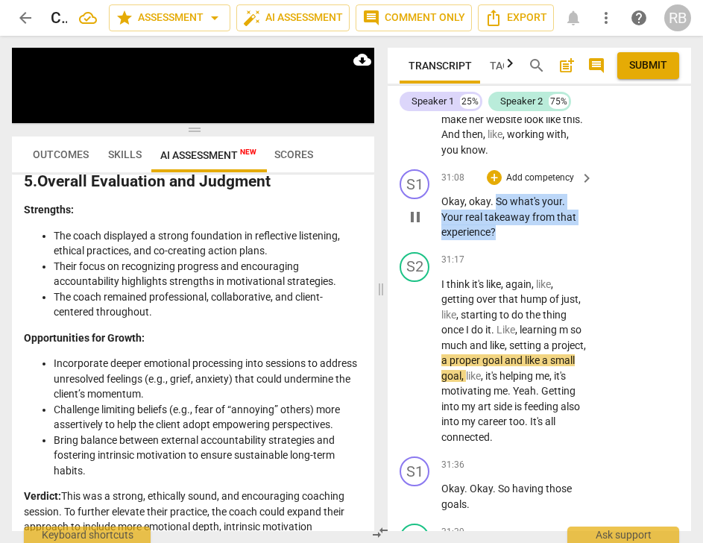
drag, startPoint x: 501, startPoint y: 477, endPoint x: 495, endPoint y: 448, distance: 28.8
click at [495, 240] on p "Okay , okay . So what's your . Your real takeaway from that experience ?" at bounding box center [514, 217] width 145 height 46
click at [492, 185] on div "+" at bounding box center [494, 177] width 15 height 15
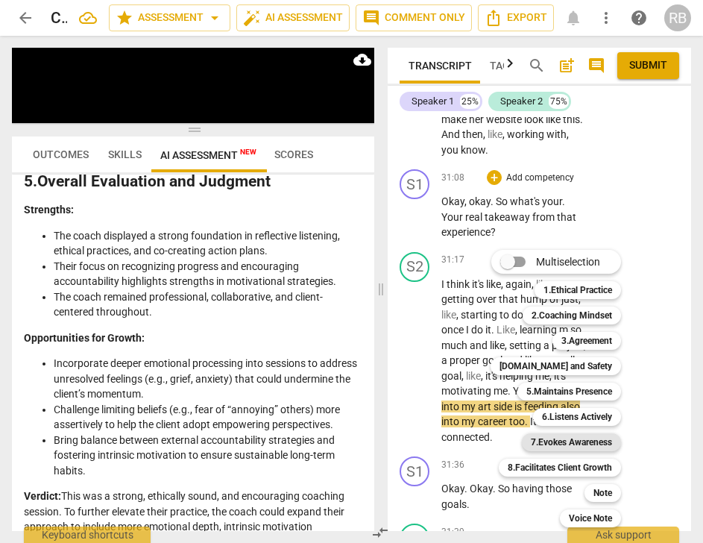
click at [591, 438] on b "7.Evokes Awareness" at bounding box center [571, 442] width 81 height 18
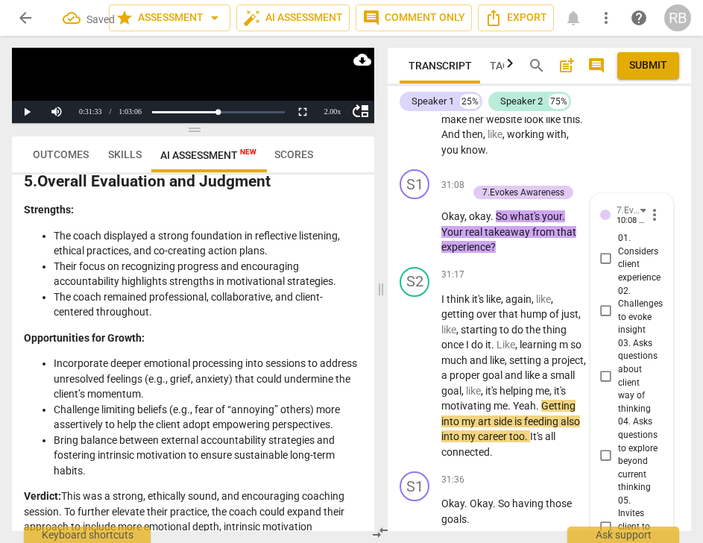
scroll to position [23223, 0]
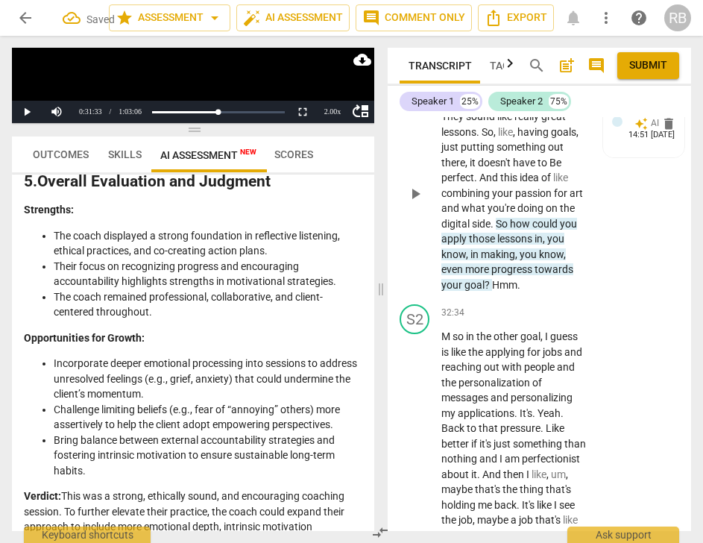
click at [436, 288] on div "play_arrow pause" at bounding box center [423, 193] width 38 height 189
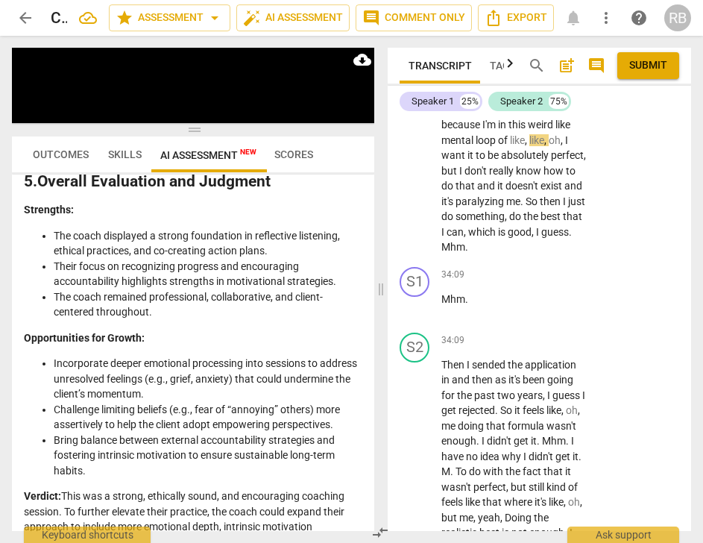
scroll to position [24346, 0]
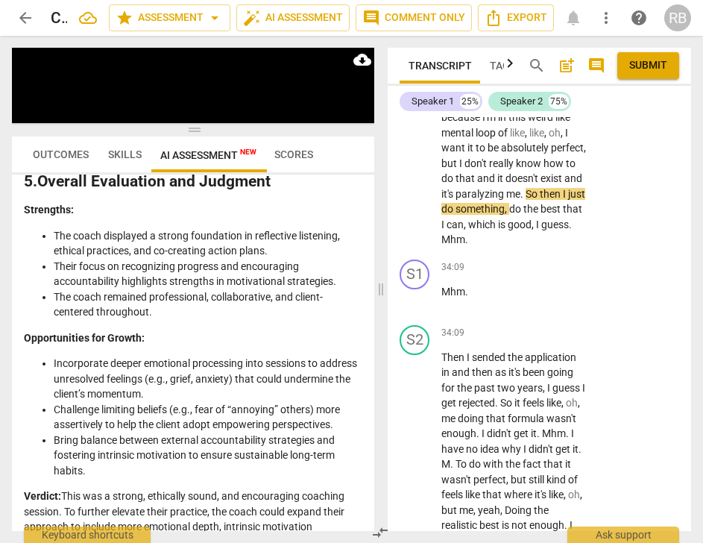
click at [415, 14] on span "pause" at bounding box center [416, 5] width 18 height 18
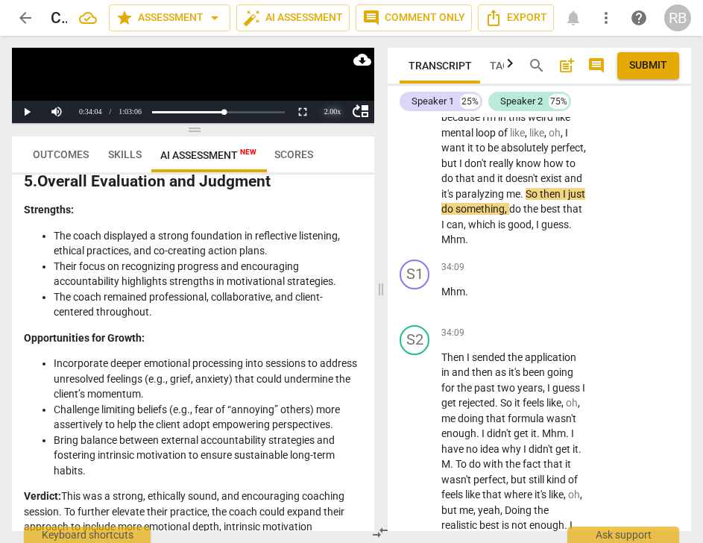
click at [328, 114] on div "2.00 x" at bounding box center [333, 112] width 30 height 22
click at [330, 60] on li "1.25x" at bounding box center [333, 61] width 30 height 16
drag, startPoint x: 414, startPoint y: 263, endPoint x: 548, endPoint y: 310, distance: 141.8
click at [415, 14] on span "play_arrow" at bounding box center [416, 5] width 18 height 18
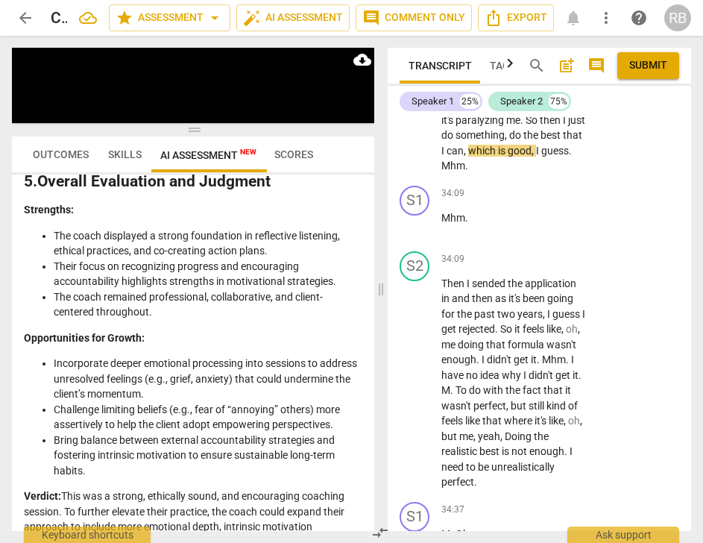
scroll to position [24445, 0]
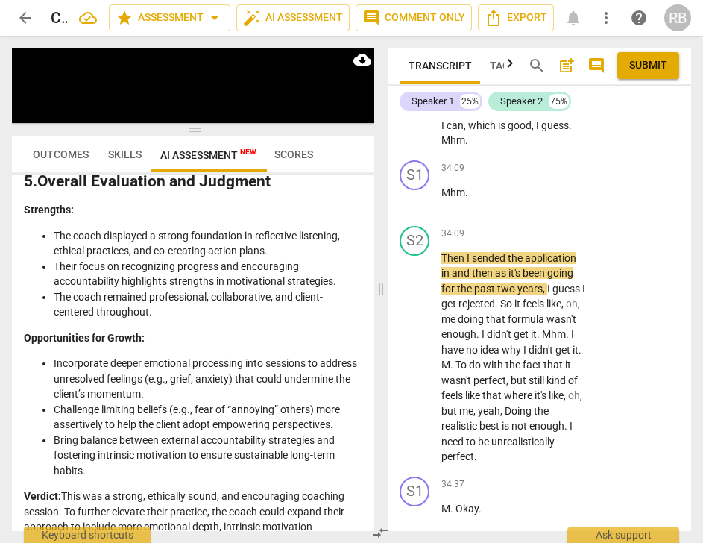
drag, startPoint x: 530, startPoint y: 193, endPoint x: 515, endPoint y: 169, distance: 29.2
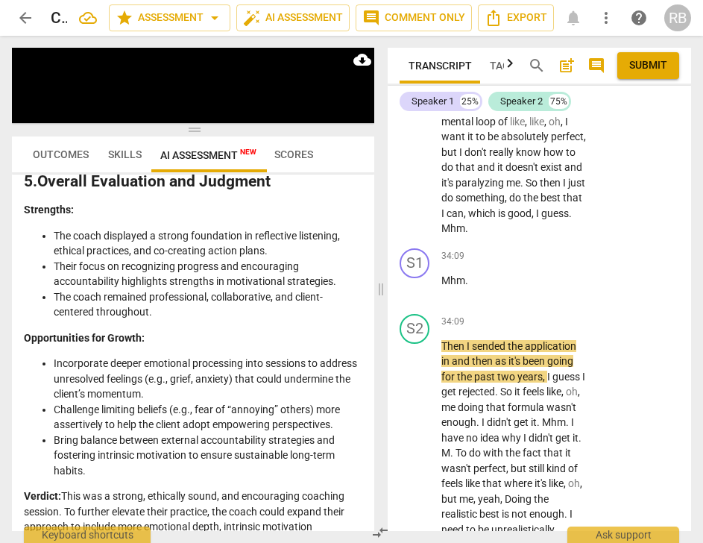
scroll to position [24360, 0]
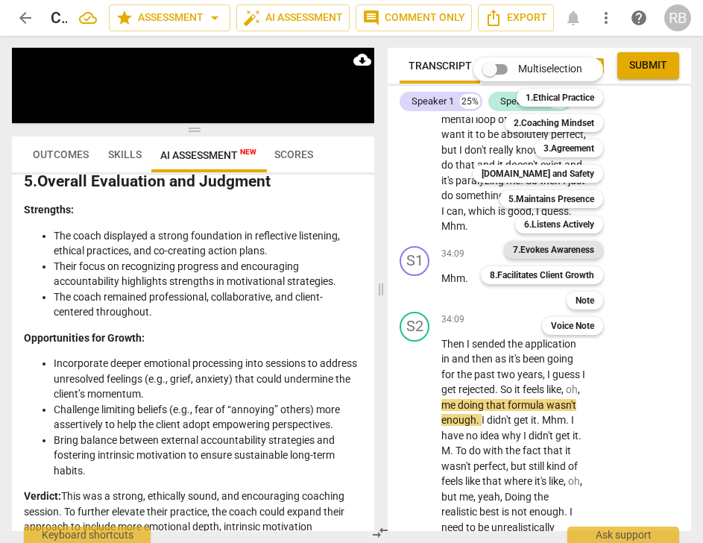
click at [535, 248] on b "7.Evokes Awareness" at bounding box center [553, 250] width 81 height 18
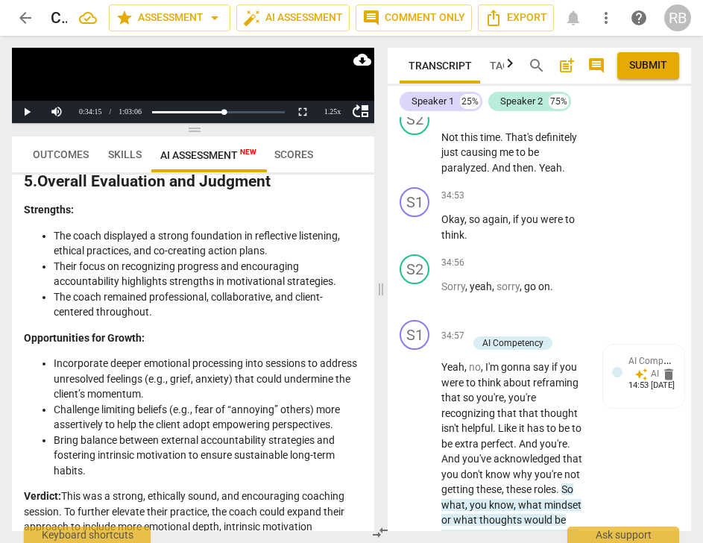
scroll to position [56, 0]
drag, startPoint x: 648, startPoint y: 340, endPoint x: 407, endPoint y: 251, distance: 256.8
click at [648, 54] on span "send" at bounding box center [653, 45] width 16 height 16
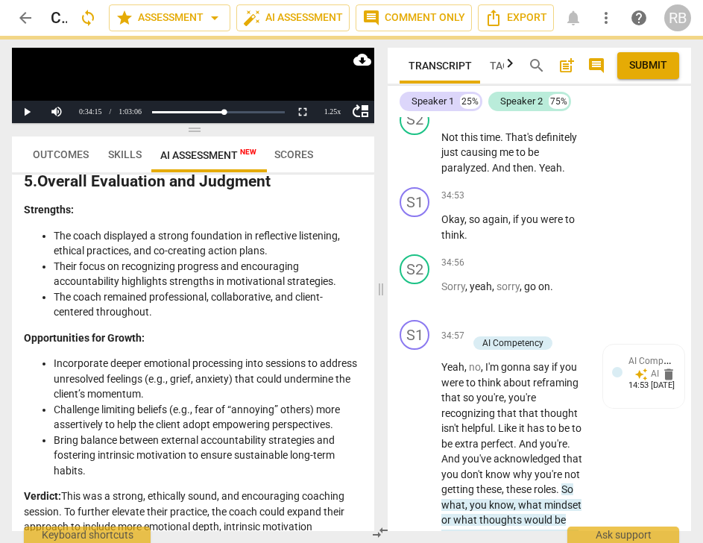
scroll to position [0, 0]
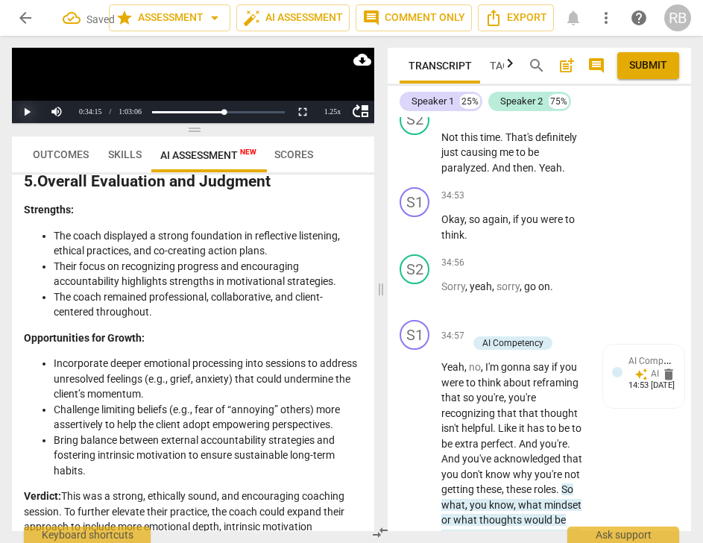
click at [27, 112] on button "Play" at bounding box center [27, 112] width 30 height 22
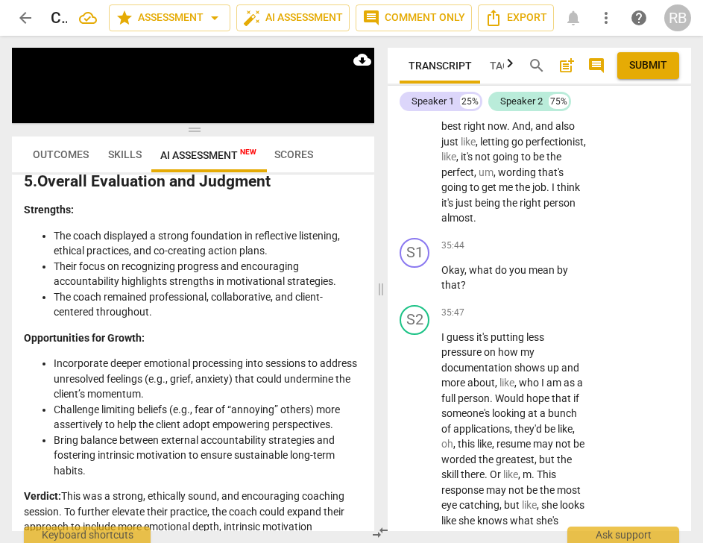
scroll to position [25541, 0]
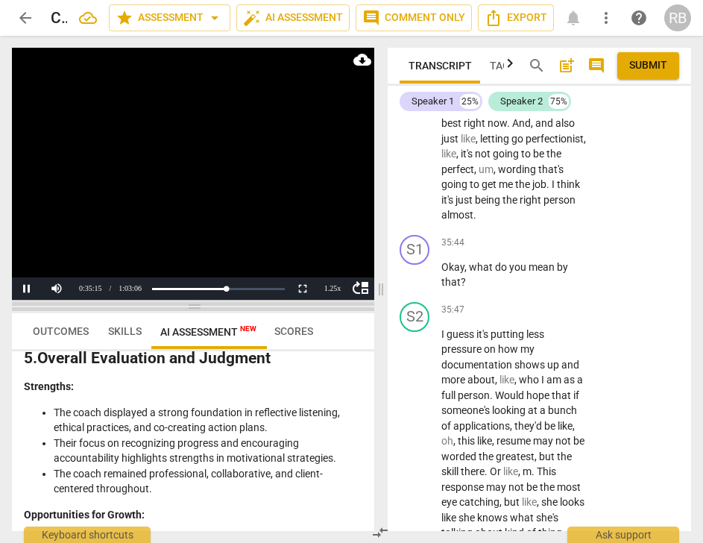
drag, startPoint x: 194, startPoint y: 131, endPoint x: 198, endPoint y: 310, distance: 178.3
click at [198, 310] on span at bounding box center [193, 306] width 363 height 9
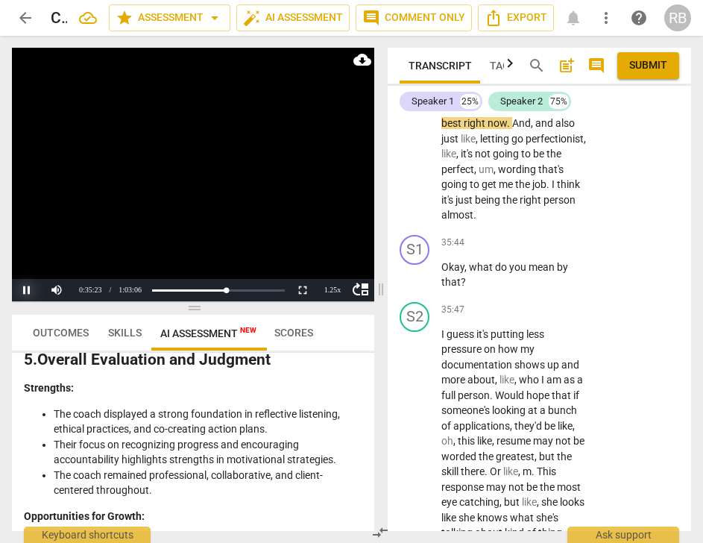
click at [28, 289] on button "Pause" at bounding box center [27, 290] width 30 height 22
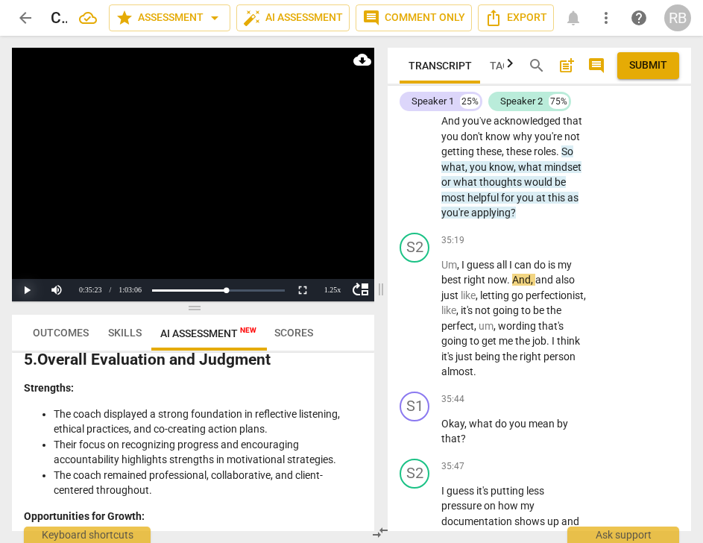
scroll to position [25392, 0]
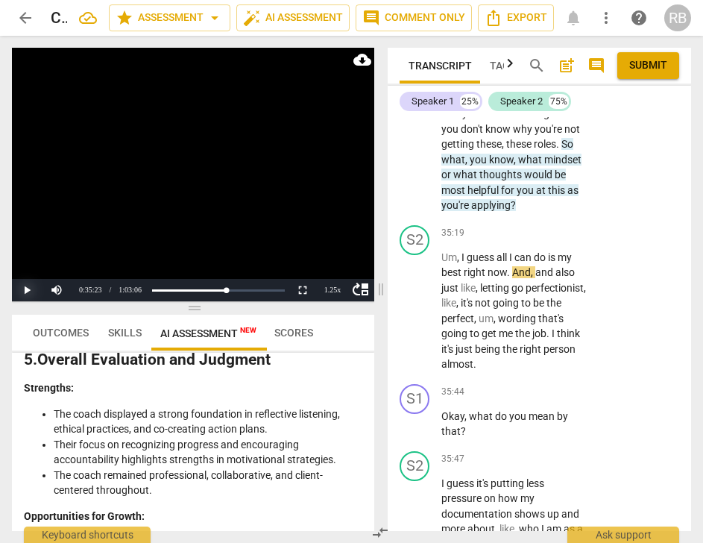
click at [24, 291] on button "Play" at bounding box center [27, 290] width 30 height 22
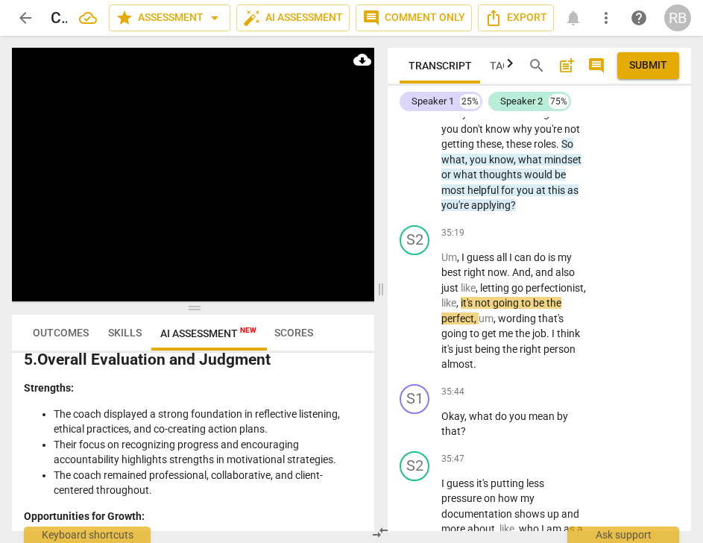
scroll to position [25832, 0]
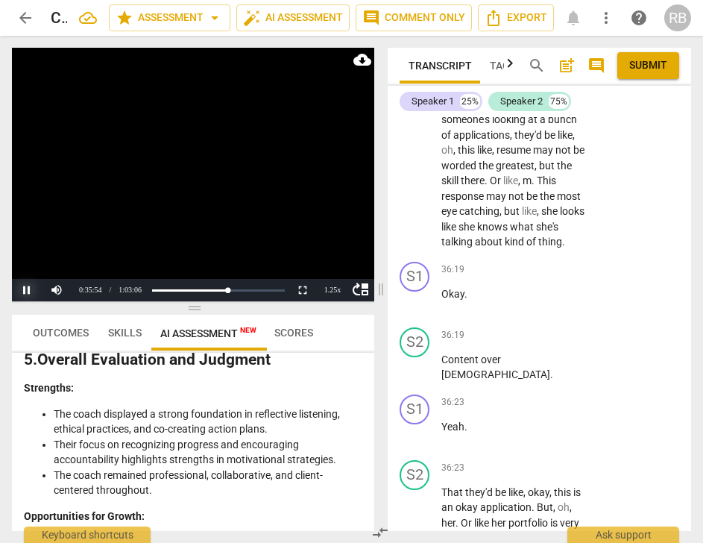
click at [23, 286] on button "Pause" at bounding box center [27, 290] width 30 height 22
drag, startPoint x: 477, startPoint y: 169, endPoint x: 565, endPoint y: 177, distance: 87.7
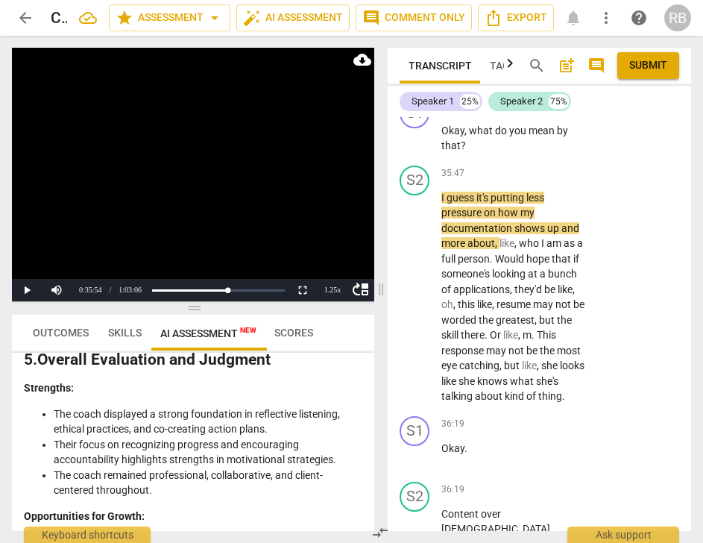
scroll to position [25674, 0]
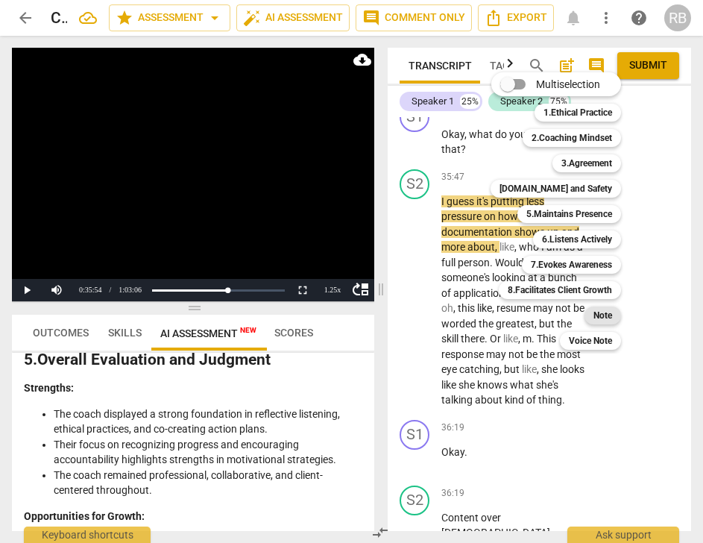
click at [604, 317] on b "Note" at bounding box center [603, 316] width 19 height 18
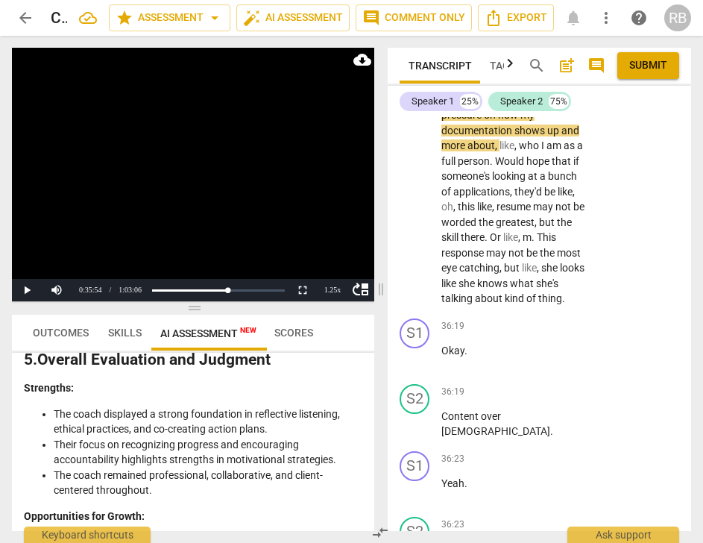
scroll to position [28, 0]
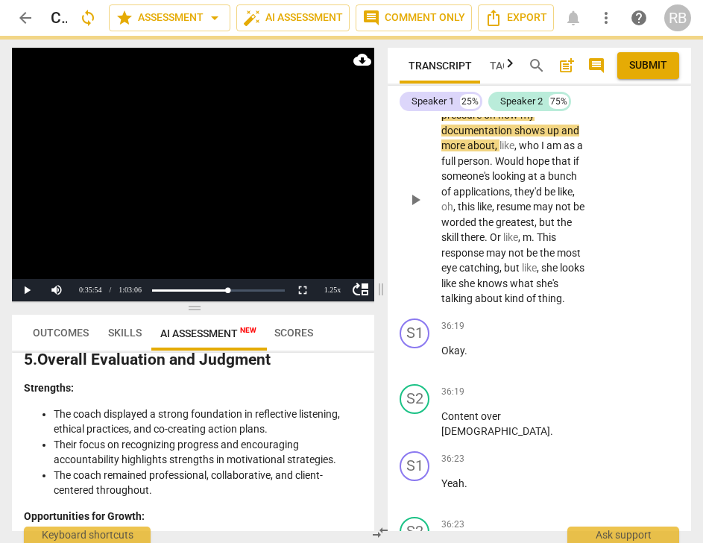
scroll to position [0, 0]
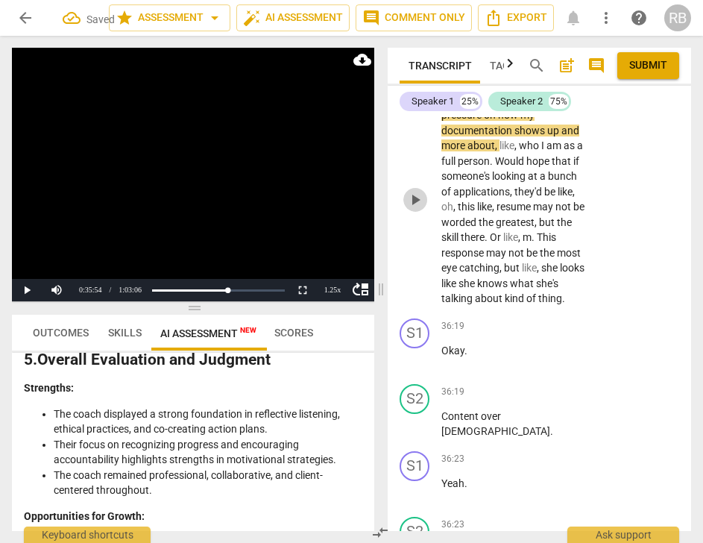
drag, startPoint x: 416, startPoint y: 477, endPoint x: 553, endPoint y: 424, distance: 146.8
click at [417, 212] on button "play_arrow" at bounding box center [416, 200] width 24 height 24
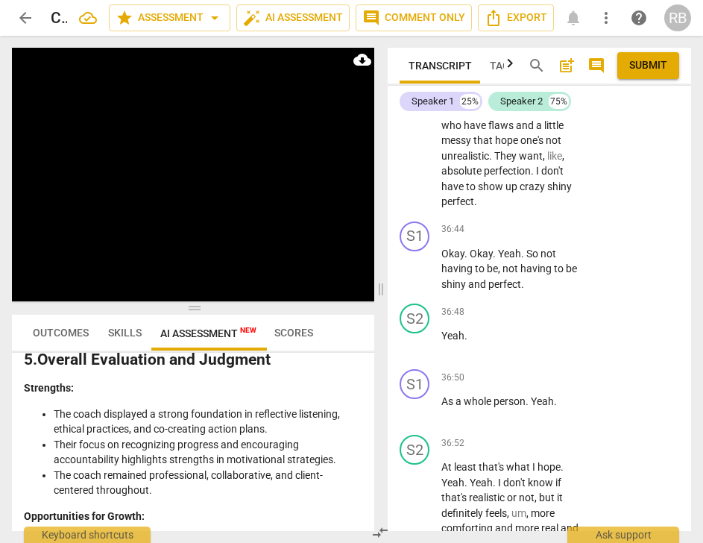
scroll to position [26304, 0]
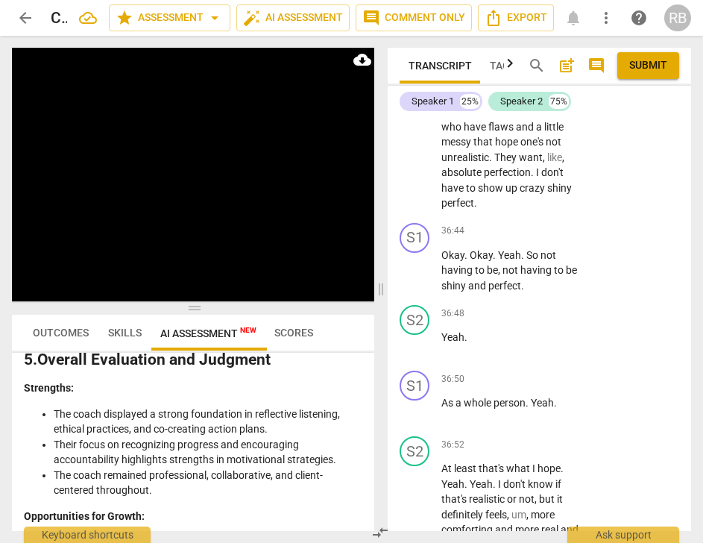
drag, startPoint x: 477, startPoint y: 243, endPoint x: 439, endPoint y: 242, distance: 38.1
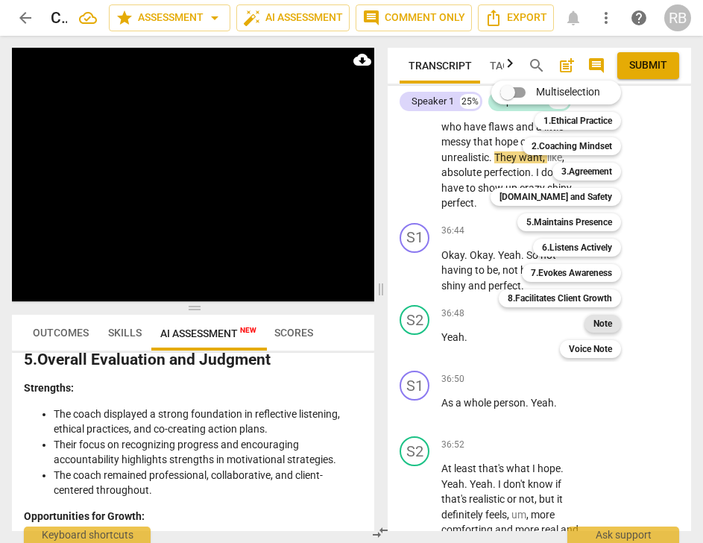
click at [600, 326] on b "Note" at bounding box center [603, 324] width 19 height 18
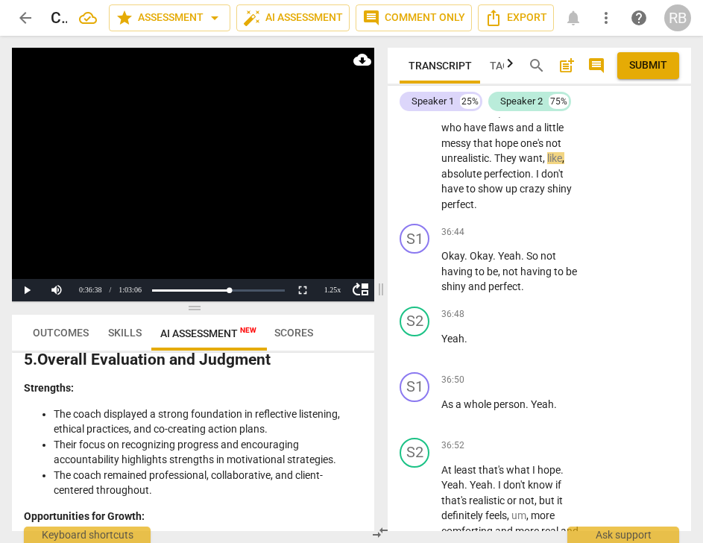
scroll to position [57, 0]
drag, startPoint x: 647, startPoint y: 326, endPoint x: 627, endPoint y: 331, distance: 20.8
click at [647, 64] on span "send" at bounding box center [653, 56] width 16 height 16
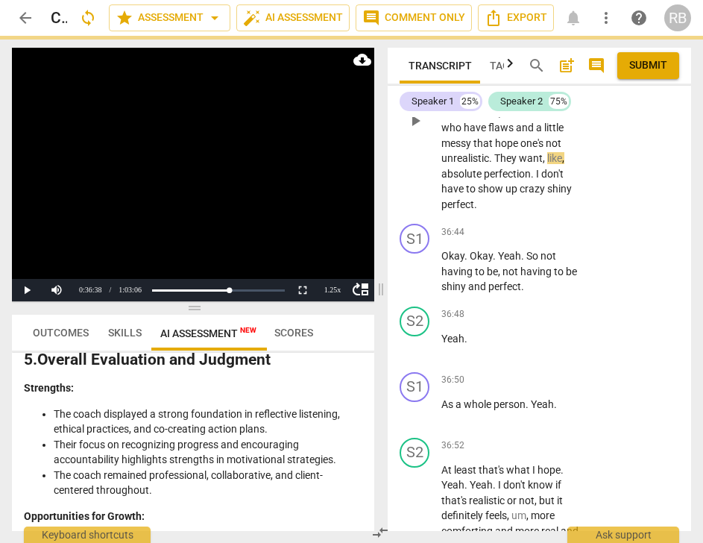
scroll to position [0, 0]
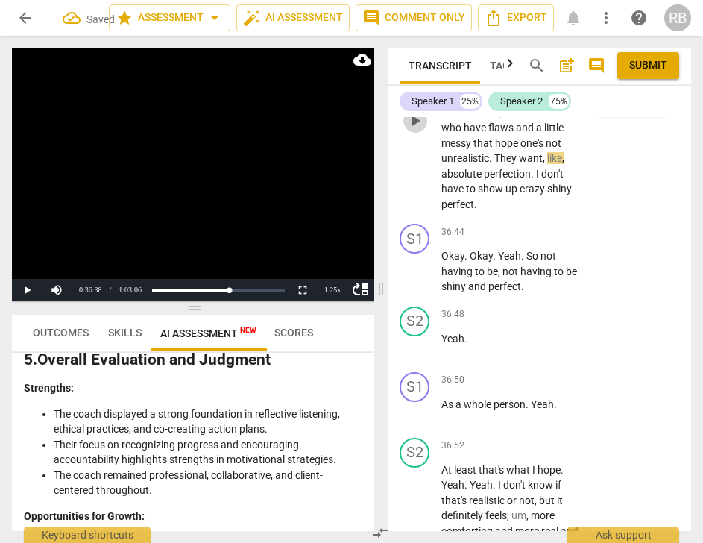
drag, startPoint x: 416, startPoint y: 388, endPoint x: 477, endPoint y: 399, distance: 61.4
click at [418, 130] on span "play_arrow" at bounding box center [416, 121] width 18 height 18
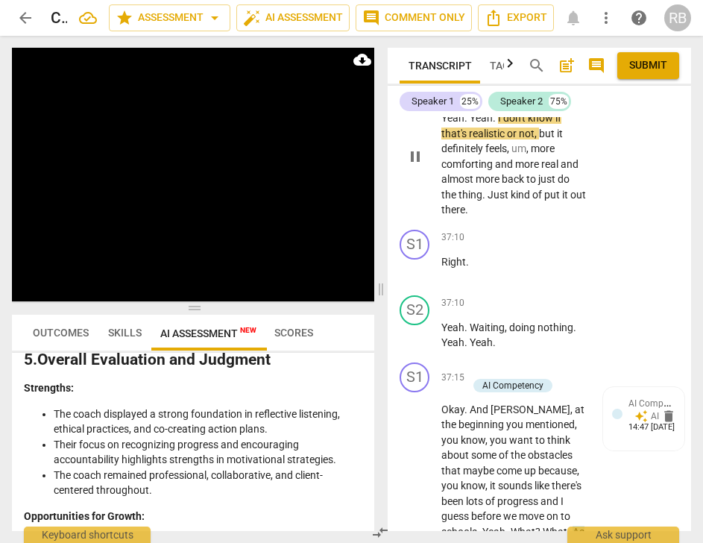
scroll to position [26668, 0]
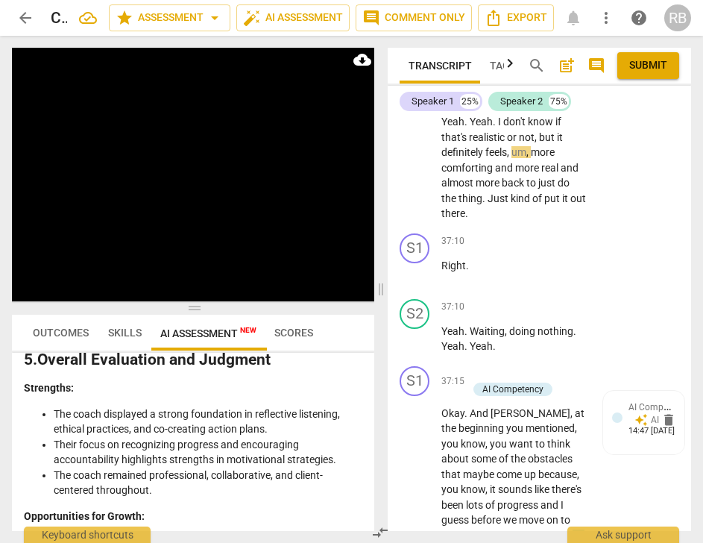
drag, startPoint x: 529, startPoint y: 318, endPoint x: 441, endPoint y: 317, distance: 88.0
click at [442, 49] on p "As a whole person . Yeah ." at bounding box center [514, 42] width 145 height 16
click at [492, 25] on div "+" at bounding box center [494, 17] width 15 height 15
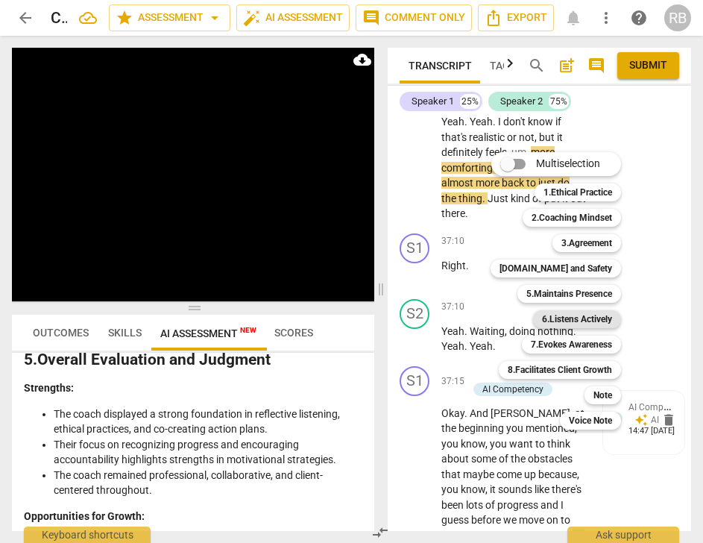
drag, startPoint x: 566, startPoint y: 320, endPoint x: 489, endPoint y: 197, distance: 145.1
click at [566, 320] on b "6.Listens Actively" at bounding box center [577, 319] width 70 height 18
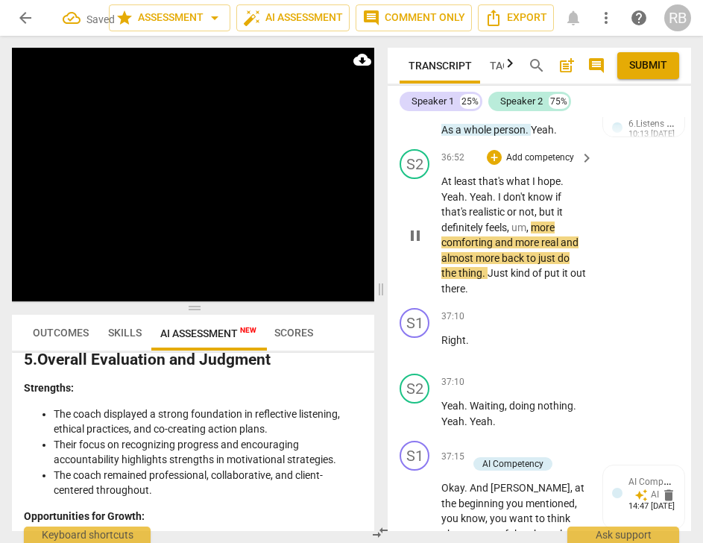
scroll to position [26591, 0]
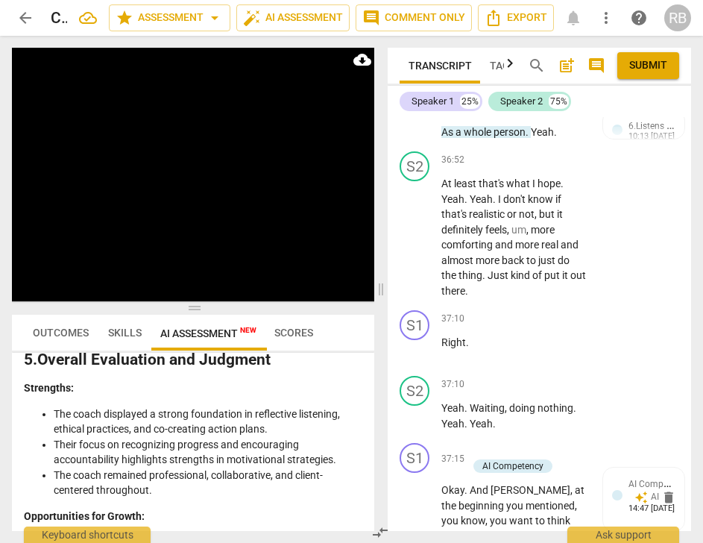
drag, startPoint x: 525, startPoint y: 272, endPoint x: 489, endPoint y: 215, distance: 67.1
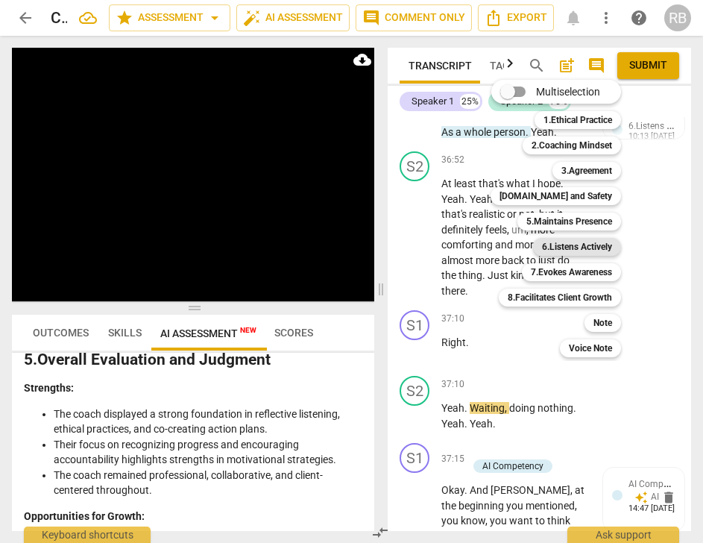
click at [569, 245] on b "6.Listens Actively" at bounding box center [577, 247] width 70 height 18
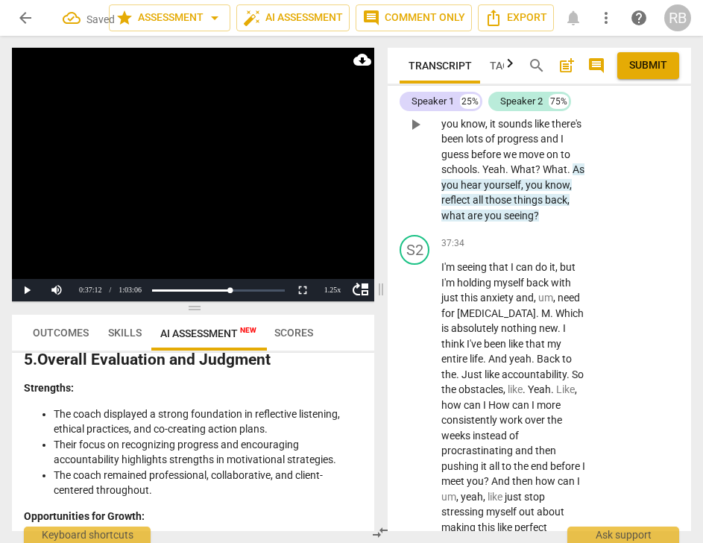
scroll to position [27052, 0]
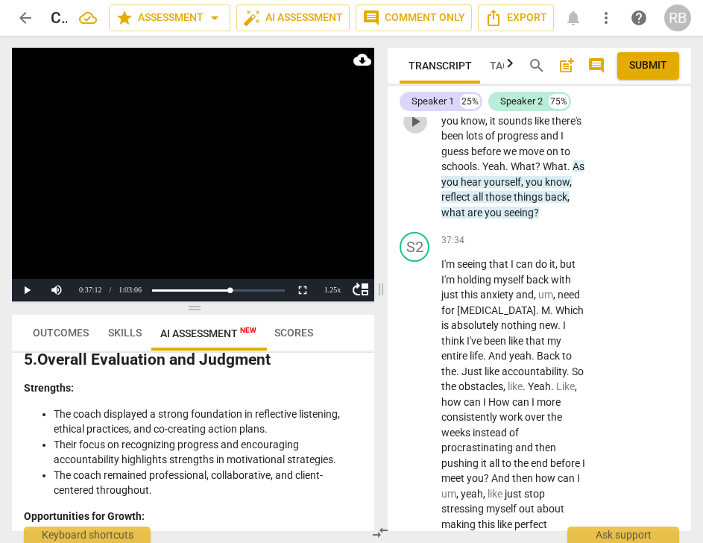
click at [419, 131] on span "play_arrow" at bounding box center [416, 122] width 18 height 18
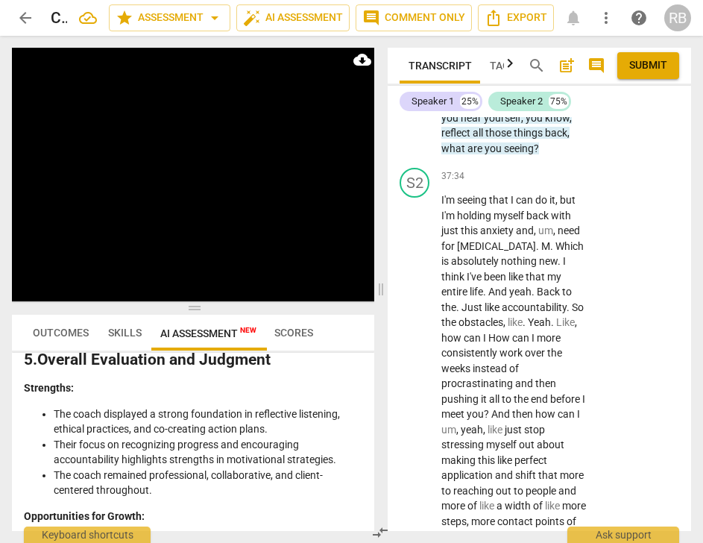
scroll to position [27120, 0]
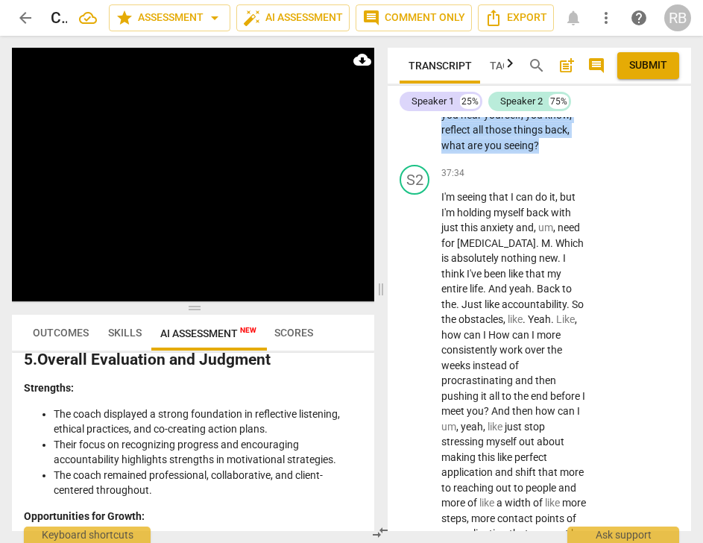
drag, startPoint x: 575, startPoint y: 418, endPoint x: 443, endPoint y: 393, distance: 134.3
click at [443, 153] on p "Okay . And [PERSON_NAME] , at the beginning you mentioned , you know , you want…" at bounding box center [514, 60] width 145 height 183
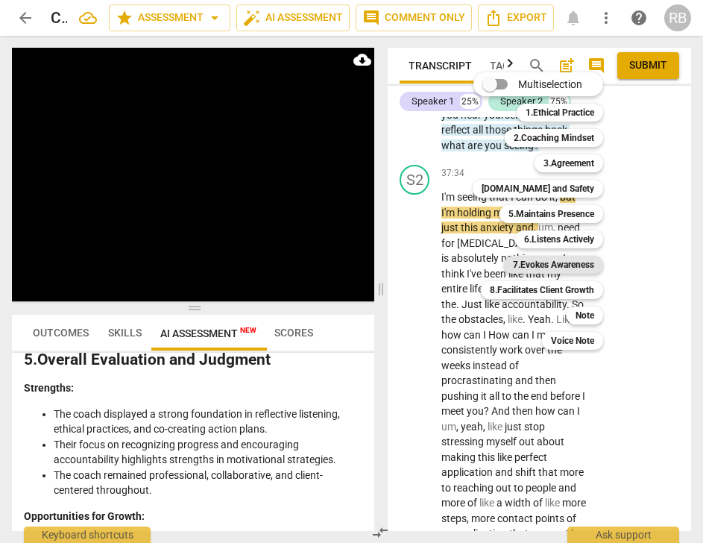
click at [536, 263] on b "7.Evokes Awareness" at bounding box center [553, 265] width 81 height 18
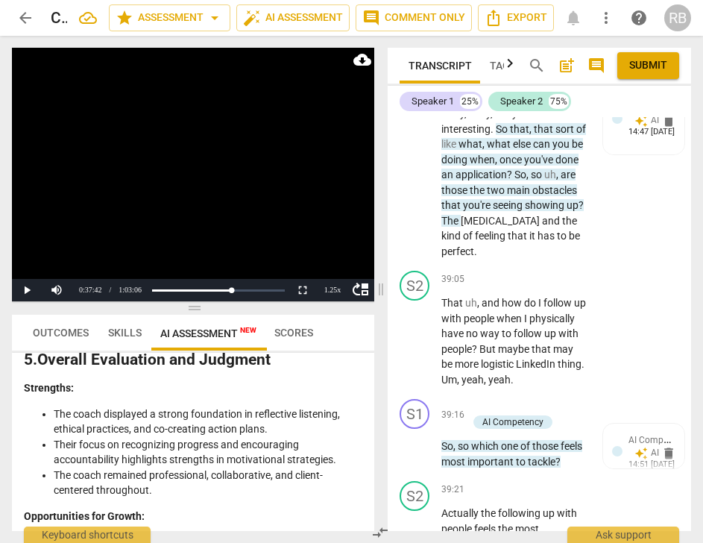
scroll to position [14, 0]
click at [656, 26] on span "send" at bounding box center [653, 18] width 16 height 16
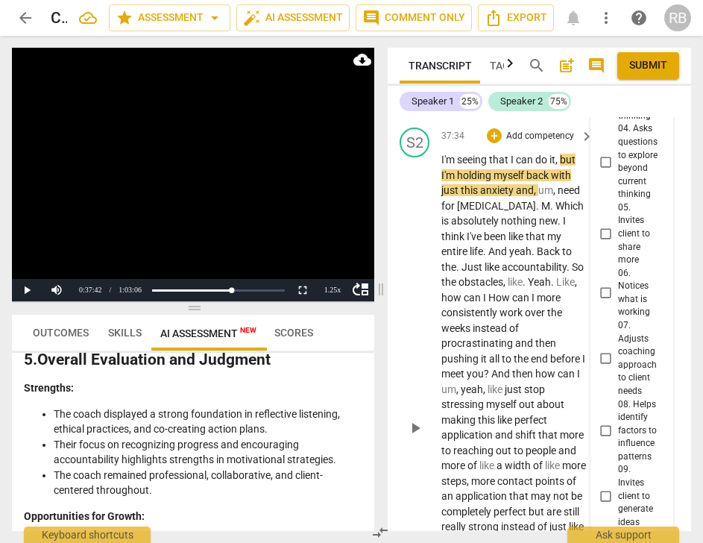
scroll to position [27174, 0]
drag, startPoint x: 25, startPoint y: 284, endPoint x: 351, endPoint y: 371, distance: 337.3
click at [26, 284] on button "Play" at bounding box center [27, 290] width 30 height 22
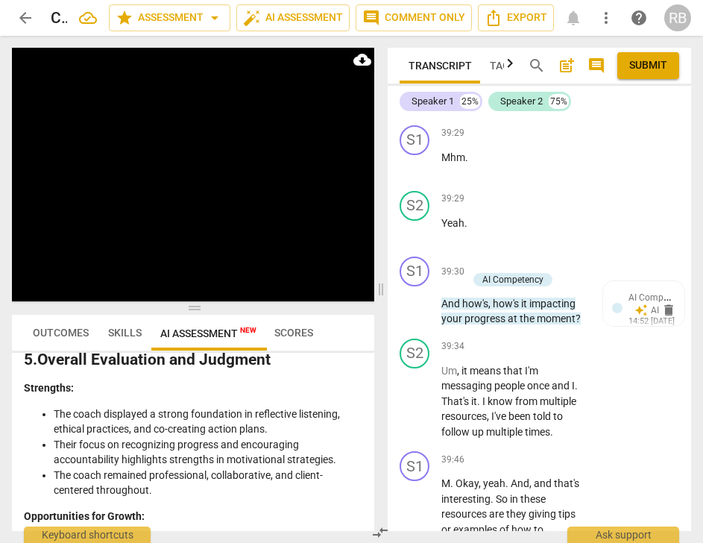
scroll to position [28309, 0]
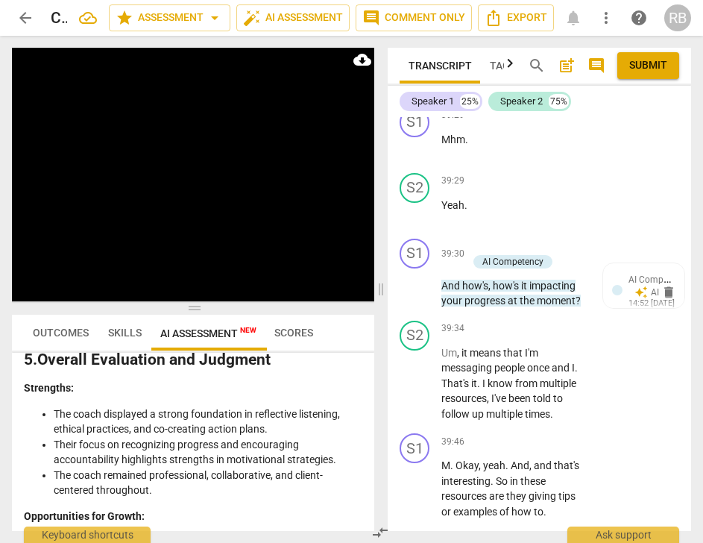
drag, startPoint x: 478, startPoint y: 324, endPoint x: 431, endPoint y: 297, distance: 54.1
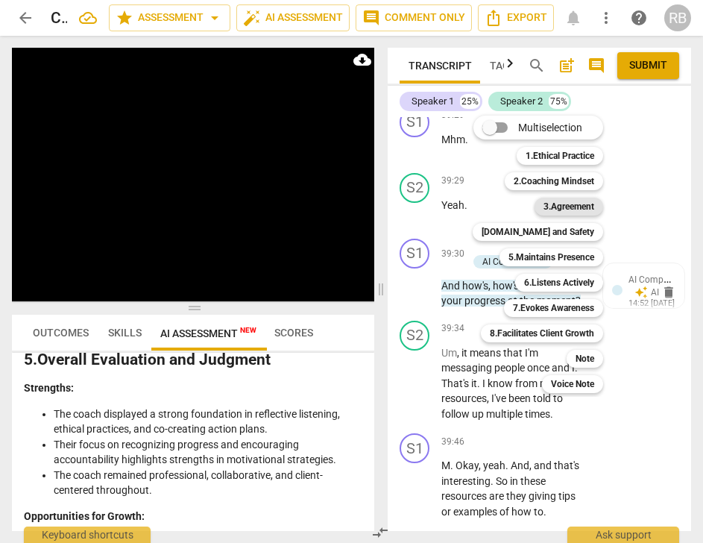
click at [578, 205] on b "3.Agreement" at bounding box center [569, 207] width 51 height 18
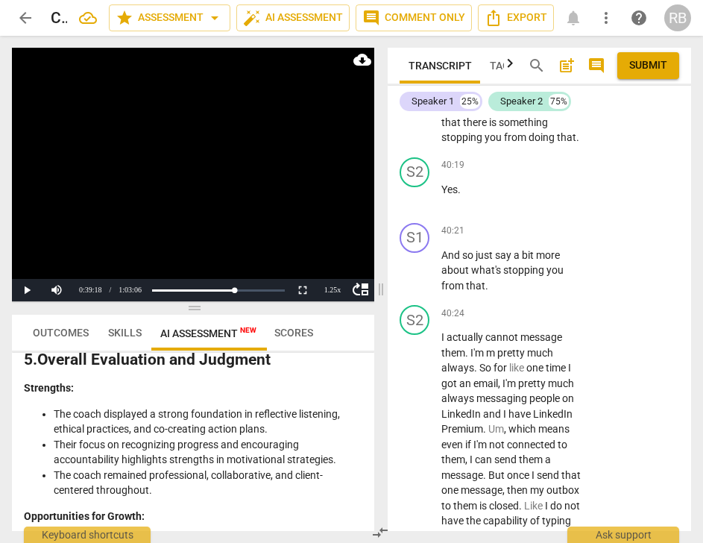
scroll to position [43, 0]
drag, startPoint x: 612, startPoint y: 324, endPoint x: 642, endPoint y: 343, distance: 36.2
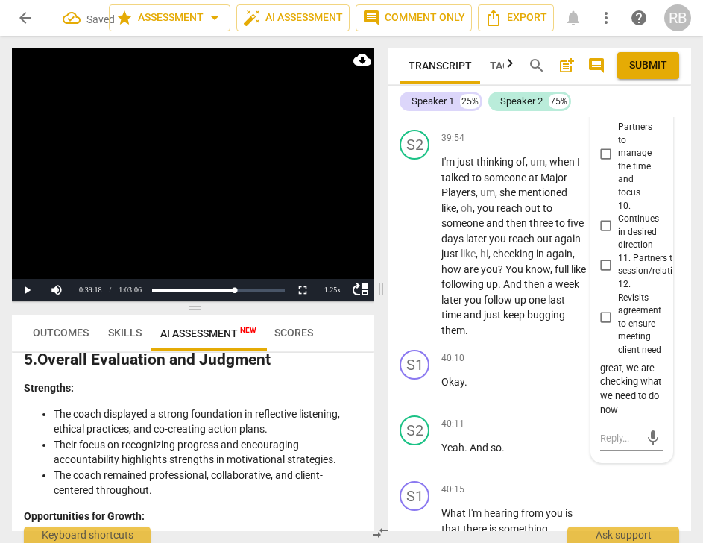
scroll to position [28716, 0]
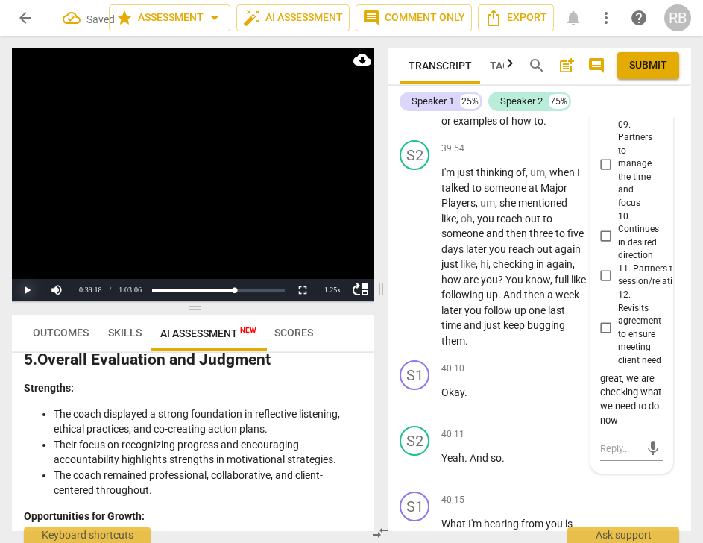
click at [22, 285] on button "Play" at bounding box center [27, 290] width 30 height 22
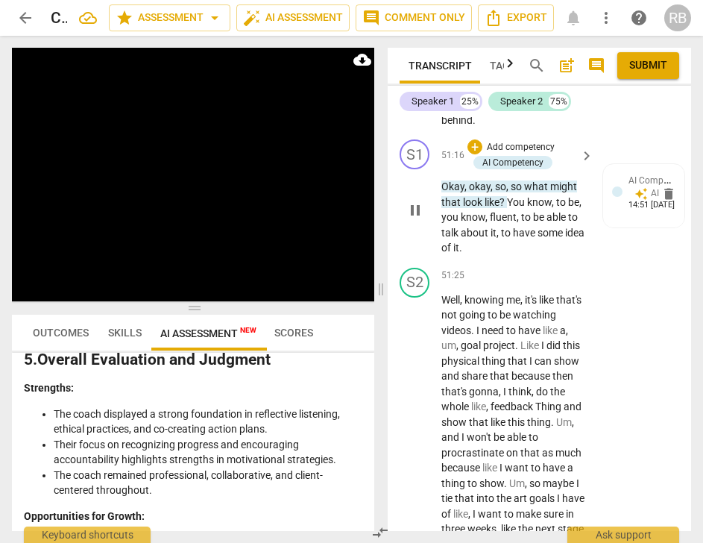
scroll to position [37533, 0]
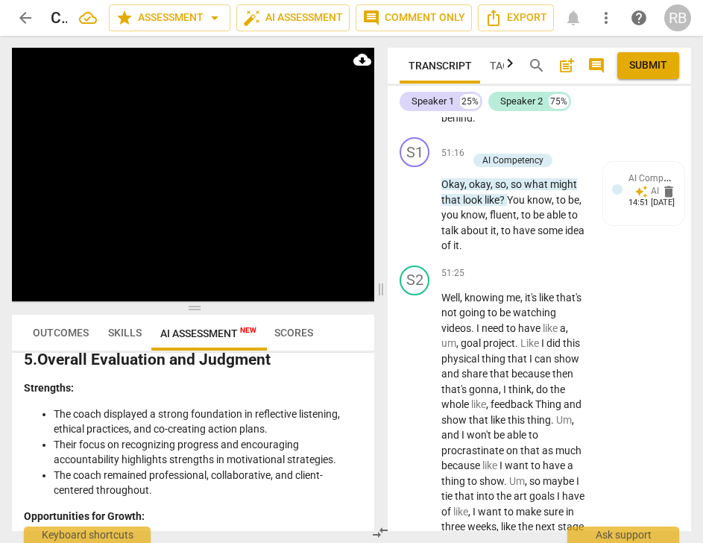
click at [422, 22] on span "pause" at bounding box center [416, 13] width 18 height 18
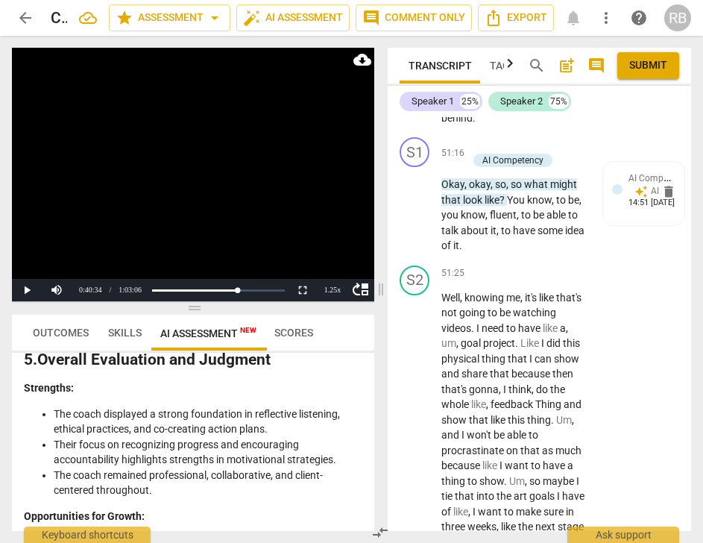
click at [419, 104] on span "play_arrow" at bounding box center [416, 96] width 18 height 18
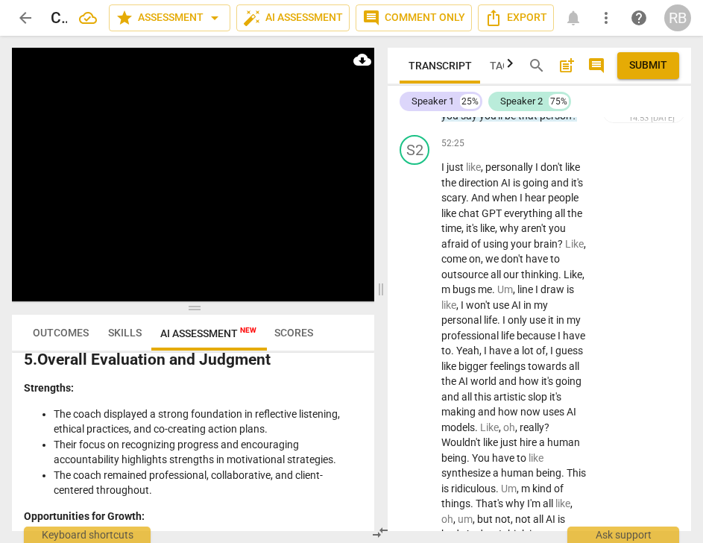
scroll to position [38329, 0]
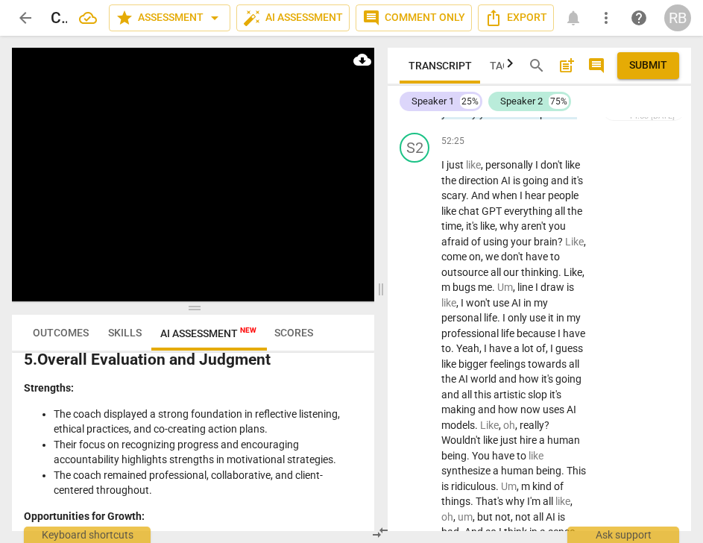
click at [464, 7] on span "how" at bounding box center [453, 1] width 22 height 12
drag, startPoint x: 507, startPoint y: 306, endPoint x: 572, endPoint y: 315, distance: 65.5
click at [464, 7] on span "how" at bounding box center [453, 1] width 22 height 12
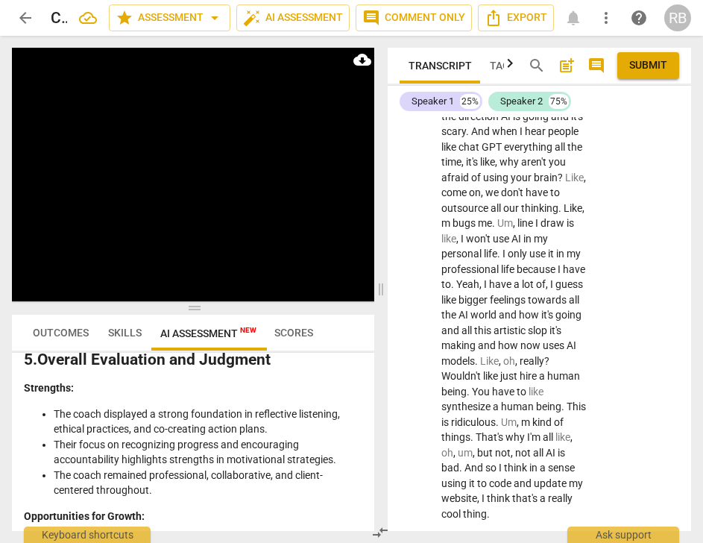
scroll to position [38428, 0]
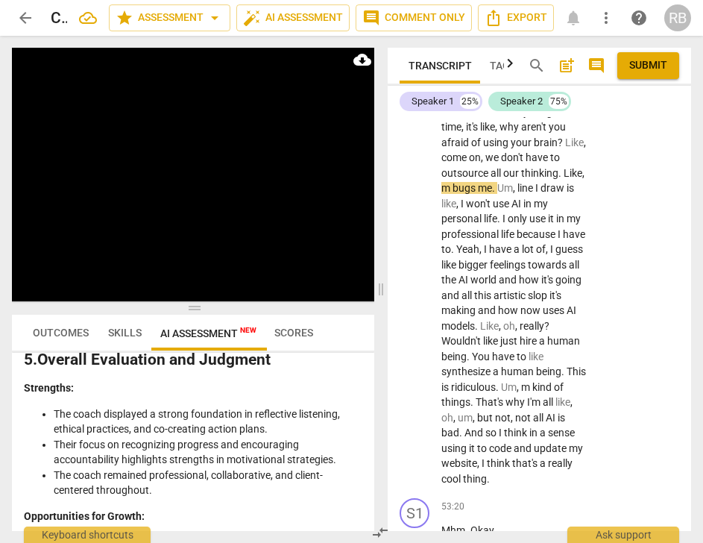
drag, startPoint x: 579, startPoint y: 318, endPoint x: 444, endPoint y: 307, distance: 135.4
click at [444, 22] on p "What makes you , what makes you say you'll be that person ?" at bounding box center [514, 6] width 145 height 31
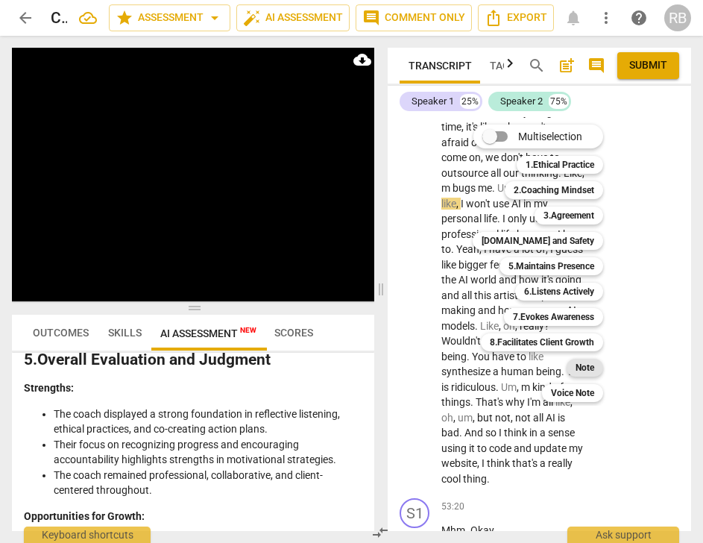
click at [587, 367] on b "Note" at bounding box center [585, 368] width 19 height 18
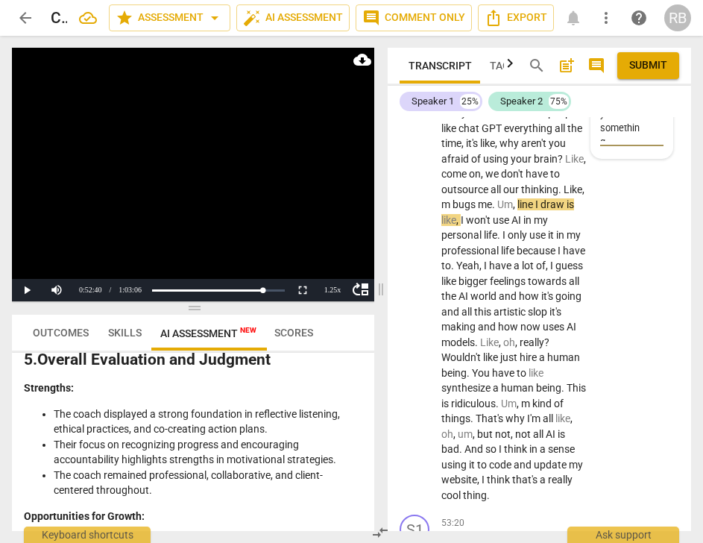
scroll to position [386, 0]
click at [645, 92] on span "send" at bounding box center [653, 84] width 16 height 16
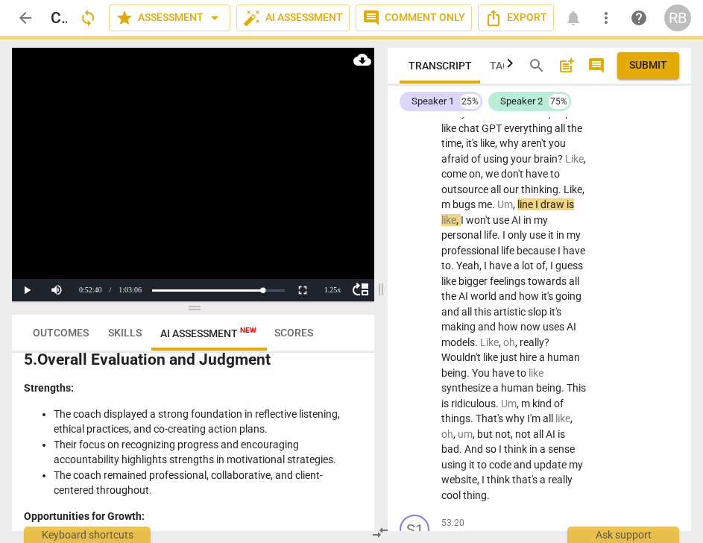
scroll to position [0, 0]
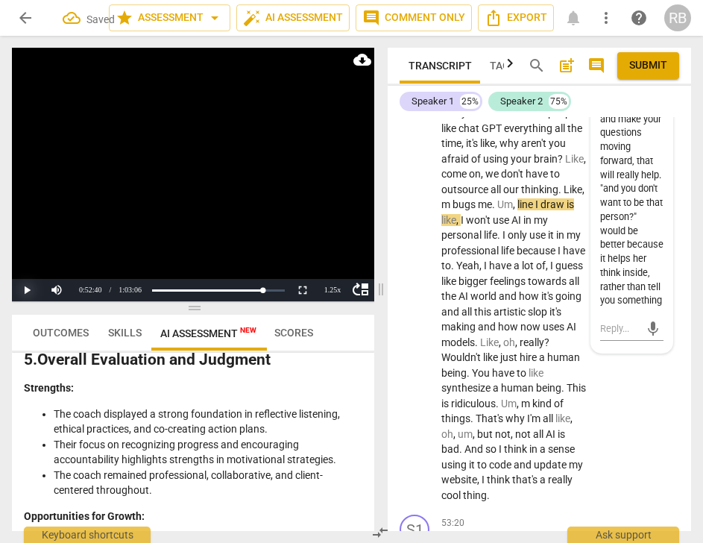
click at [28, 295] on button "Play" at bounding box center [27, 290] width 30 height 22
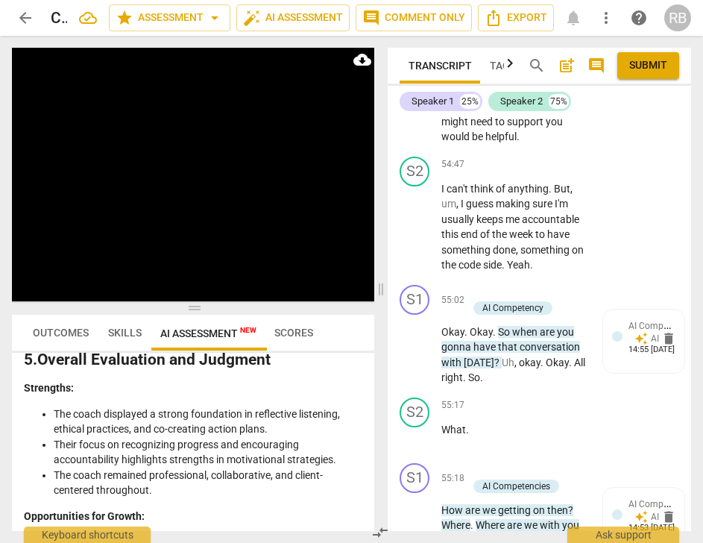
scroll to position [39852, 0]
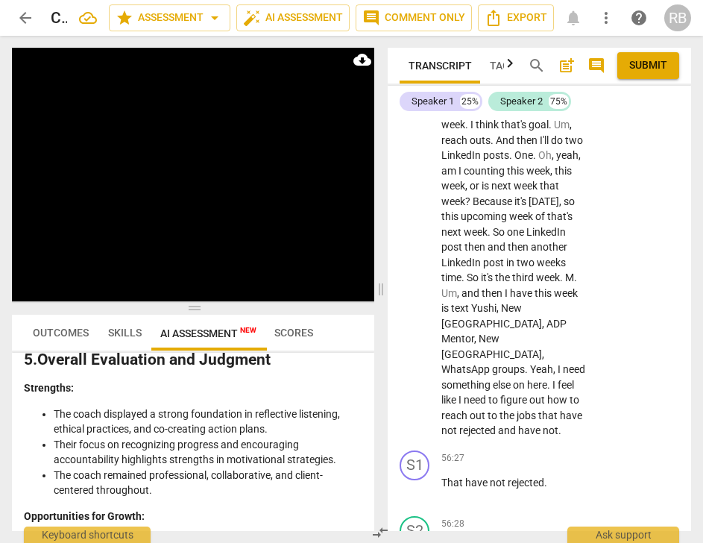
scroll to position [40380, 0]
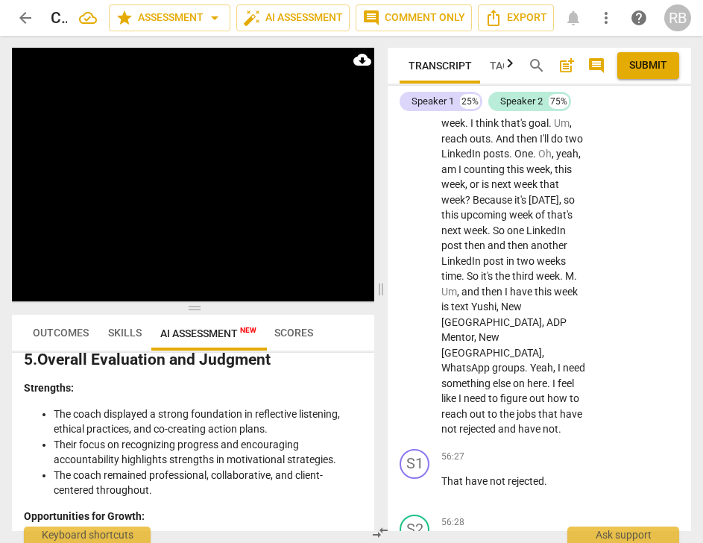
drag, startPoint x: 535, startPoint y: 360, endPoint x: 436, endPoint y: 333, distance: 101.9
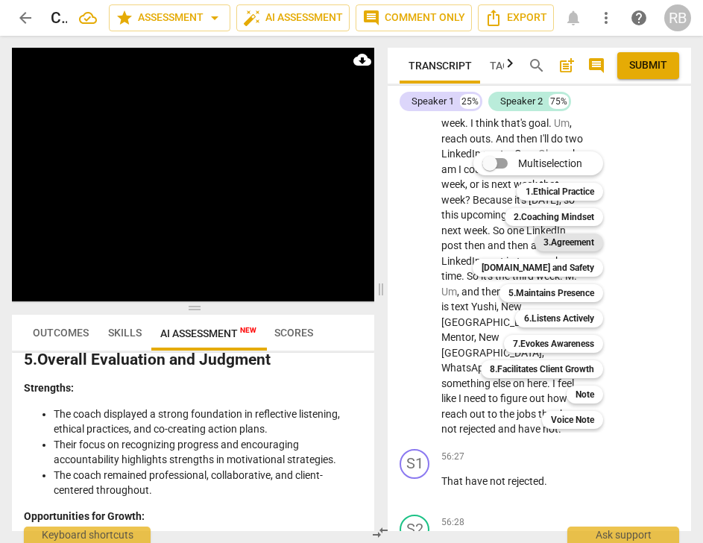
click at [568, 242] on b "3.Agreement" at bounding box center [569, 242] width 51 height 18
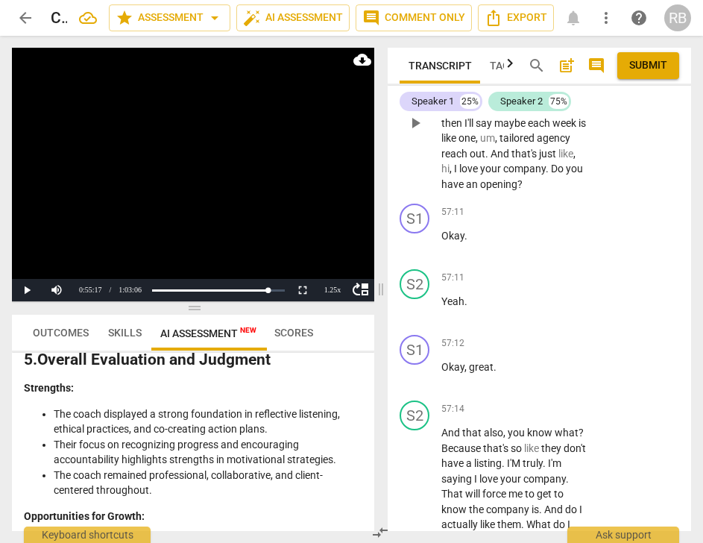
scroll to position [212, 0]
drag, startPoint x: 612, startPoint y: 338, endPoint x: 599, endPoint y: 345, distance: 14.7
click at [611, 66] on textarea "great checking in questions! If you can add some of these halfway and onwards t…" at bounding box center [620, 9] width 40 height 113
drag, startPoint x: 606, startPoint y: 366, endPoint x: 651, endPoint y: 380, distance: 47.9
click at [615, 66] on textarea "great checking in questions! If you can add some of these halfway and onwards t…" at bounding box center [620, 9] width 40 height 113
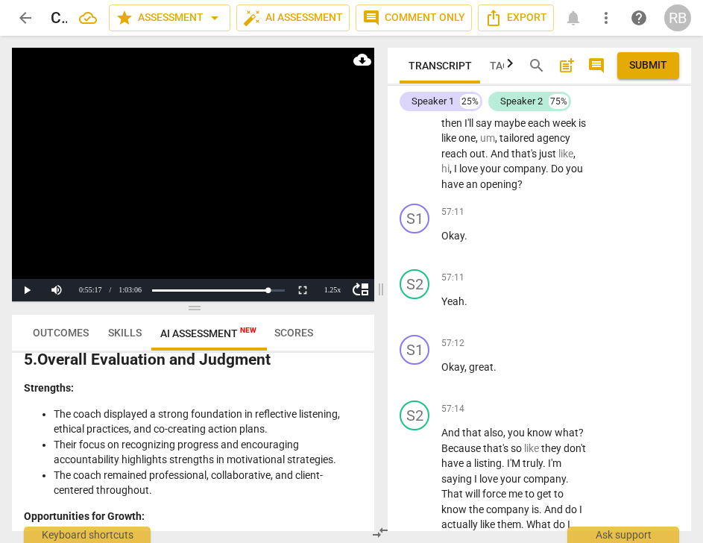
click at [650, 18] on span "send" at bounding box center [653, 9] width 16 height 16
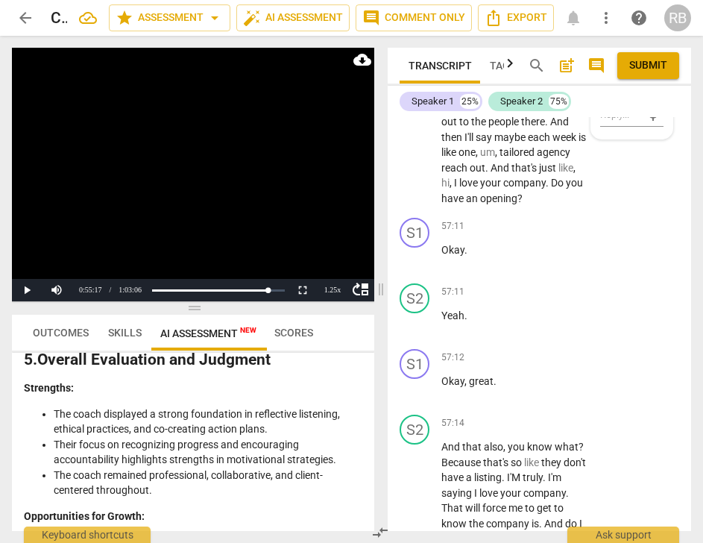
scroll to position [41230, 0]
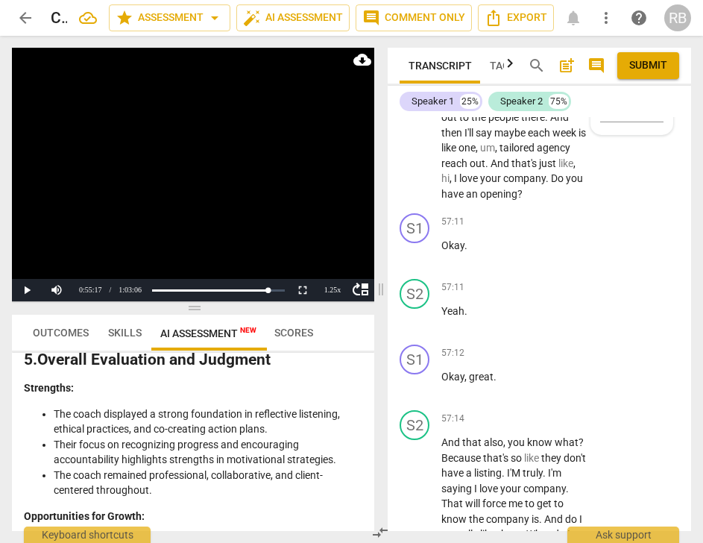
drag, startPoint x: 643, startPoint y: 348, endPoint x: 640, endPoint y: 472, distance: 124.6
copy div "If you can add some of these halfway and onwards through the conversation, it w…"
click at [414, 142] on span "play_arrow" at bounding box center [416, 133] width 18 height 18
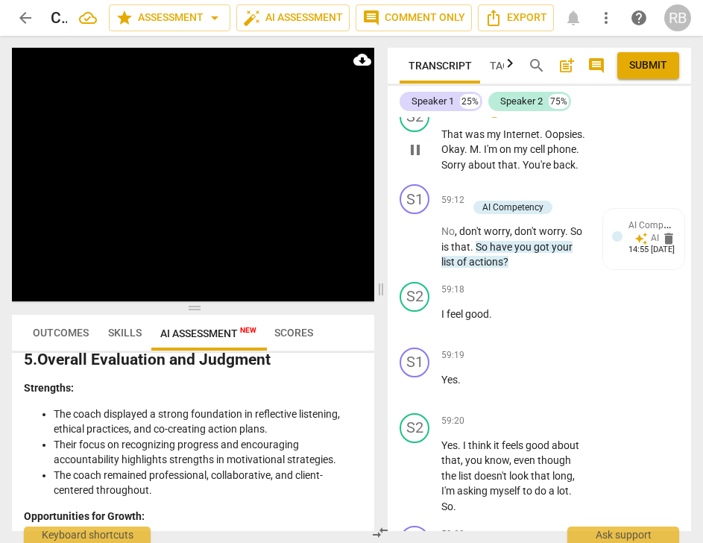
scroll to position [41971, 0]
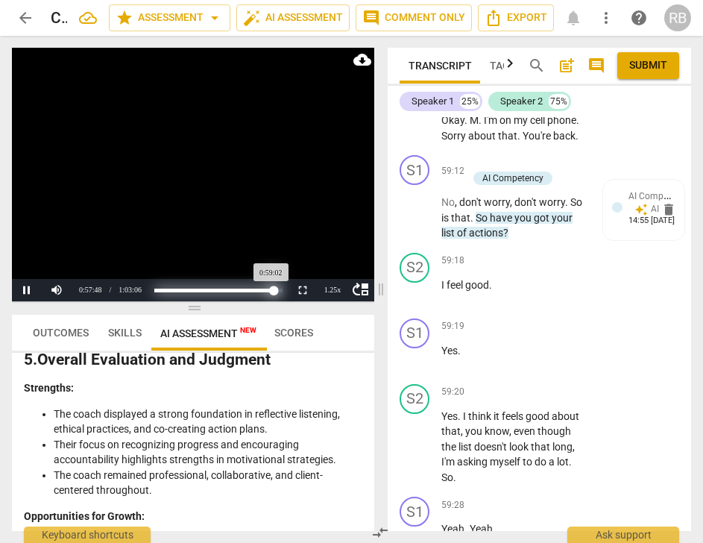
click at [274, 289] on div "Progress : 93.57%" at bounding box center [213, 291] width 119 height 4
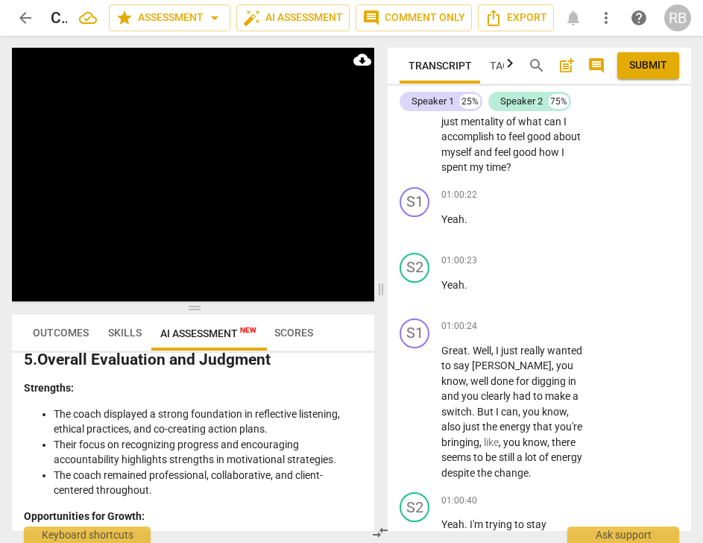
scroll to position [43386, 0]
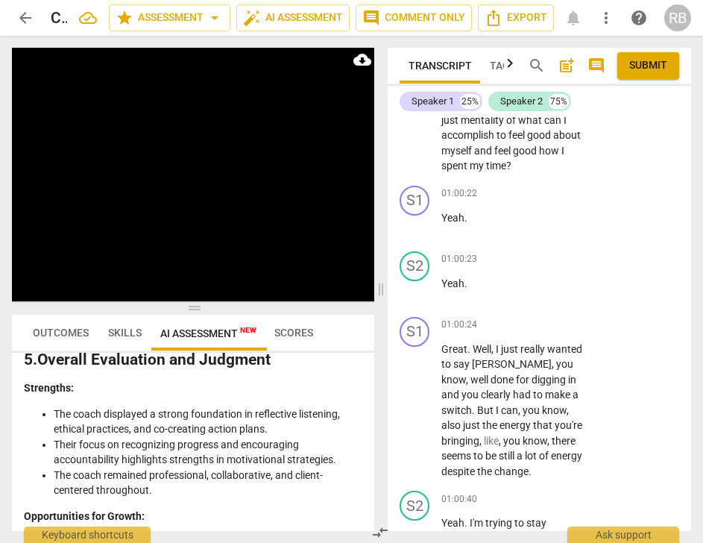
drag, startPoint x: 517, startPoint y: 295, endPoint x: 528, endPoint y: 256, distance: 41.1
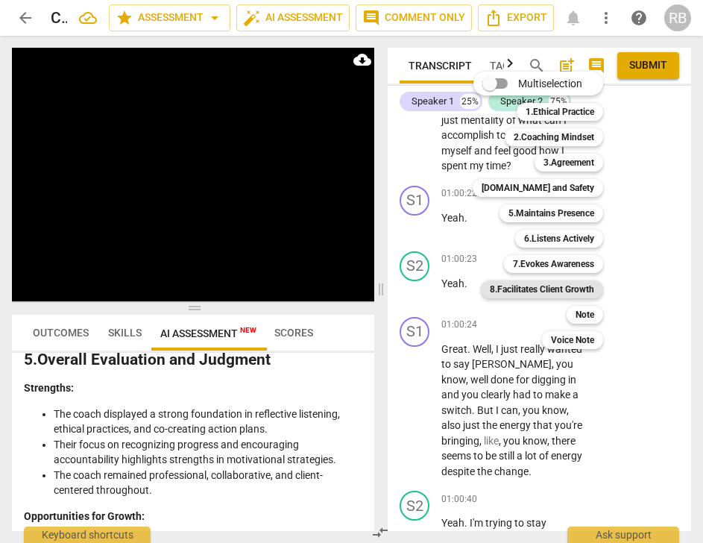
click at [562, 293] on b "8.Facilitates Client Growth" at bounding box center [542, 289] width 104 height 18
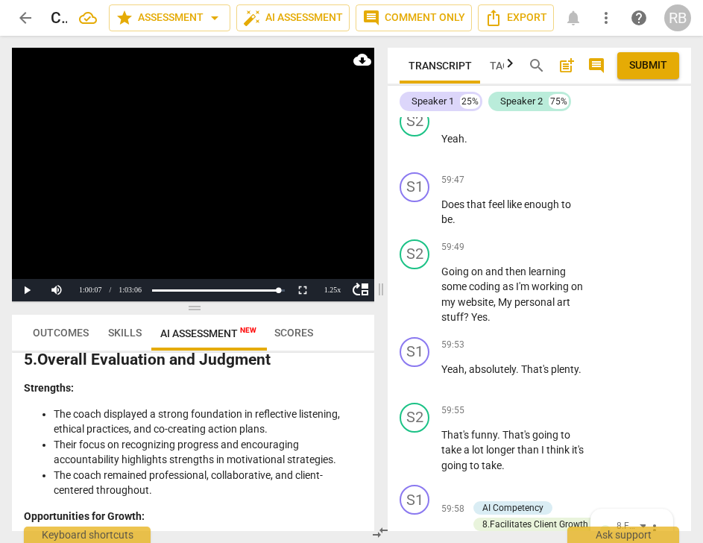
scroll to position [42776, 0]
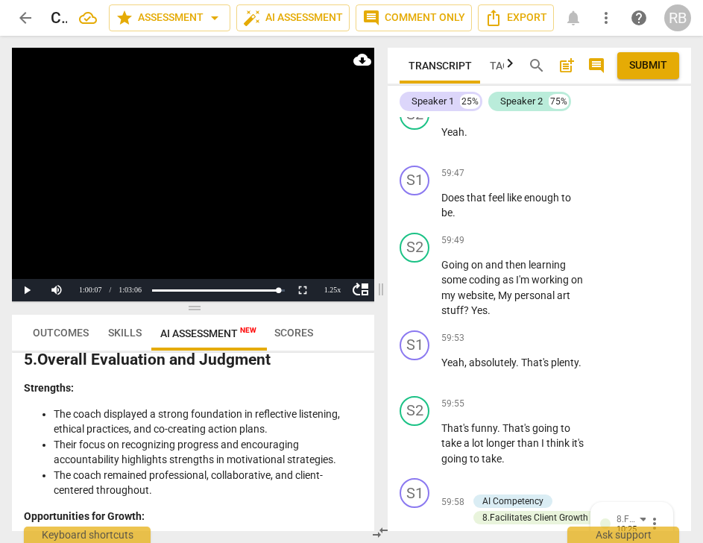
drag, startPoint x: 536, startPoint y: 321, endPoint x: 568, endPoint y: 412, distance: 96.7
click at [568, 88] on p "Okay . So I mean it's , you know , you've got the , yeah . The re . The five re…" at bounding box center [514, 34] width 145 height 107
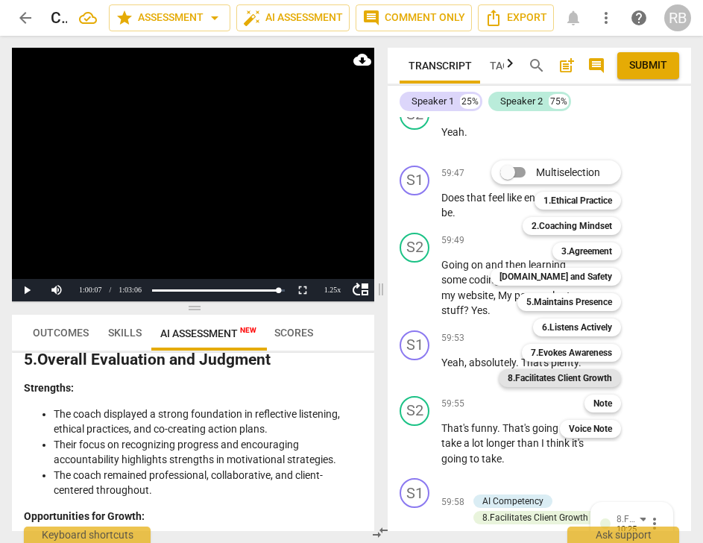
click at [591, 381] on b "8.Facilitates Client Growth" at bounding box center [560, 378] width 104 height 18
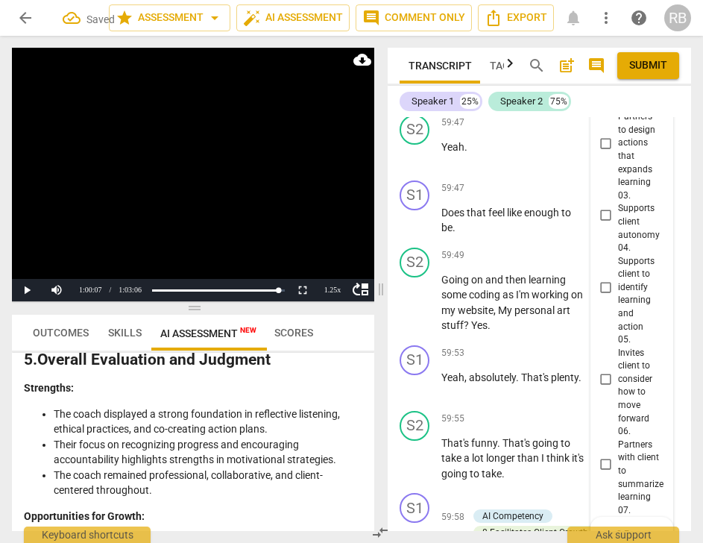
scroll to position [43525, 0]
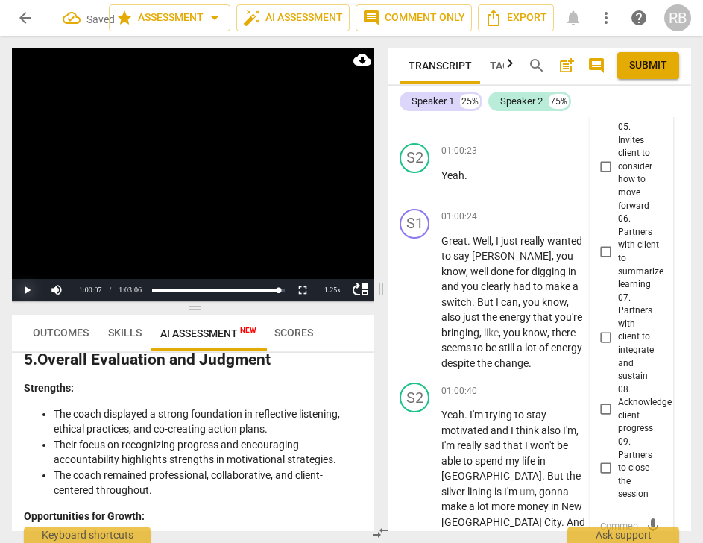
click at [19, 290] on button "Play" at bounding box center [27, 290] width 30 height 22
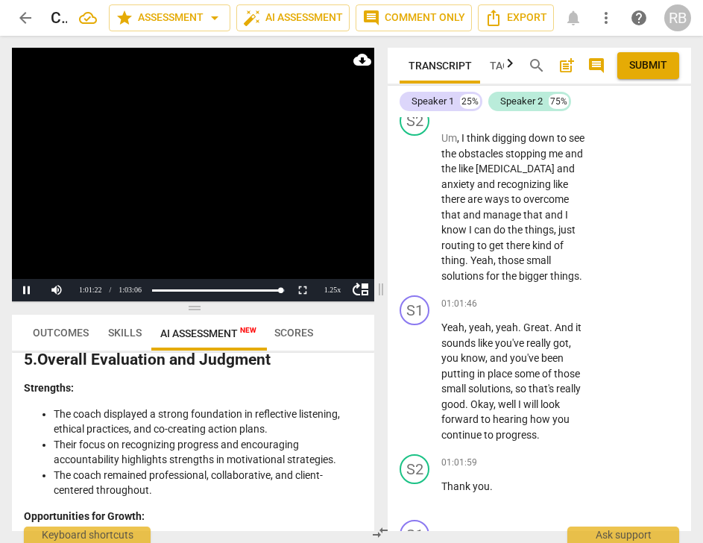
scroll to position [44228, 0]
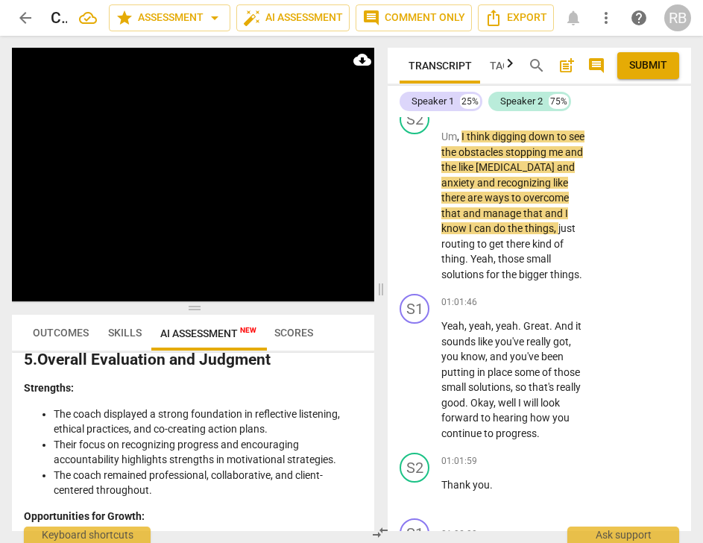
drag, startPoint x: 486, startPoint y: 374, endPoint x: 508, endPoint y: 350, distance: 32.7
click at [536, 92] on p "Uh , yeah , yeah . Amazing . Well , so what , what's the kind of , what's been …" at bounding box center [514, 61] width 145 height 61
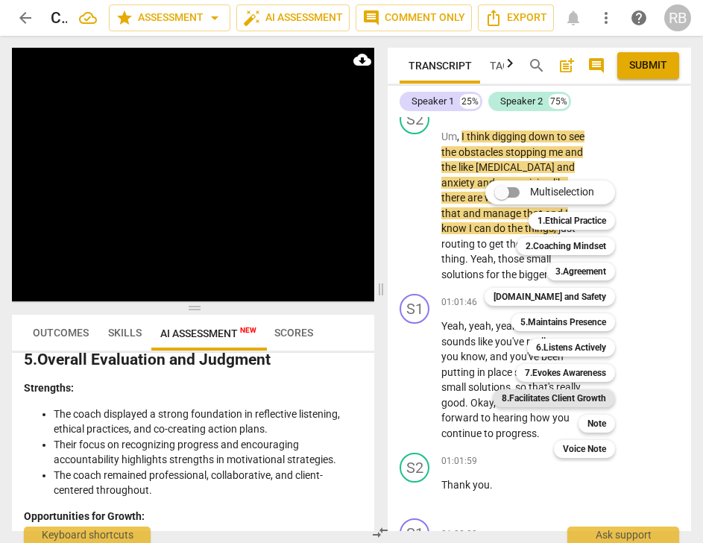
click at [563, 400] on b "8.Facilitates Client Growth" at bounding box center [554, 398] width 104 height 18
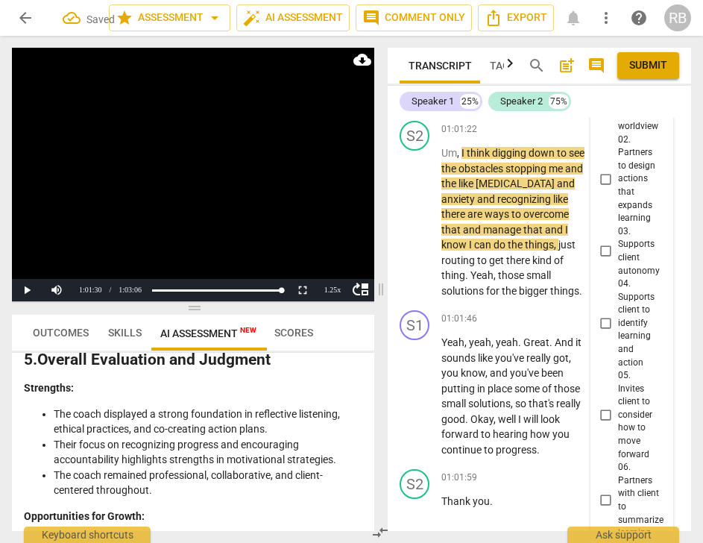
scroll to position [44999, 0]
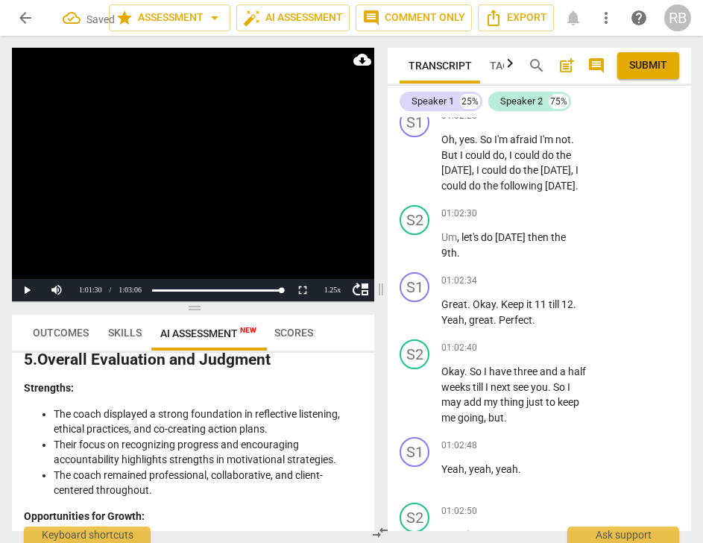
click at [609, 11] on textarea at bounding box center [620, 4] width 40 height 14
drag, startPoint x: 641, startPoint y: 341, endPoint x: 565, endPoint y: 395, distance: 93.0
click at [645, 34] on span "send" at bounding box center [653, 25] width 16 height 16
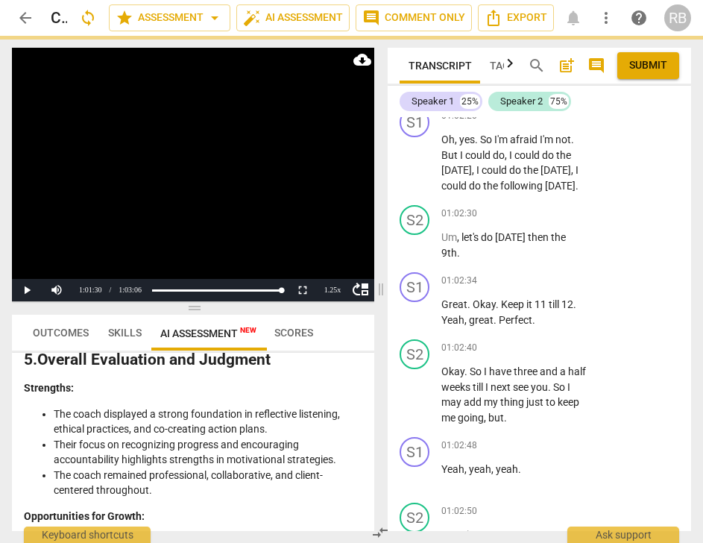
scroll to position [0, 0]
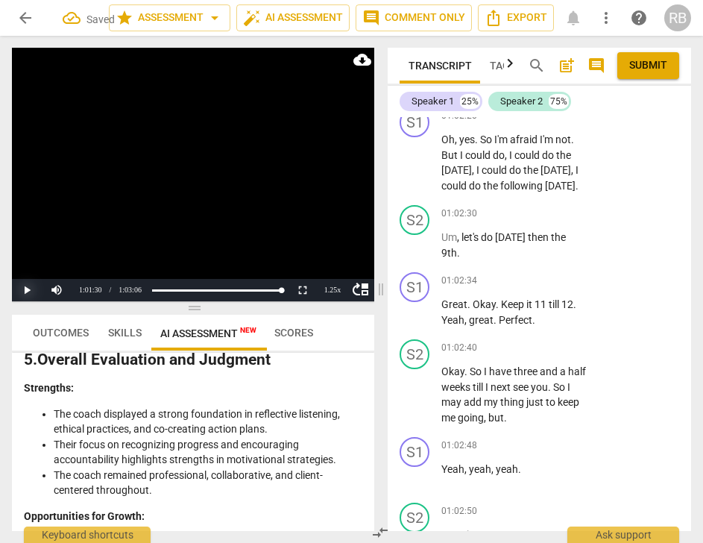
drag, startPoint x: 21, startPoint y: 289, endPoint x: 485, endPoint y: 301, distance: 464.1
click at [23, 289] on button "Play" at bounding box center [27, 290] width 30 height 22
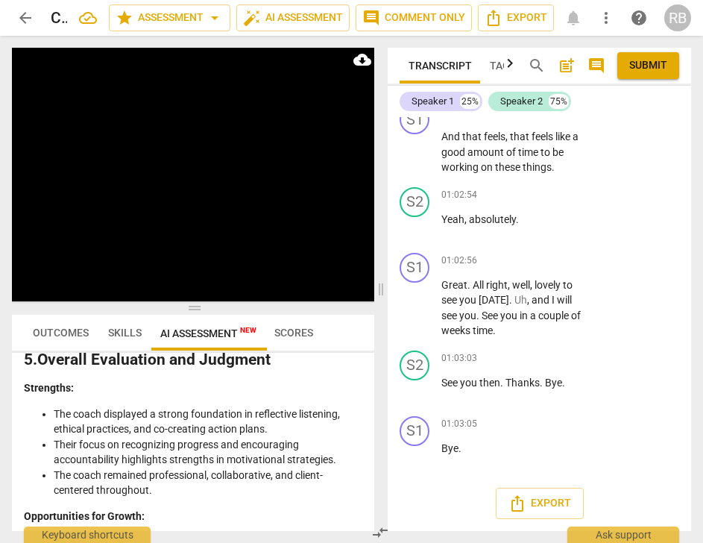
scroll to position [45105, 0]
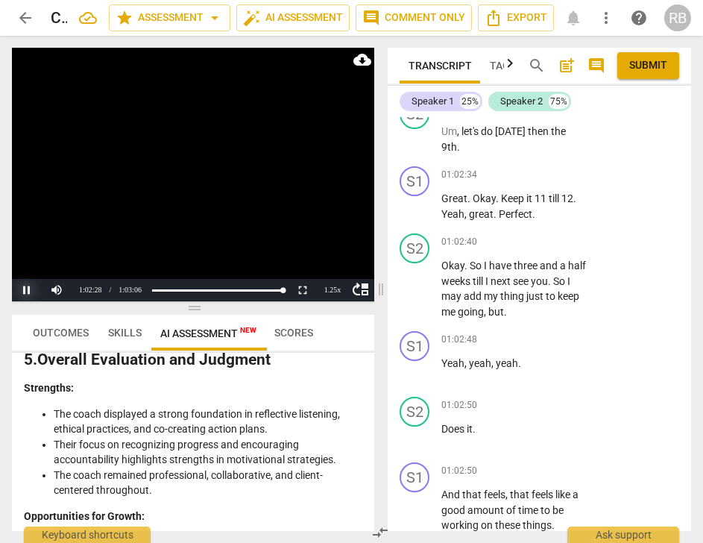
click at [28, 293] on button "Pause" at bounding box center [27, 290] width 30 height 22
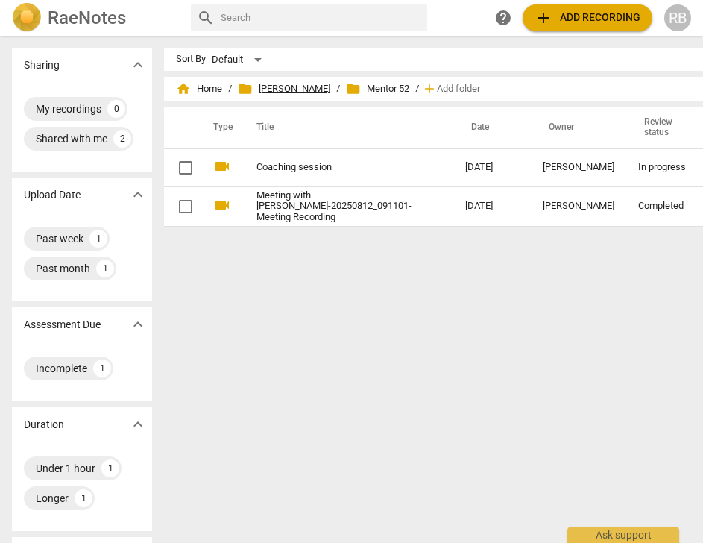
click at [266, 92] on span "folder Mentor [PERSON_NAME]" at bounding box center [284, 88] width 92 height 15
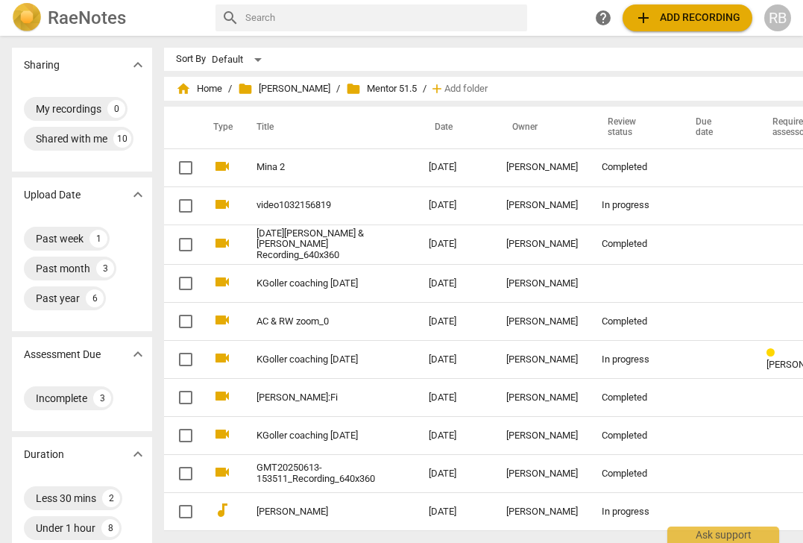
click at [368, 18] on input "text" at bounding box center [383, 18] width 276 height 24
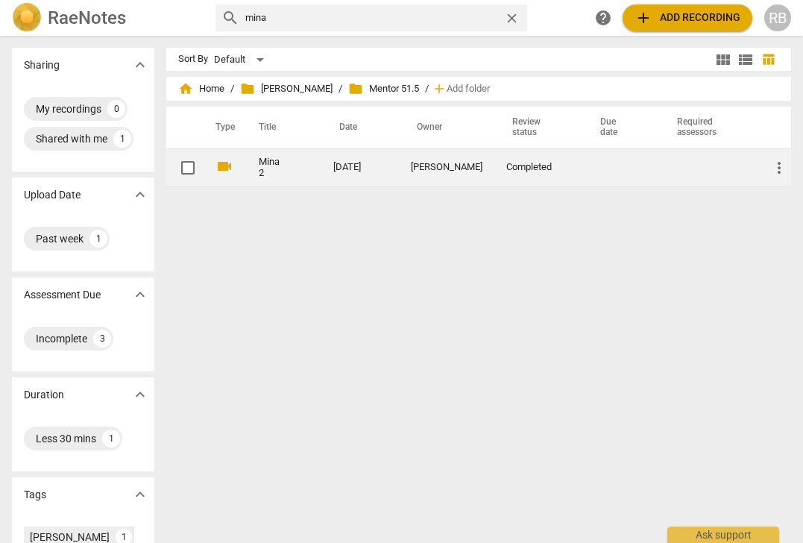
click at [366, 170] on td "[DATE]" at bounding box center [360, 167] width 78 height 38
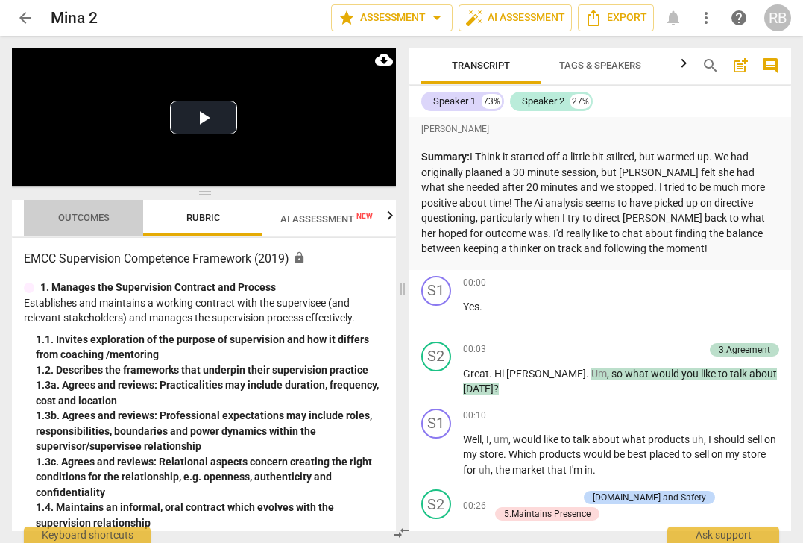
click at [87, 213] on span "Outcomes" at bounding box center [83, 217] width 51 height 11
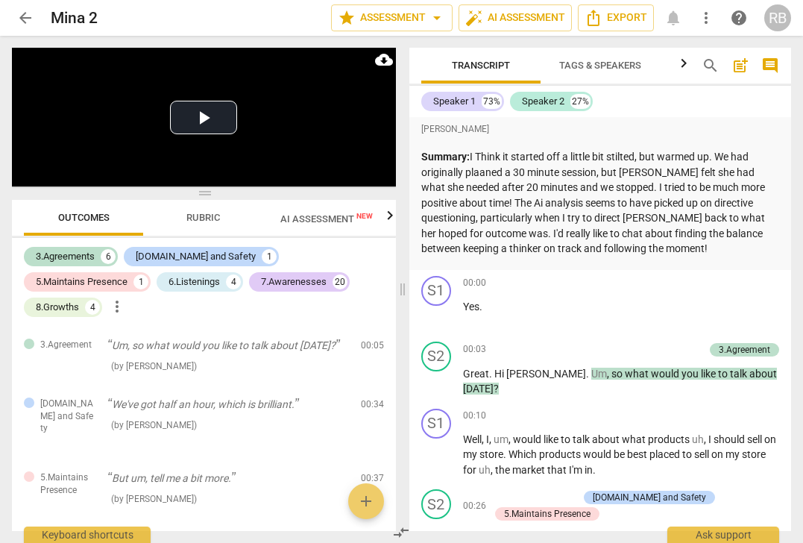
click at [303, 216] on span "AI Assessment New" at bounding box center [326, 218] width 92 height 11
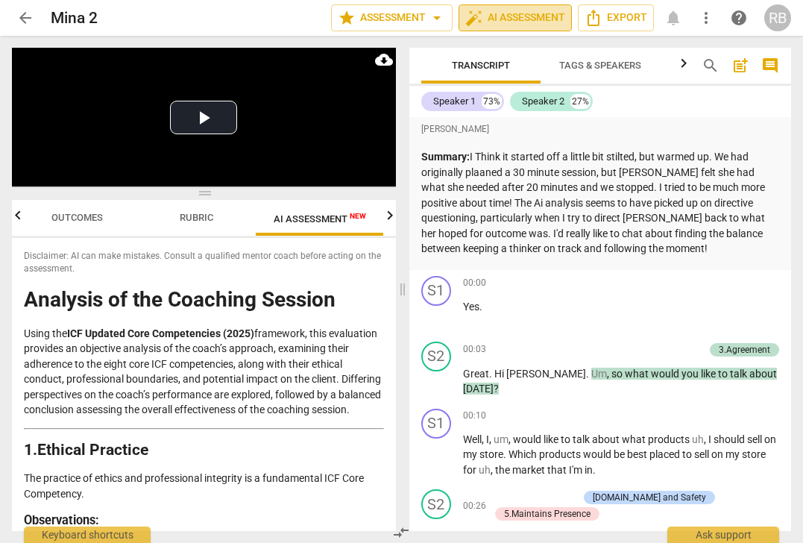
click at [518, 13] on span "auto_fix_high AI Assessment" at bounding box center [515, 18] width 100 height 18
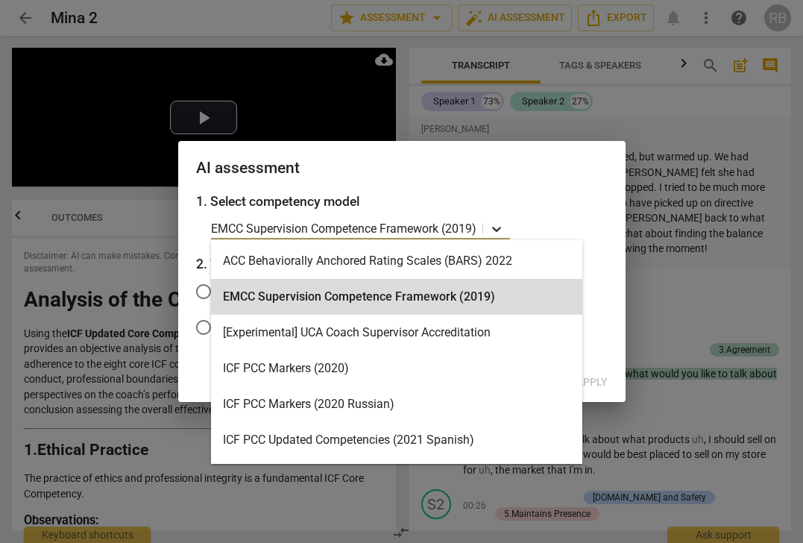
click at [498, 228] on icon at bounding box center [496, 229] width 15 height 15
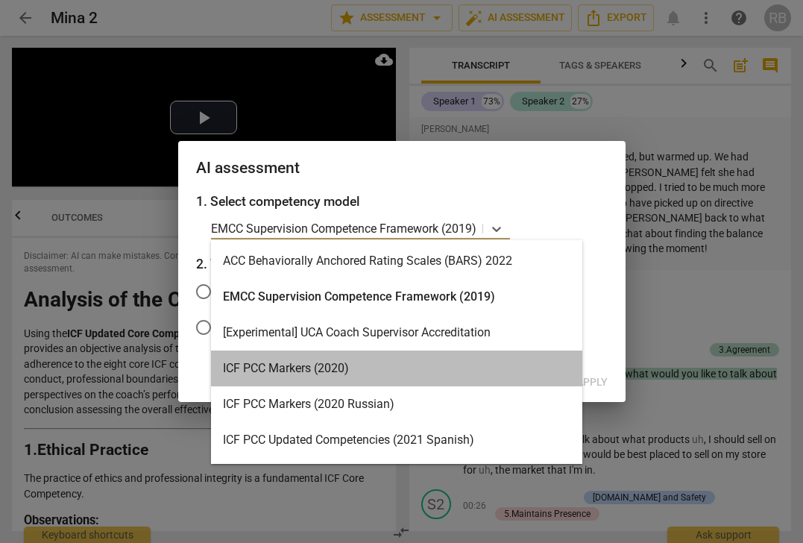
click at [352, 366] on div "ICF PCC Markers (2020)" at bounding box center [396, 369] width 371 height 36
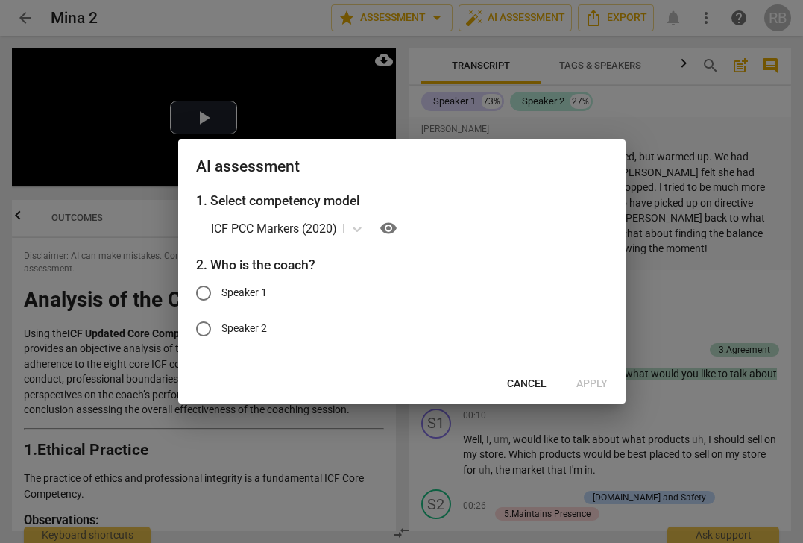
click at [249, 324] on span "Speaker 2" at bounding box center [245, 329] width 46 height 16
click at [222, 324] on input "Speaker 2" at bounding box center [204, 329] width 36 height 36
radio input "true"
click at [591, 379] on span "Apply" at bounding box center [592, 384] width 31 height 15
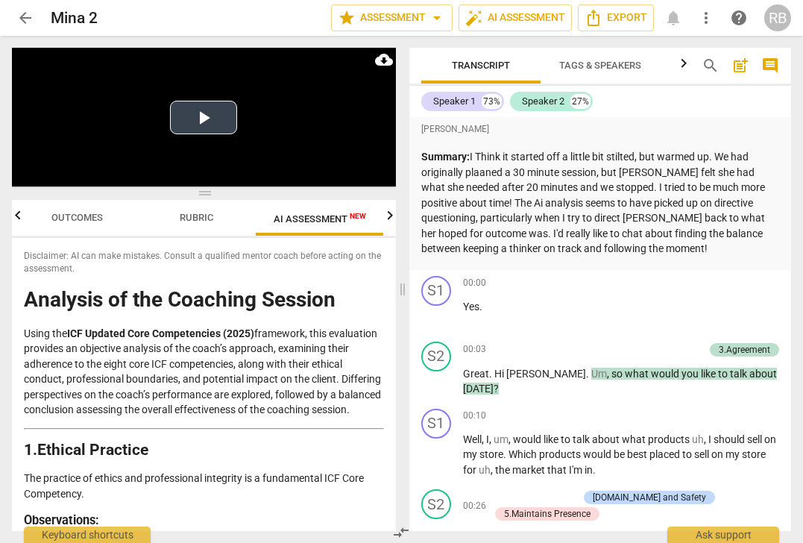
click at [218, 119] on button "Play Video" at bounding box center [203, 118] width 67 height 34
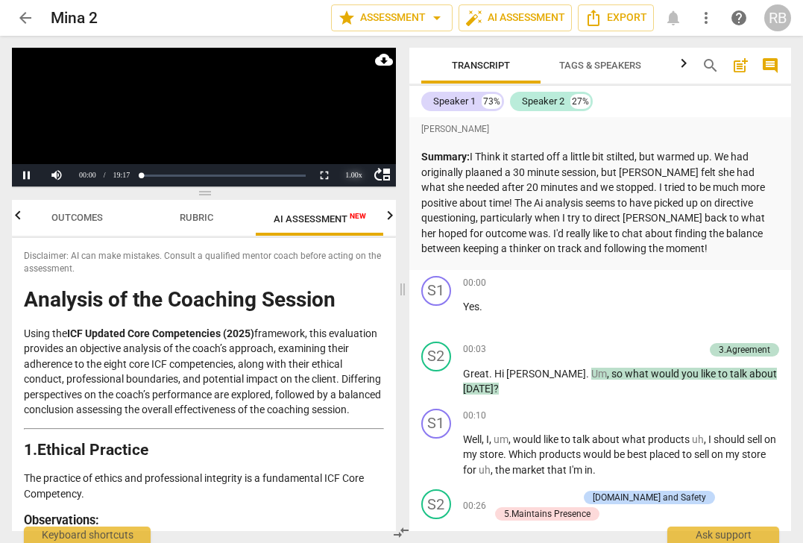
click at [349, 172] on div "1.00 x" at bounding box center [354, 175] width 30 height 22
click at [355, 142] on li "1.5x" at bounding box center [354, 140] width 30 height 16
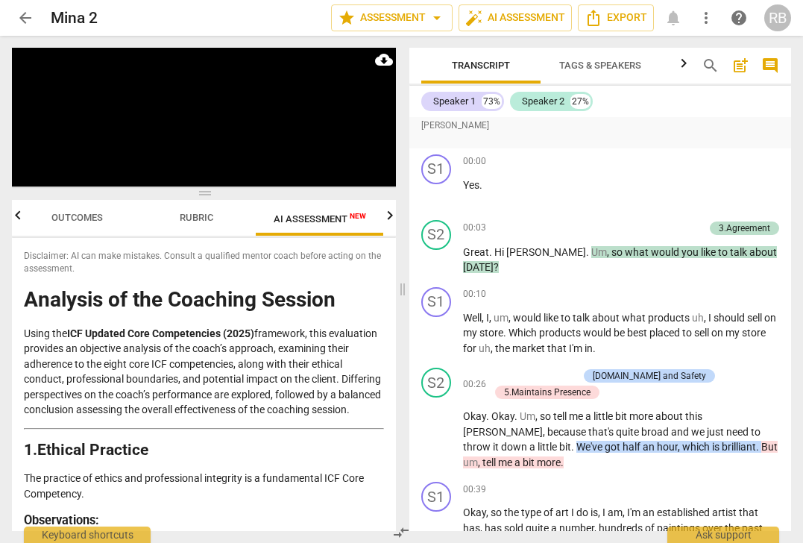
scroll to position [127, 0]
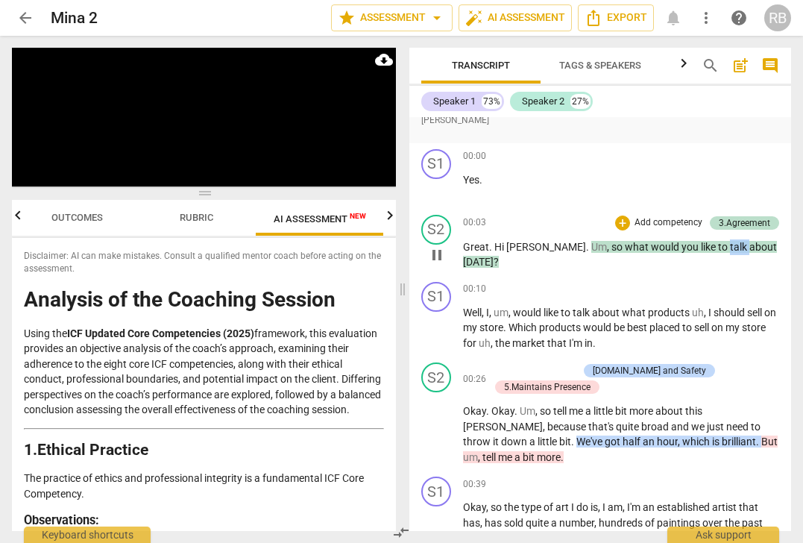
drag, startPoint x: 702, startPoint y: 247, endPoint x: 683, endPoint y: 247, distance: 18.6
click at [683, 247] on p "Great . Hi Rachel . Um , so what would you like to talk about today ?" at bounding box center [621, 254] width 317 height 31
click at [713, 230] on div "+" at bounding box center [715, 227] width 15 height 15
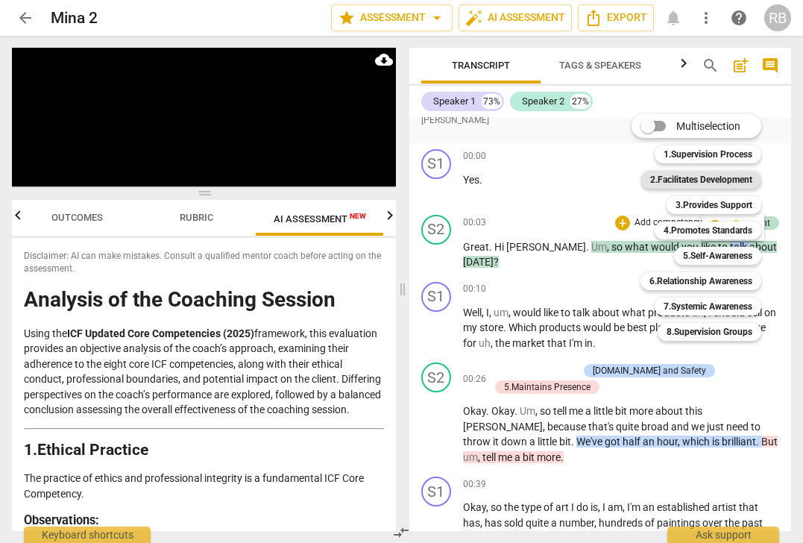
scroll to position [1936, 0]
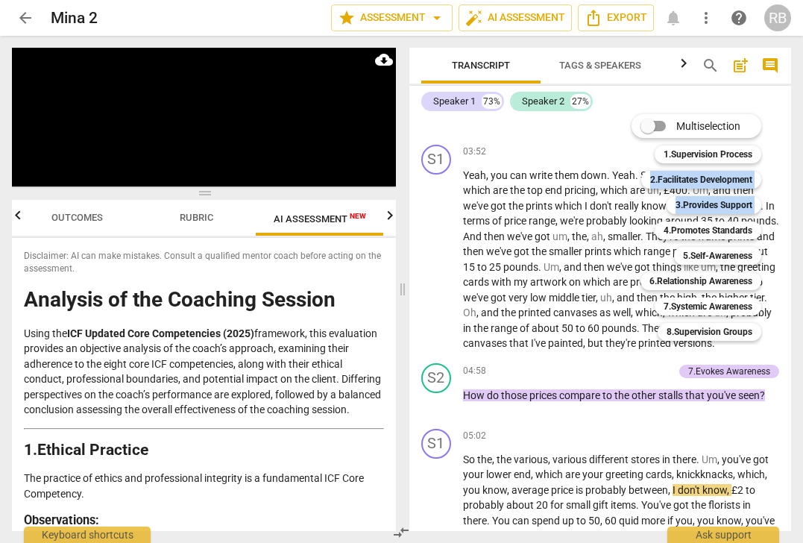
drag, startPoint x: 787, startPoint y: 219, endPoint x: 788, endPoint y: 168, distance: 50.7
click at [788, 165] on div "Multiselection m 1.Supervision Process 1 2.Facilitates Development 2 3.Provides…" at bounding box center [708, 227] width 164 height 234
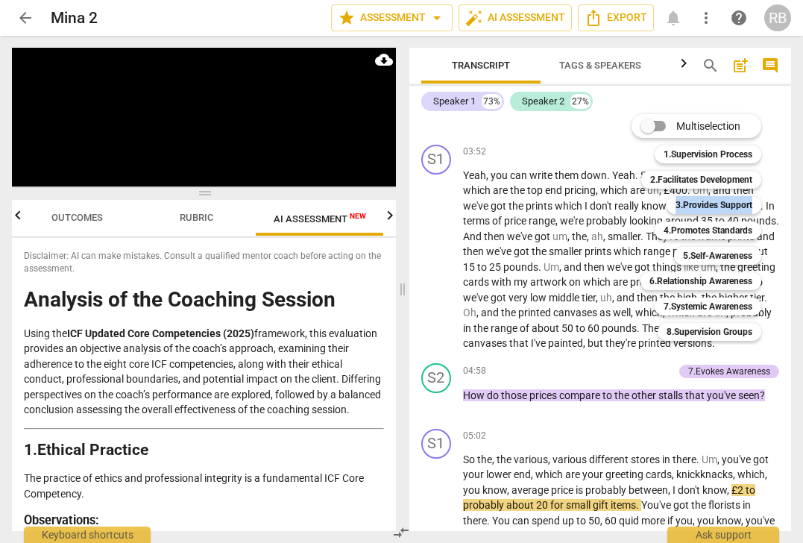
drag, startPoint x: 787, startPoint y: 213, endPoint x: 787, endPoint y: 190, distance: 22.4
click at [787, 190] on div "Multiselection m 1.Supervision Process 1 2.Facilitates Development 2 3.Provides…" at bounding box center [708, 227] width 164 height 234
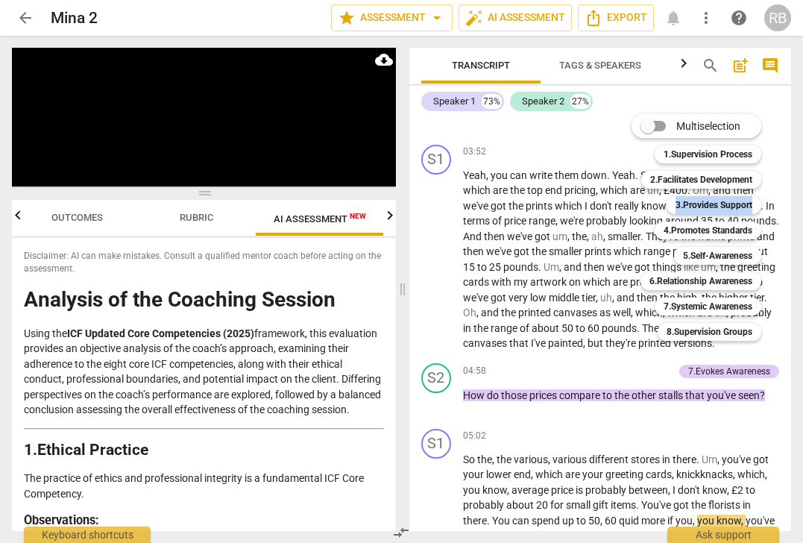
scroll to position [2362, 0]
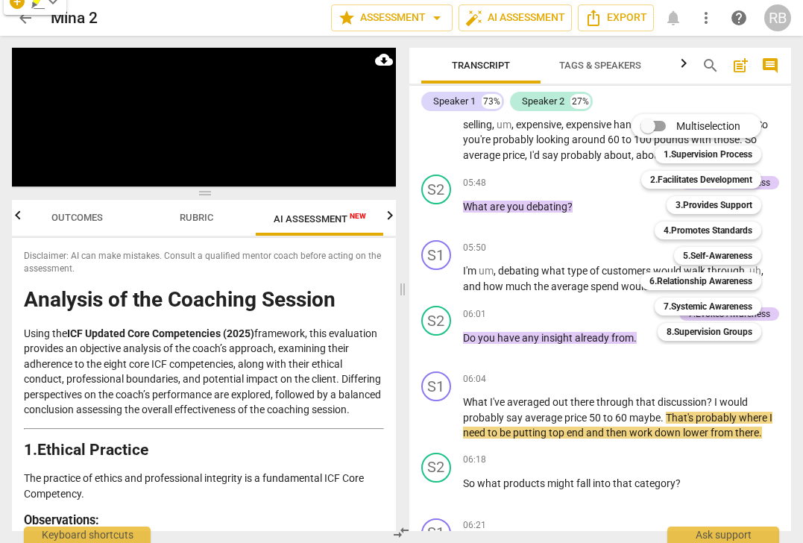
click at [448, 444] on div at bounding box center [401, 271] width 803 height 543
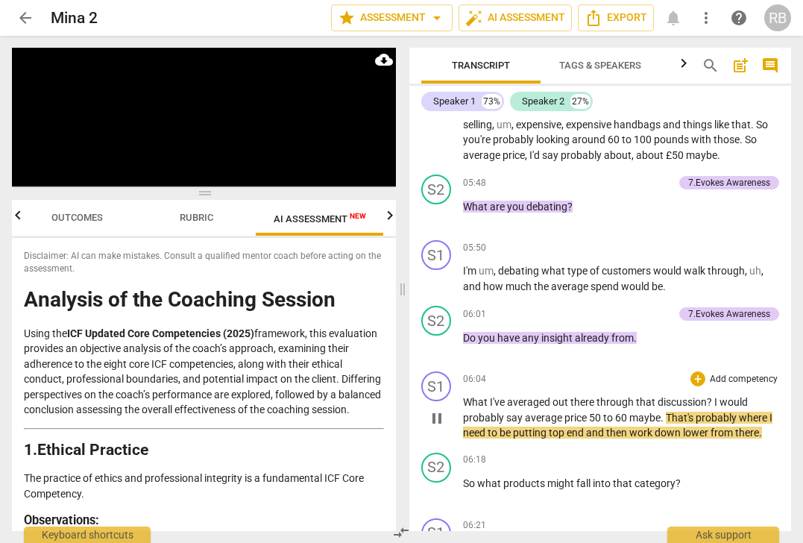
click at [439, 427] on span "pause" at bounding box center [437, 419] width 18 height 18
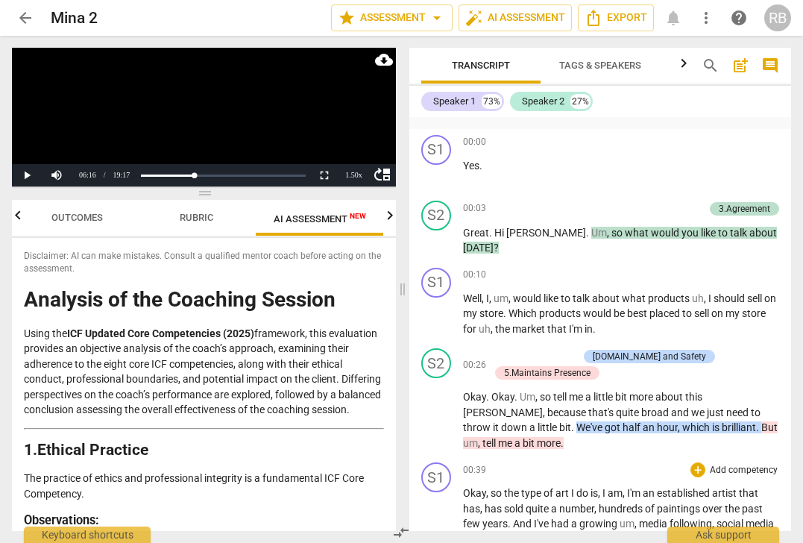
scroll to position [131, 0]
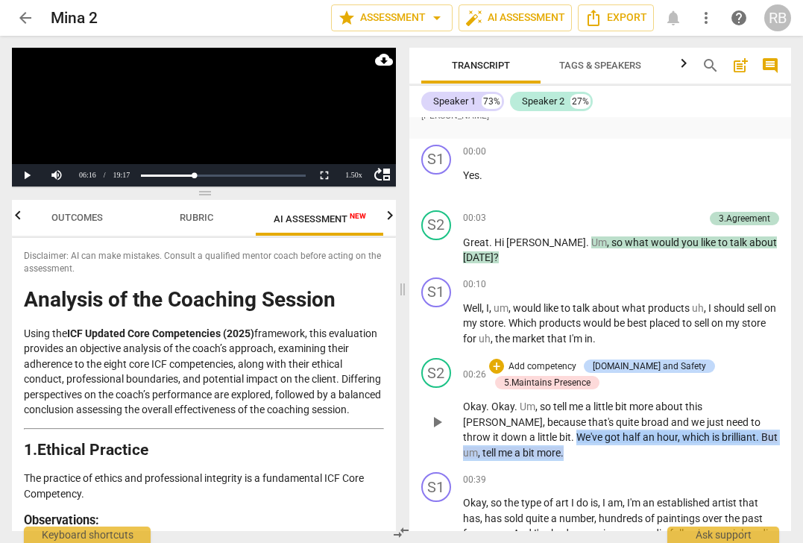
drag, startPoint x: 513, startPoint y: 453, endPoint x: 504, endPoint y: 439, distance: 16.8
click at [504, 439] on p "Okay . Okay . Um , so tell me a little bit more about this Rachel , because tha…" at bounding box center [621, 429] width 317 height 61
click at [515, 432] on div "+" at bounding box center [517, 431] width 15 height 15
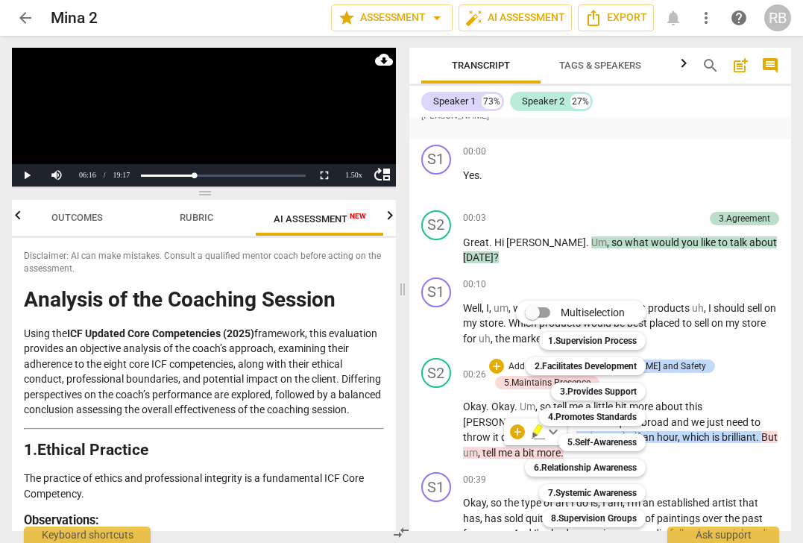
click at [258, 415] on div at bounding box center [401, 271] width 803 height 543
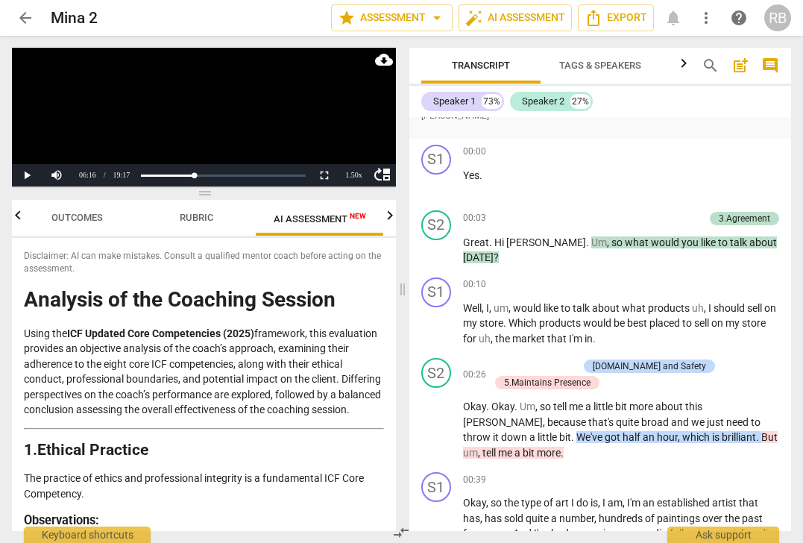
click at [83, 220] on span "Outcomes" at bounding box center [76, 217] width 51 height 11
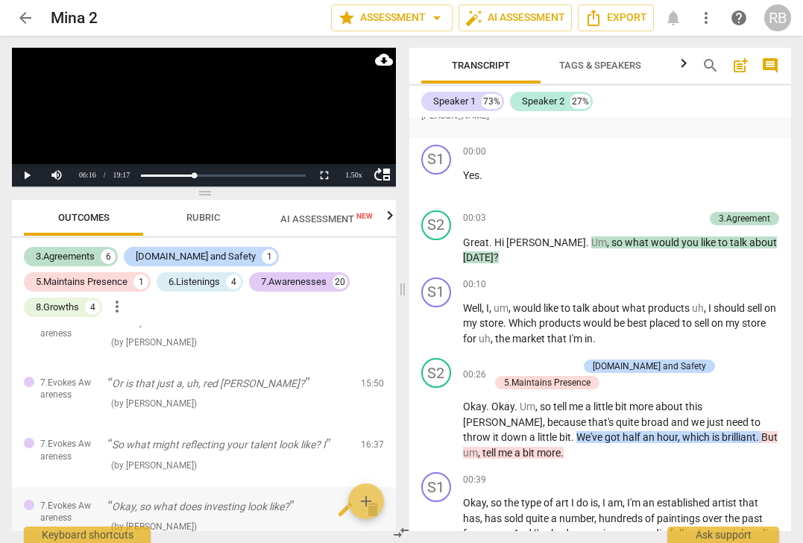
scroll to position [2262, 0]
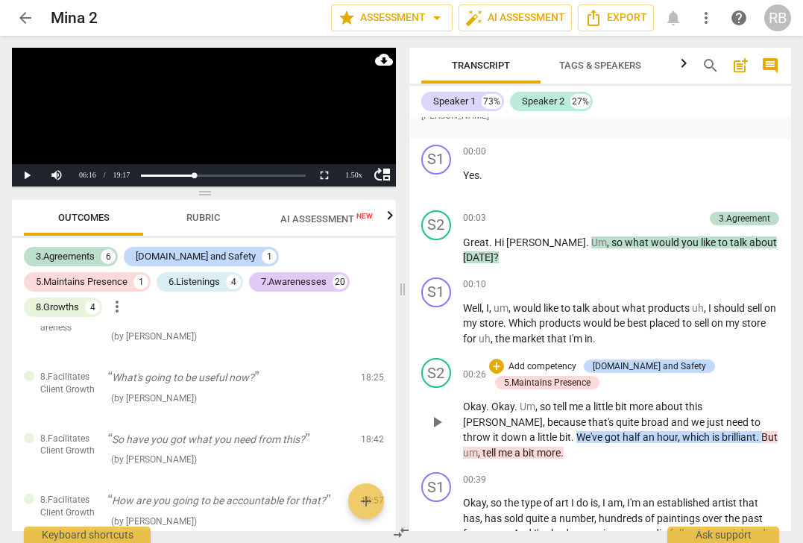
click at [707, 416] on span "just" at bounding box center [716, 422] width 19 height 12
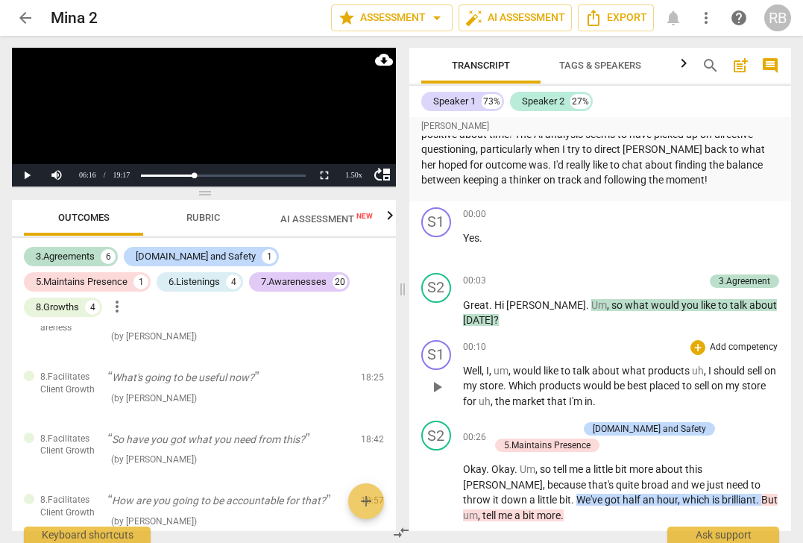
scroll to position [69, 0]
drag, startPoint x: 600, startPoint y: 336, endPoint x: 553, endPoint y: 309, distance: 54.5
click at [600, 336] on div "S1 play_arrow pause 00:10 + Add competency keyboard_arrow_right Well , I , um ,…" at bounding box center [601, 373] width 383 height 81
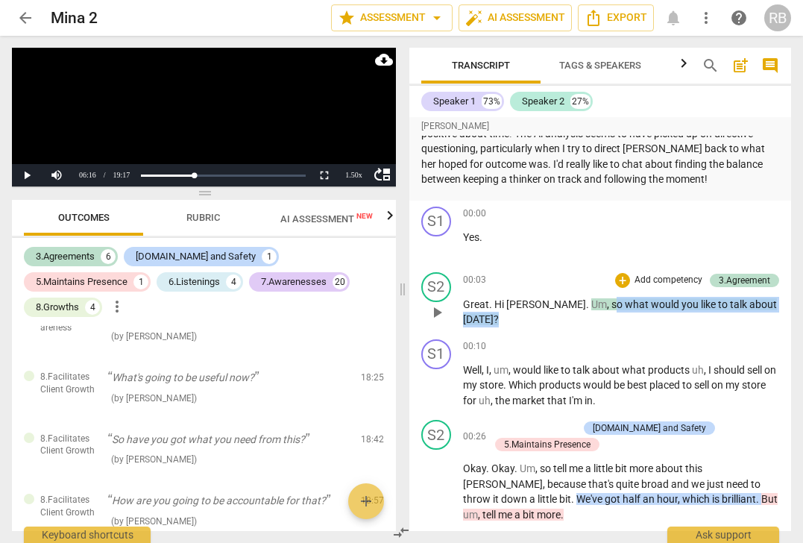
drag, startPoint x: 772, startPoint y: 306, endPoint x: 567, endPoint y: 307, distance: 205.1
click at [567, 307] on p "Great . Hi Rachel . Um , so what would you like to talk about today ?" at bounding box center [621, 312] width 317 height 31
click at [617, 281] on div "+" at bounding box center [622, 280] width 15 height 15
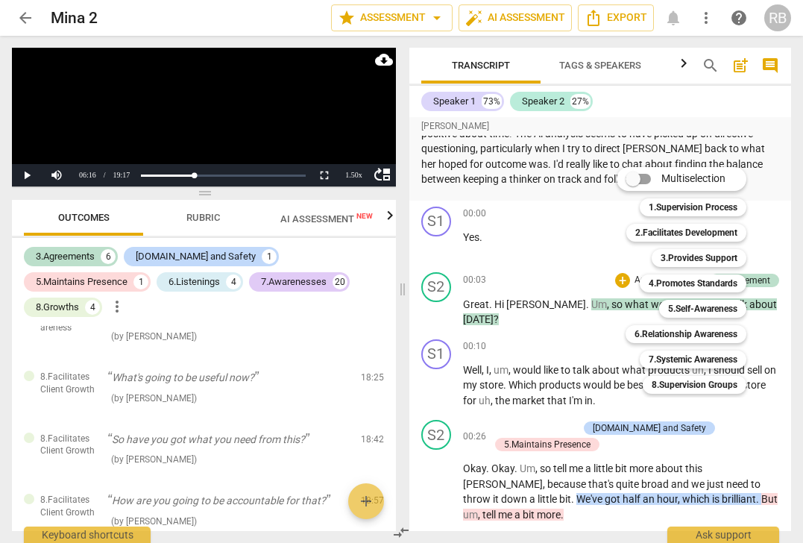
click at [568, 332] on div at bounding box center [401, 271] width 803 height 543
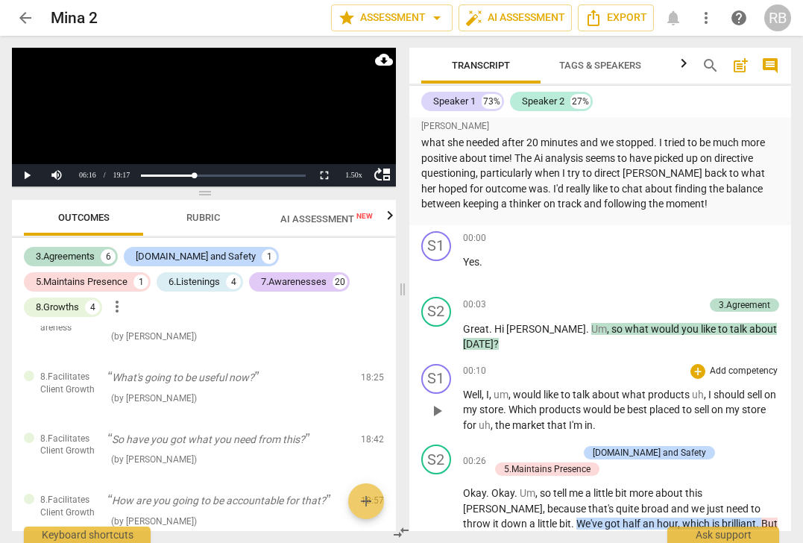
scroll to position [44, 0]
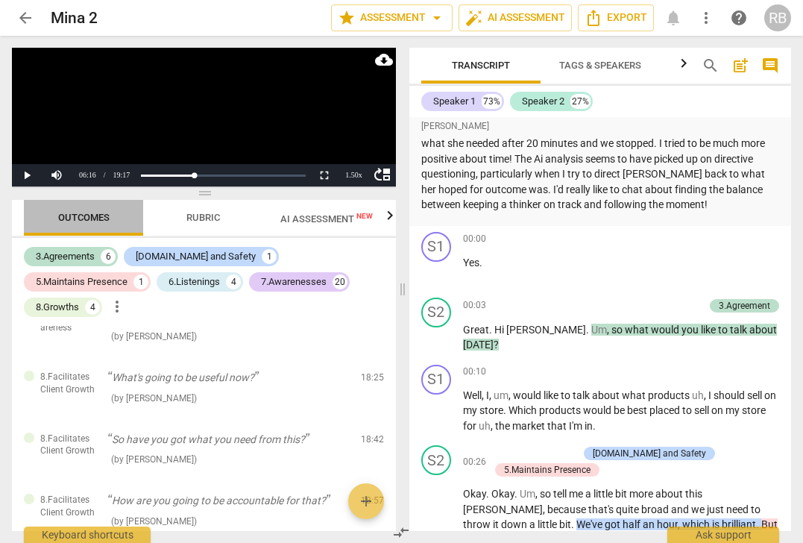
click at [93, 216] on span "Outcomes" at bounding box center [83, 217] width 51 height 11
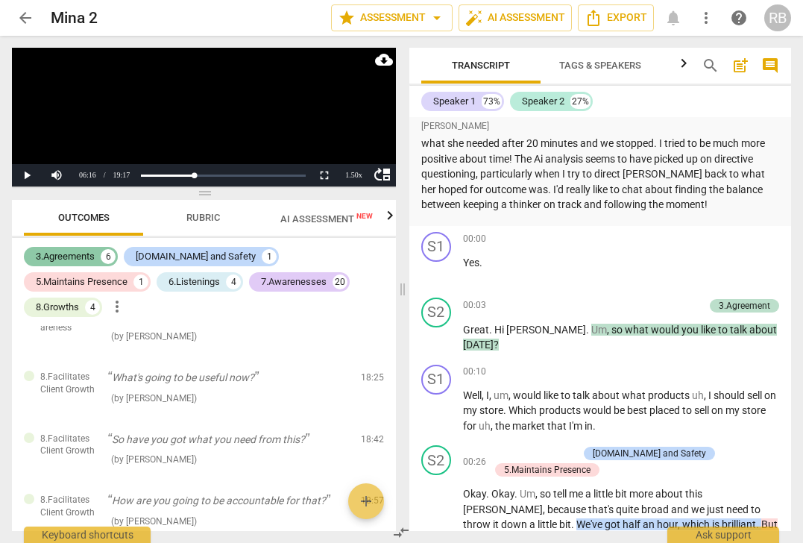
click at [84, 256] on div "3.Agreements" at bounding box center [65, 256] width 59 height 15
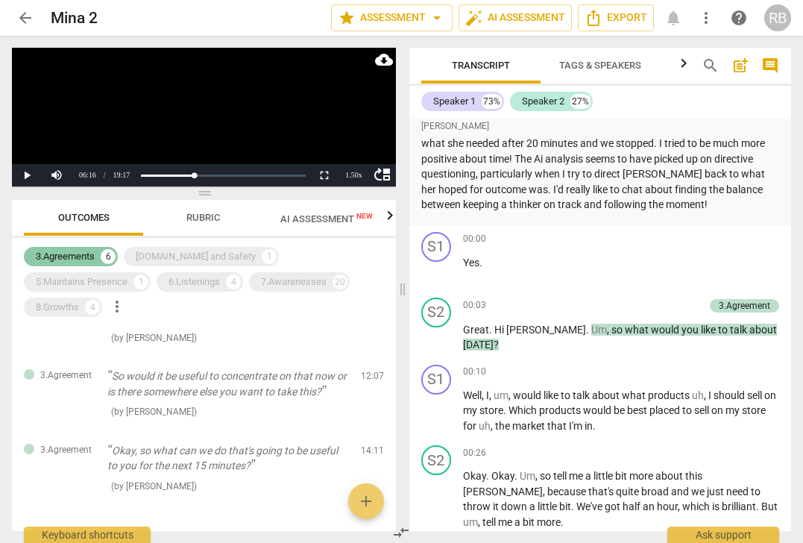
scroll to position [272, 0]
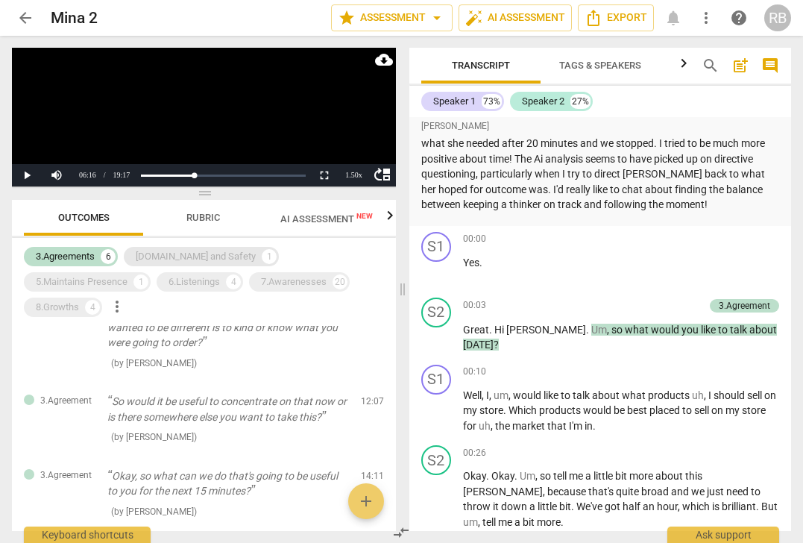
click at [144, 252] on div "[DOMAIN_NAME] and Safety" at bounding box center [196, 256] width 120 height 15
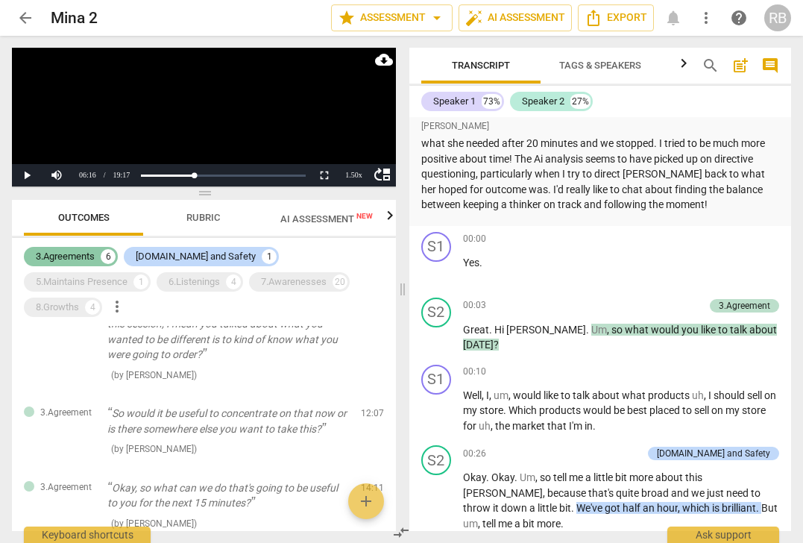
click at [69, 255] on div "3.Agreements" at bounding box center [65, 256] width 59 height 15
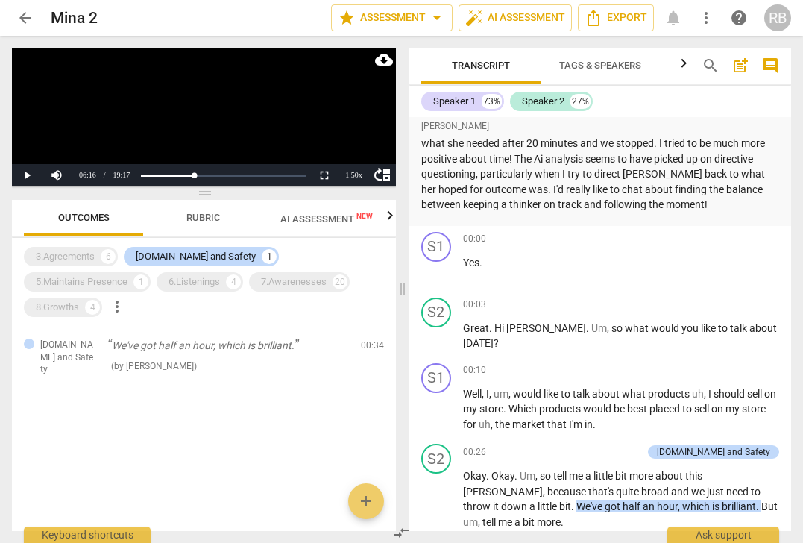
scroll to position [0, 0]
click at [128, 274] on div "5.Maintains Presence" at bounding box center [82, 281] width 92 height 15
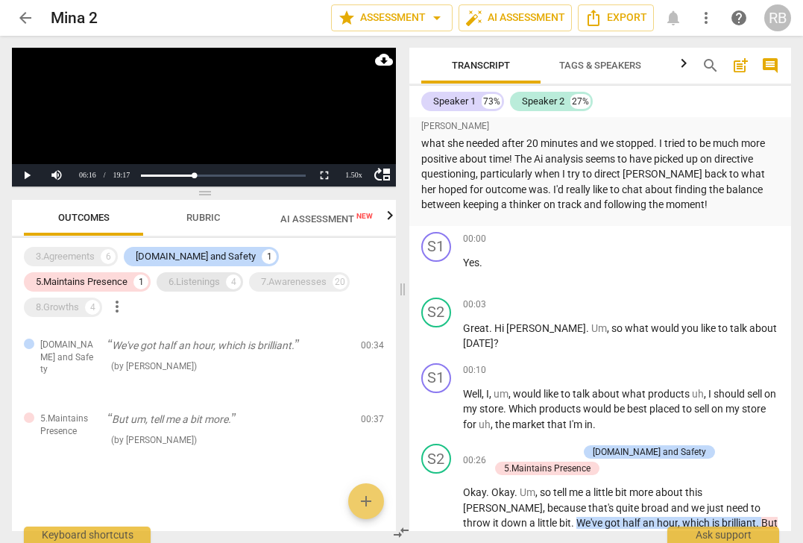
click at [169, 284] on div "6.Listenings" at bounding box center [194, 281] width 51 height 15
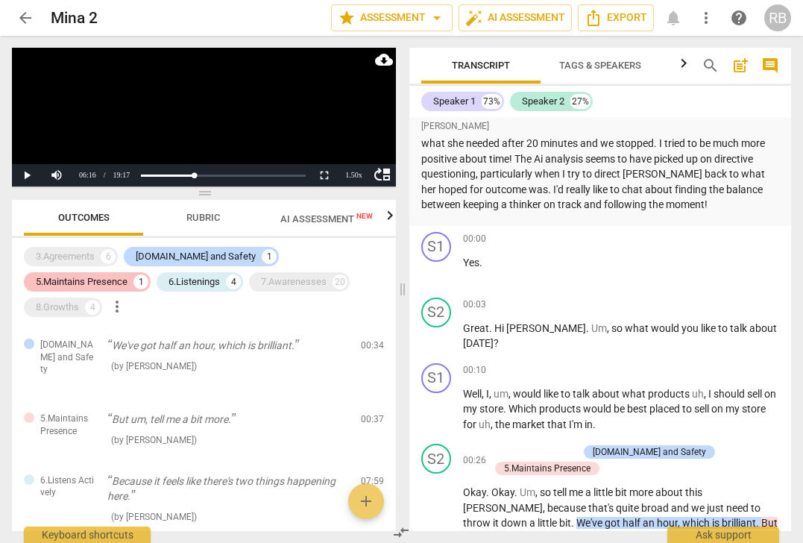
drag, startPoint x: 175, startPoint y: 254, endPoint x: 313, endPoint y: 252, distance: 138.0
click at [176, 254] on div "[DOMAIN_NAME] and Safety" at bounding box center [196, 256] width 120 height 15
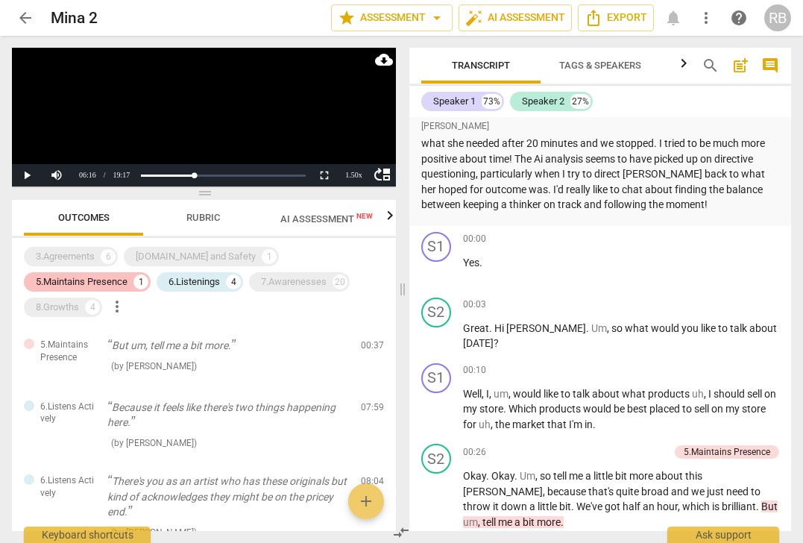
click at [128, 274] on div "5.Maintains Presence" at bounding box center [82, 281] width 92 height 15
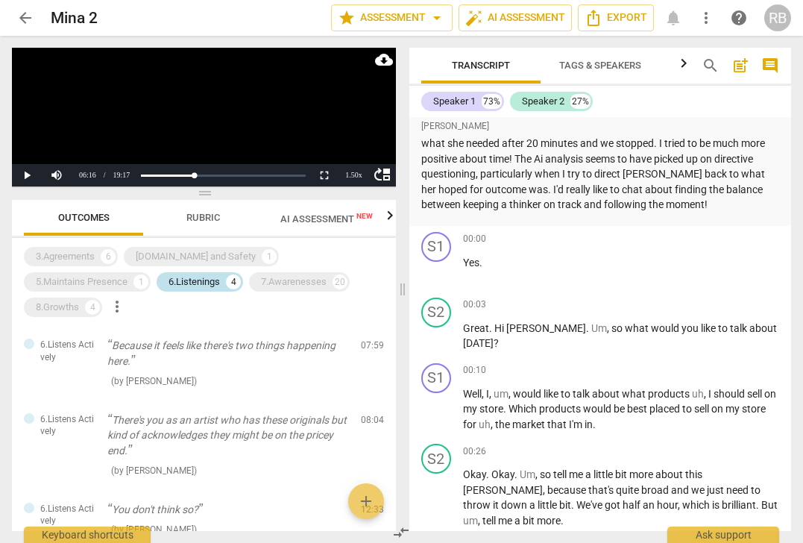
drag, startPoint x: 169, startPoint y: 281, endPoint x: 84, endPoint y: 281, distance: 85.0
click at [261, 281] on div "7.Awarenesses" at bounding box center [294, 281] width 66 height 15
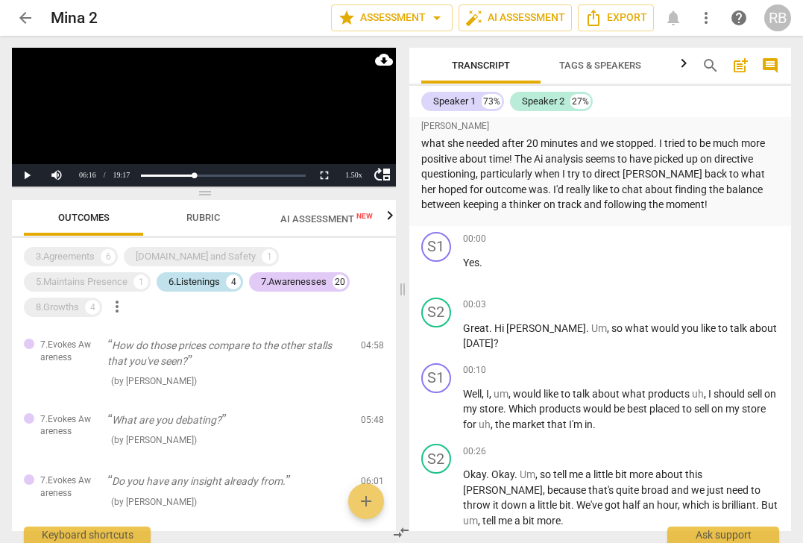
click at [169, 281] on div "6.Listenings" at bounding box center [194, 281] width 51 height 15
click at [261, 281] on div "7.Awarenesses" at bounding box center [294, 281] width 66 height 15
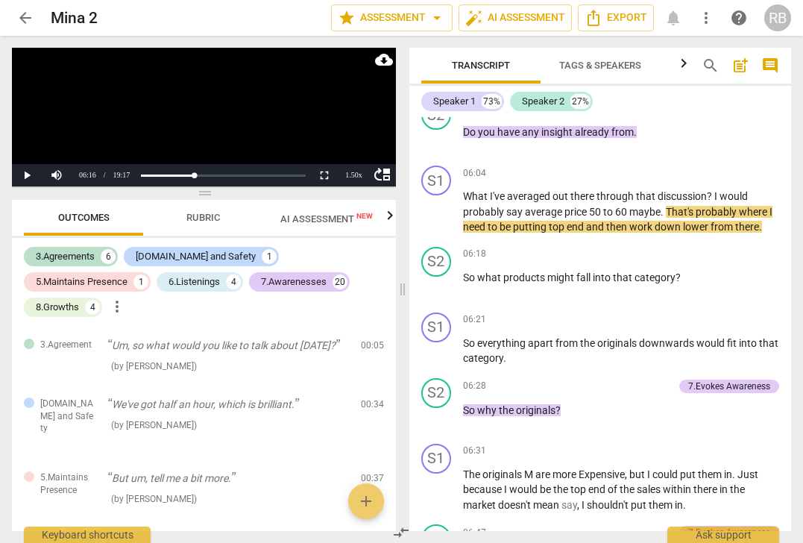
scroll to position [2579, 0]
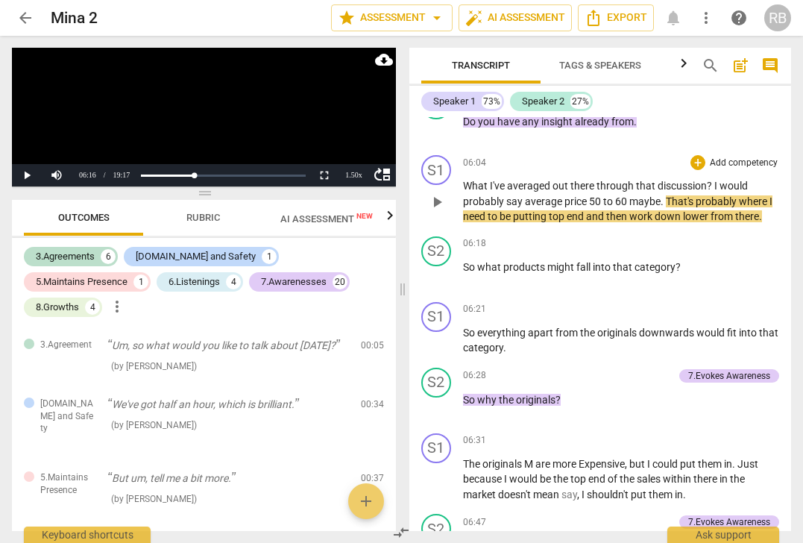
click at [444, 211] on span "play_arrow" at bounding box center [437, 202] width 18 height 18
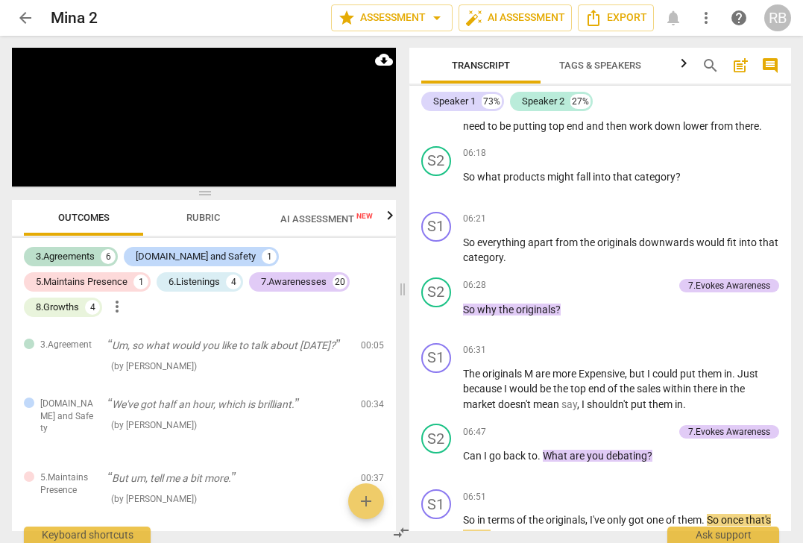
scroll to position [3095, 0]
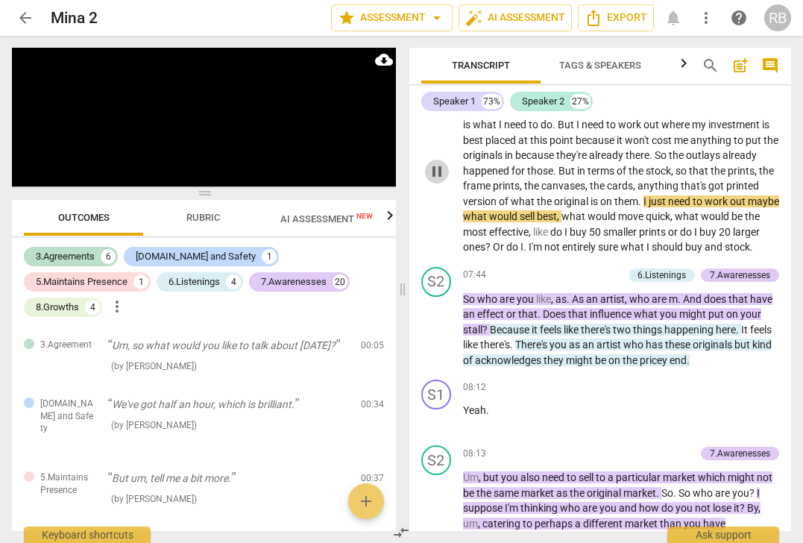
click at [436, 181] on span "pause" at bounding box center [437, 172] width 18 height 18
